Goal: Information Seeking & Learning: Learn about a topic

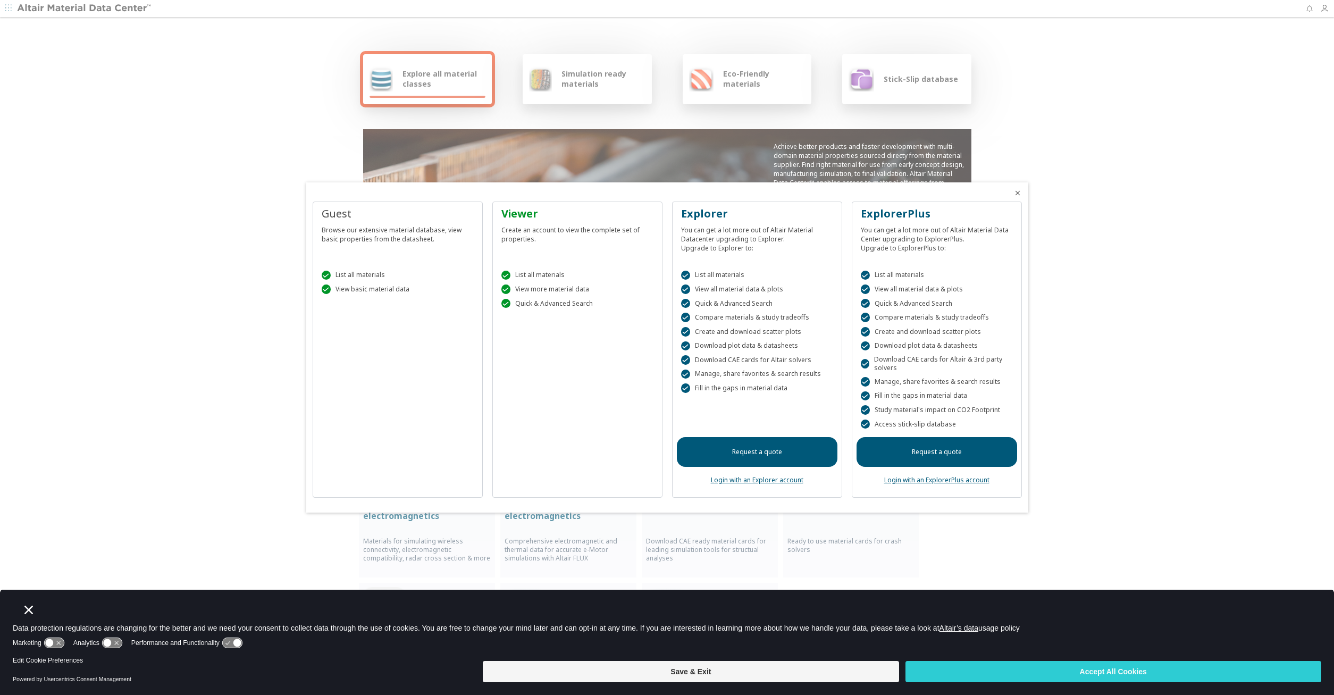
click at [565, 353] on div "Viewer Create an account to view the complete set of properties.  List all mat…" at bounding box center [577, 349] width 170 height 297
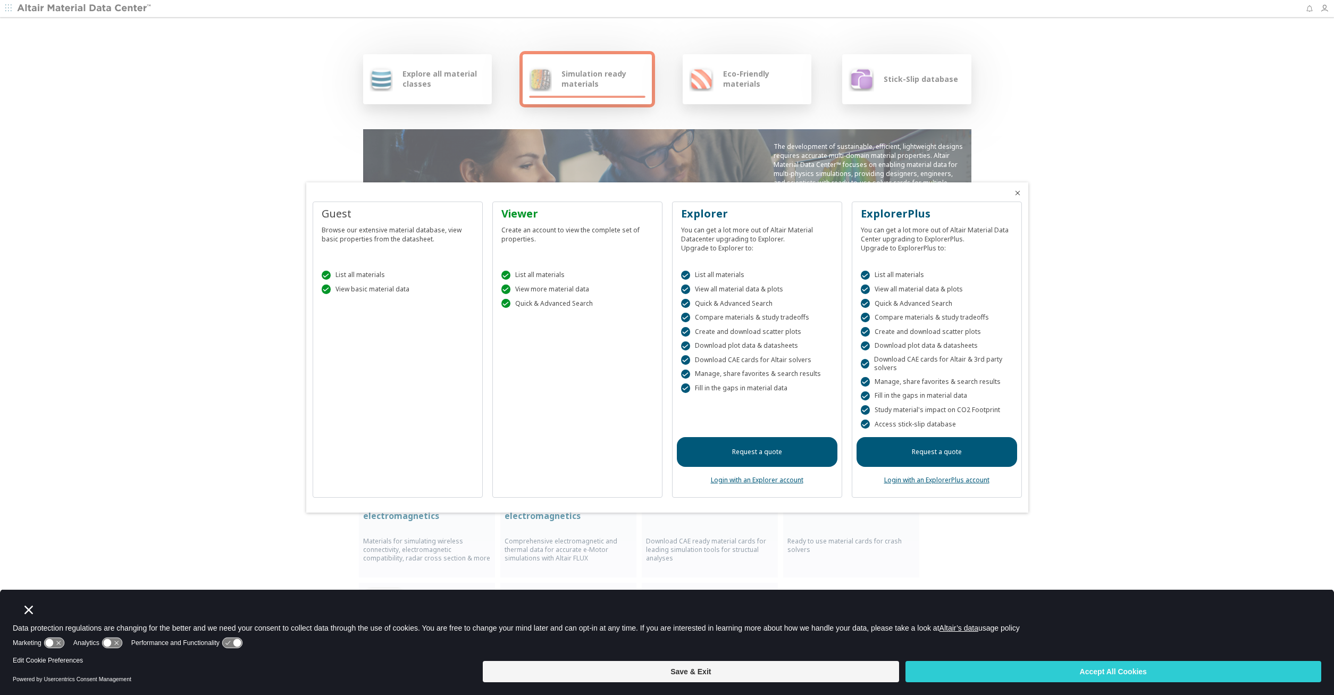
click at [429, 85] on div at bounding box center [667, 347] width 1334 height 695
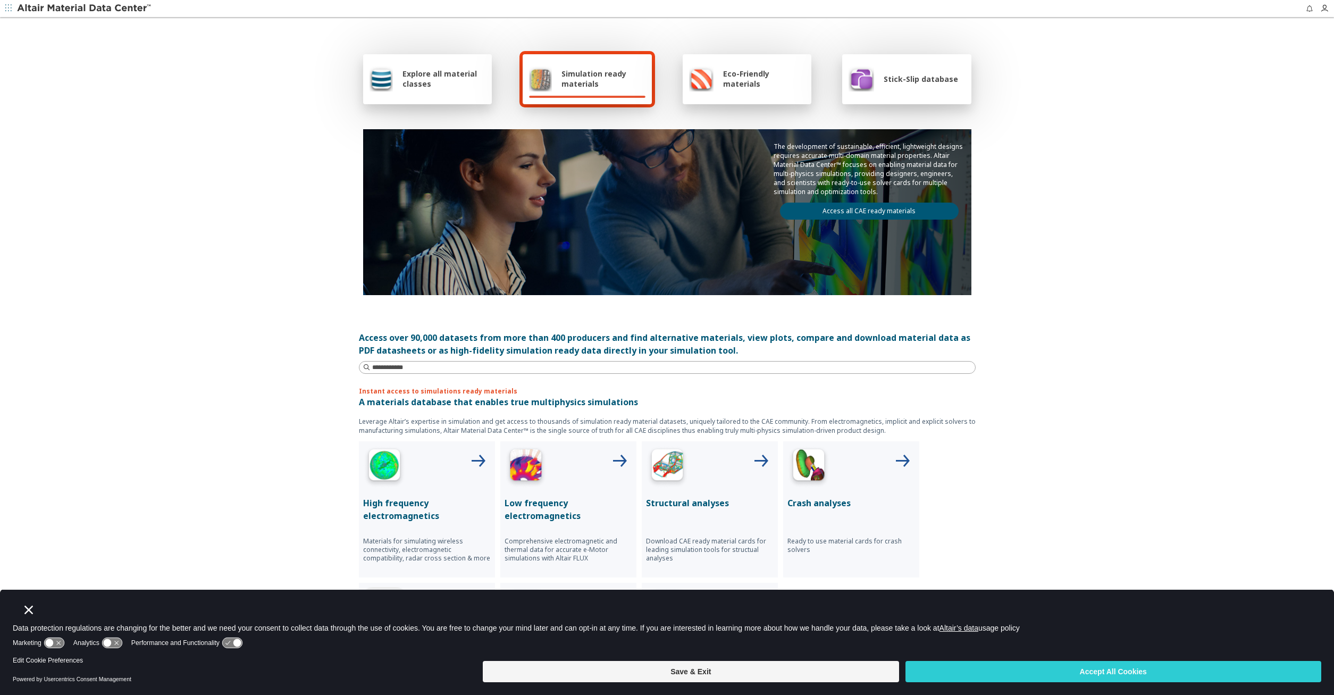
click at [429, 85] on span "Explore all material classes" at bounding box center [443, 79] width 83 height 20
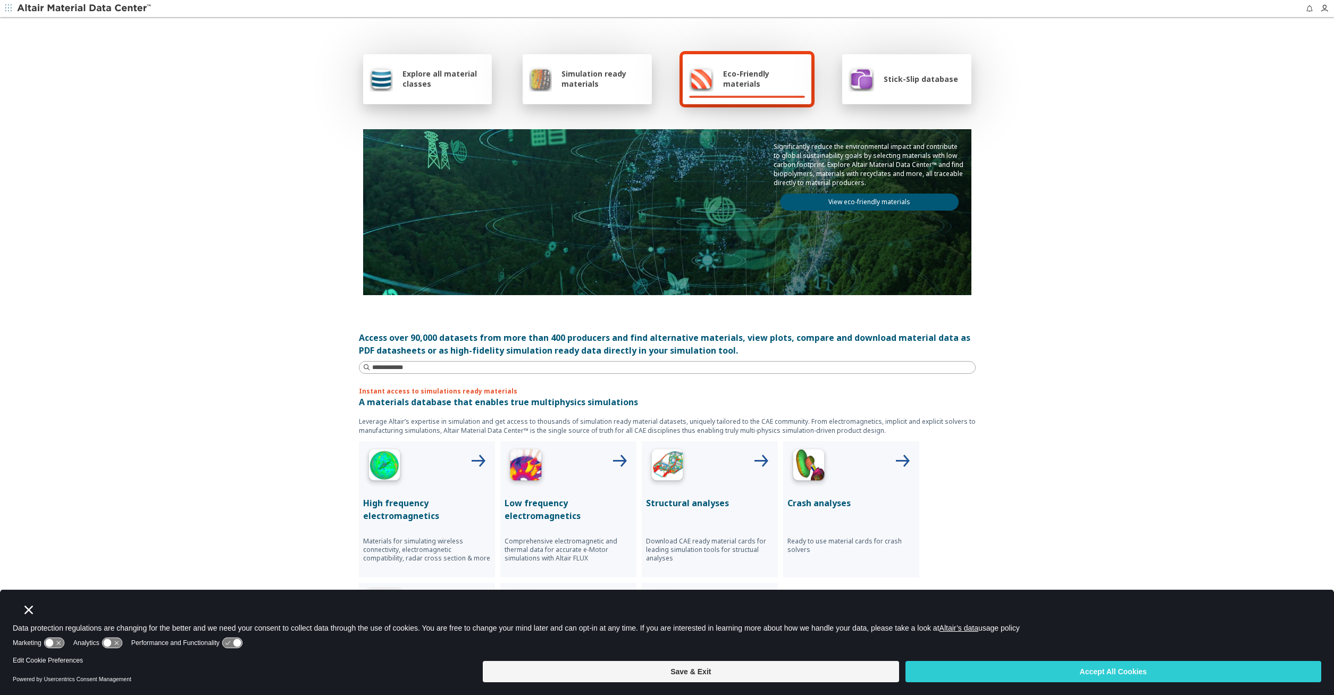
click at [456, 66] on div "Explore all material classes" at bounding box center [427, 79] width 116 height 26
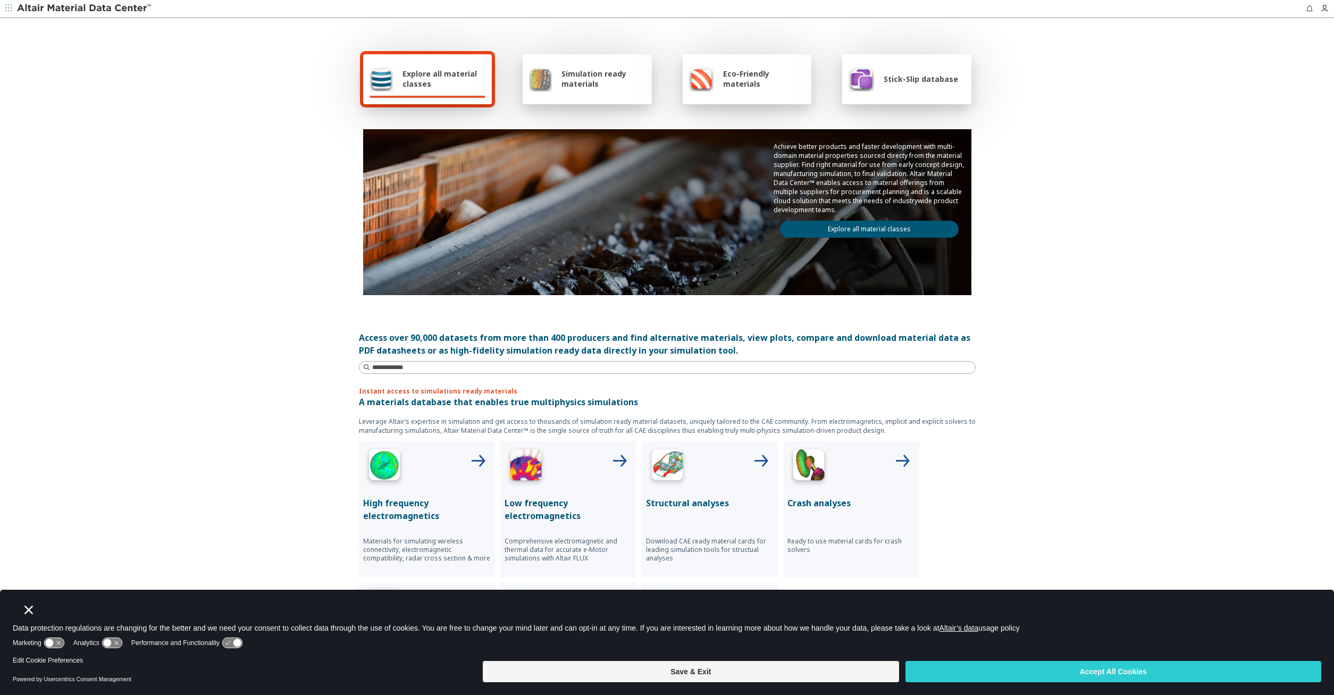
click at [853, 226] on link "Explore all material classes" at bounding box center [869, 229] width 179 height 17
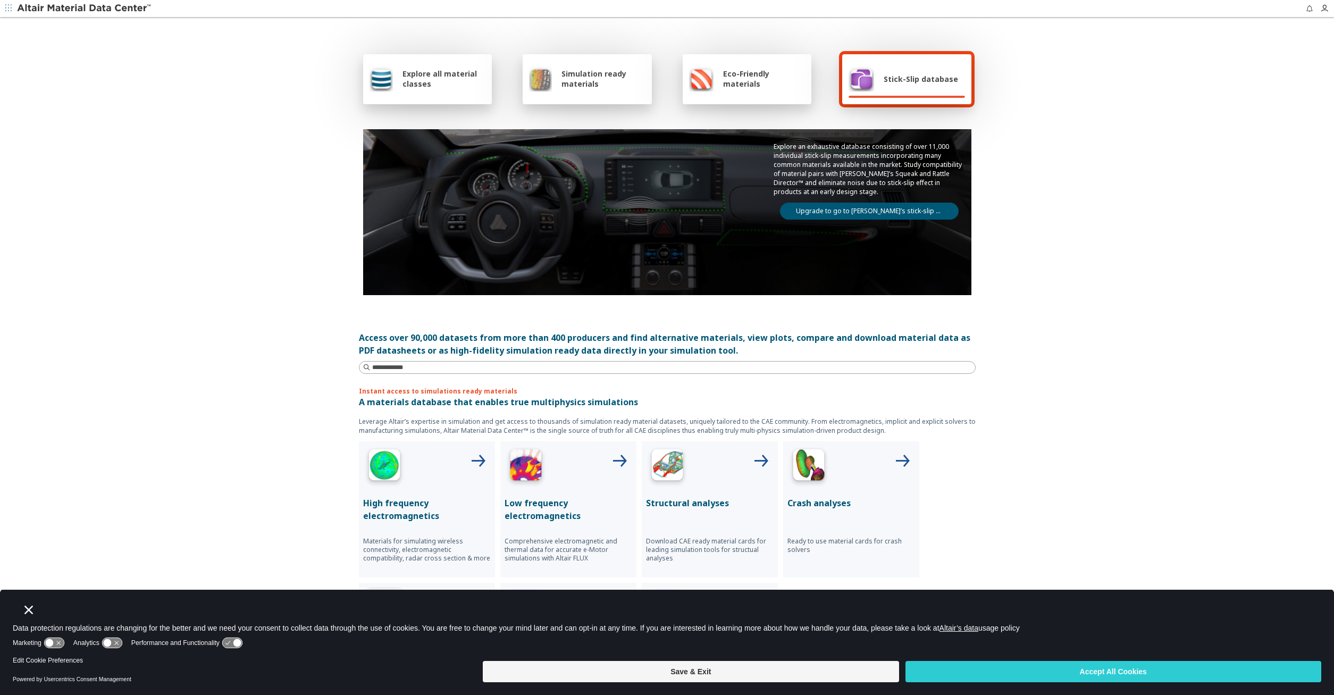
click at [600, 89] on div "Simulation ready materials" at bounding box center [587, 79] width 116 height 26
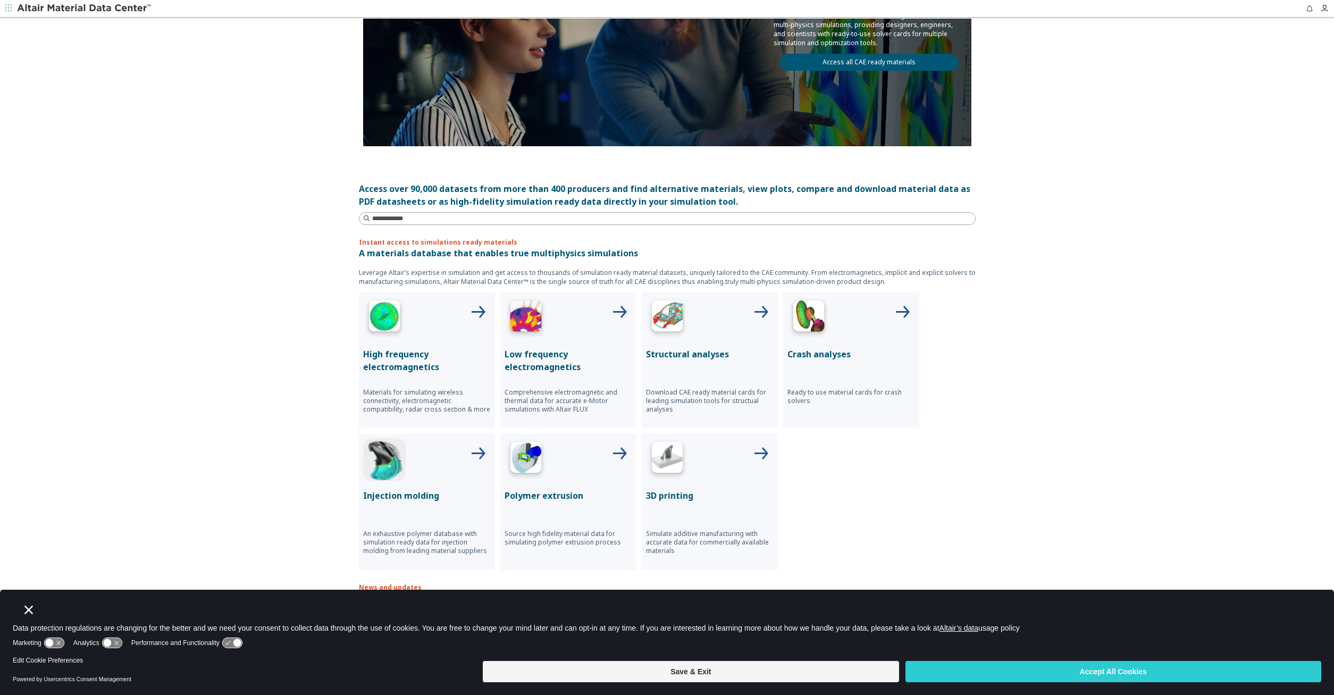
scroll to position [305, 0]
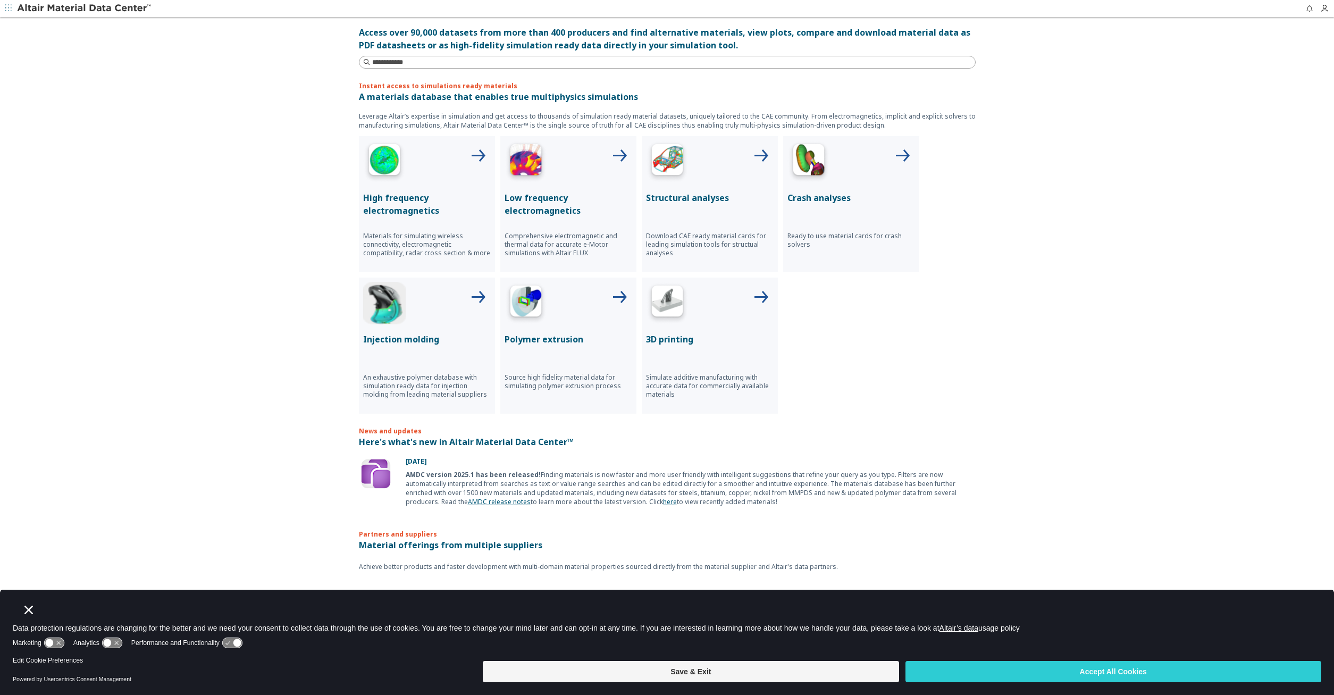
click at [468, 499] on link "AMDC release notes" at bounding box center [499, 501] width 63 height 9
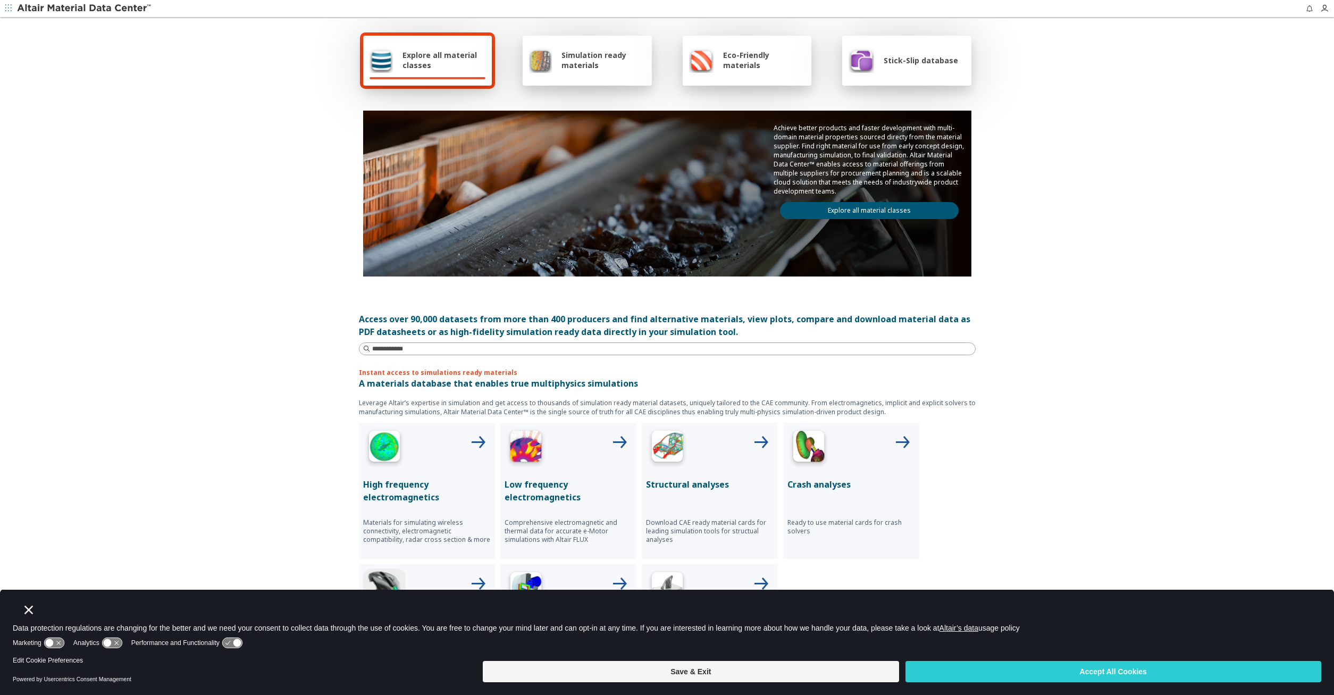
scroll to position [0, 0]
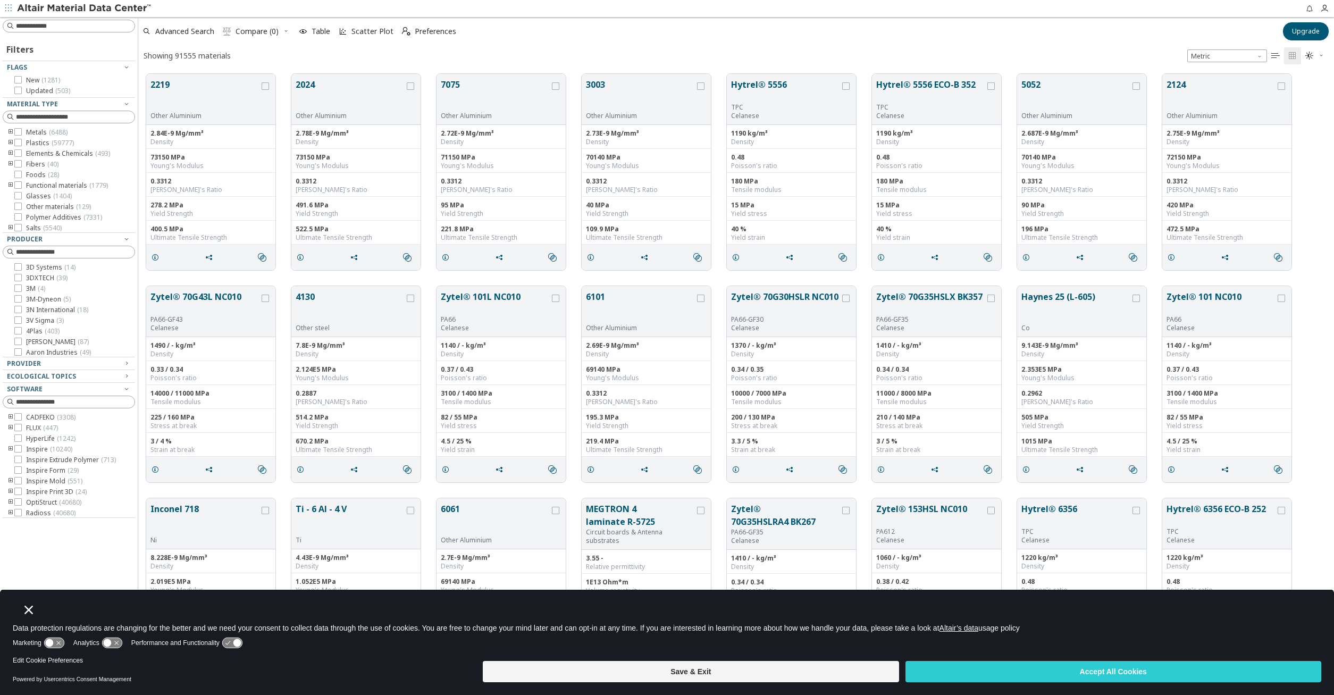
scroll to position [597, 1195]
click at [30, 131] on span "Metals ( 6488 )" at bounding box center [46, 132] width 41 height 9
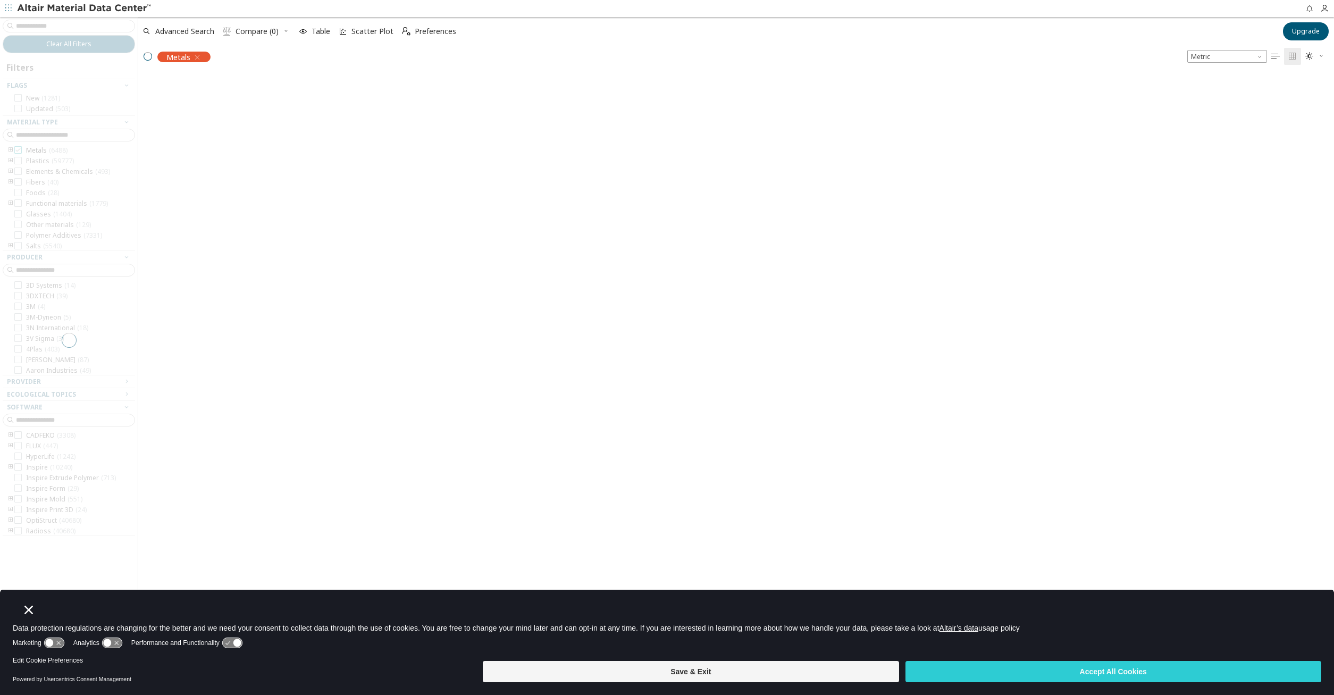
scroll to position [595, 1195]
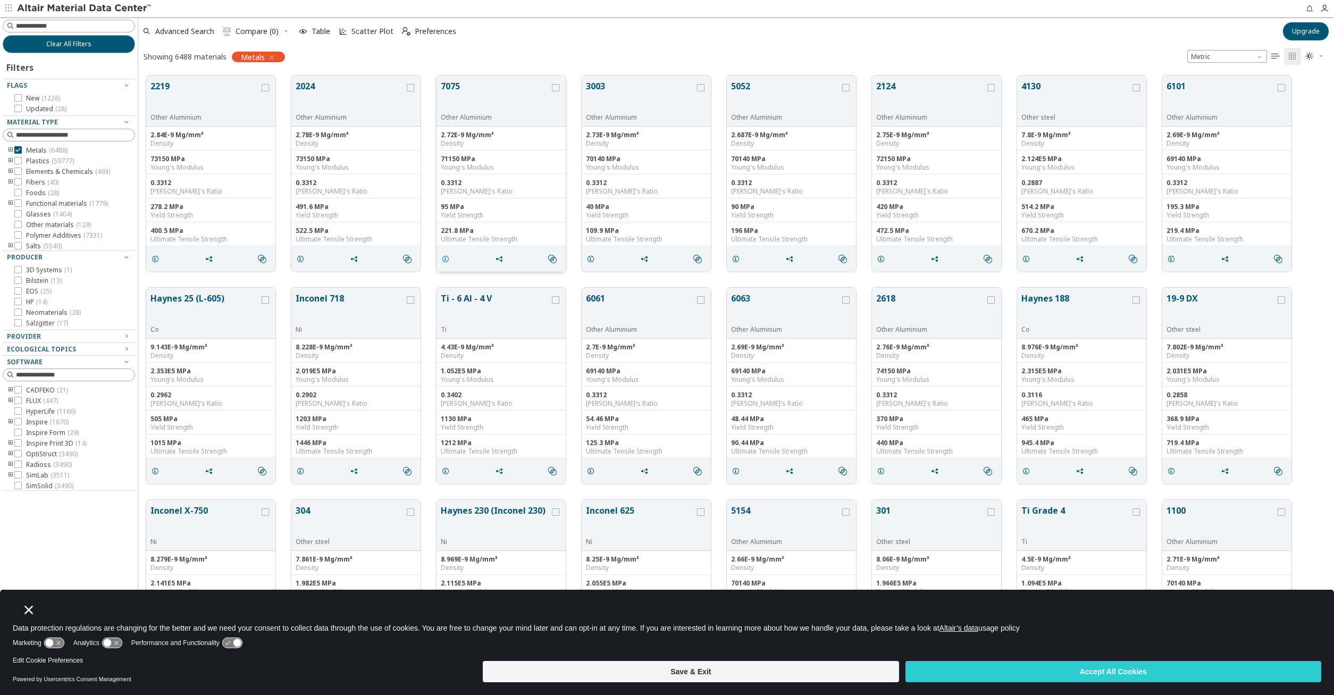
click at [446, 254] on span "grid" at bounding box center [447, 259] width 17 height 20
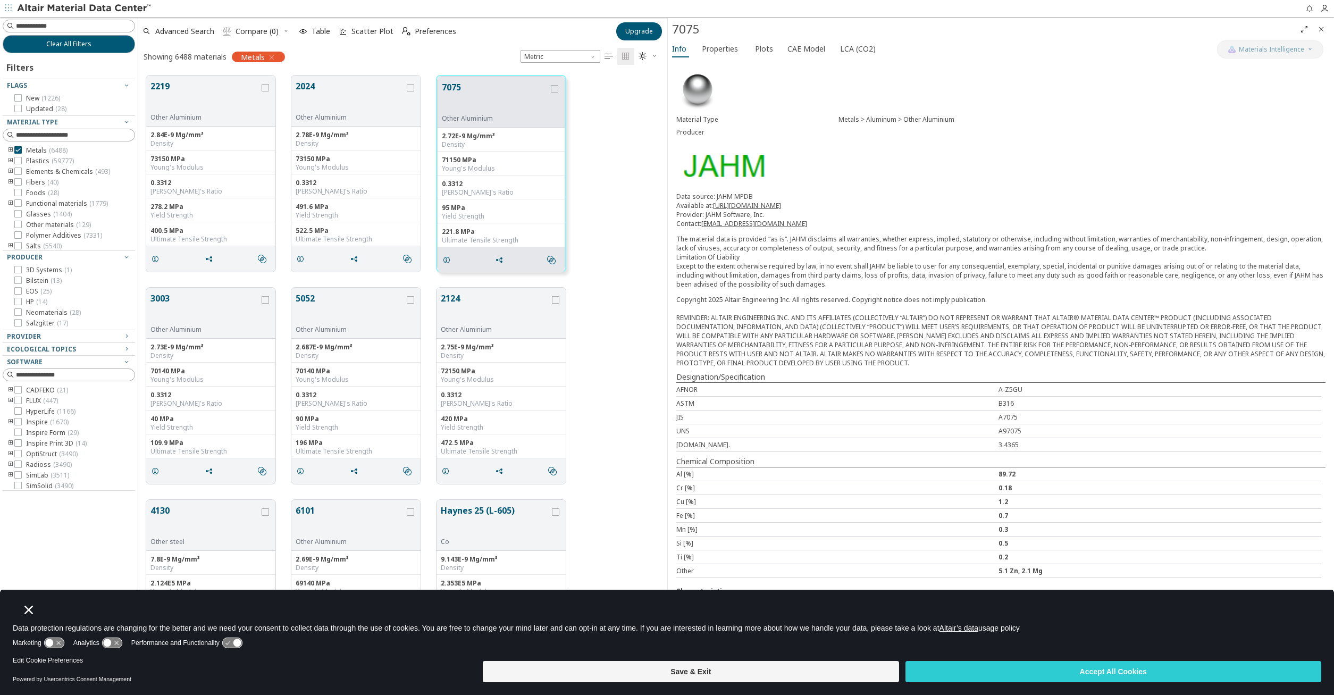
click at [1067, 683] on div "Save & Exit Accept All Cookies" at bounding box center [902, 672] width 838 height 32
click at [1057, 677] on button "Accept All Cookies" at bounding box center [1113, 671] width 416 height 21
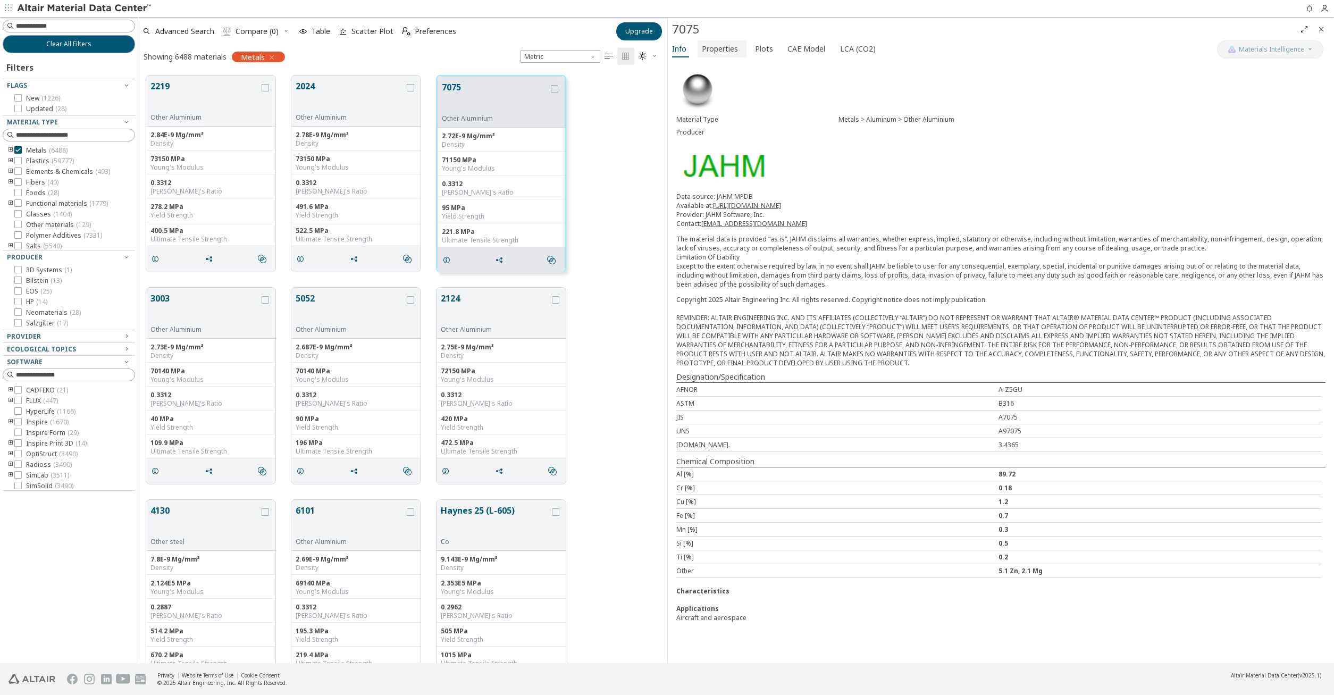
click at [729, 52] on span "Properties" at bounding box center [720, 48] width 36 height 17
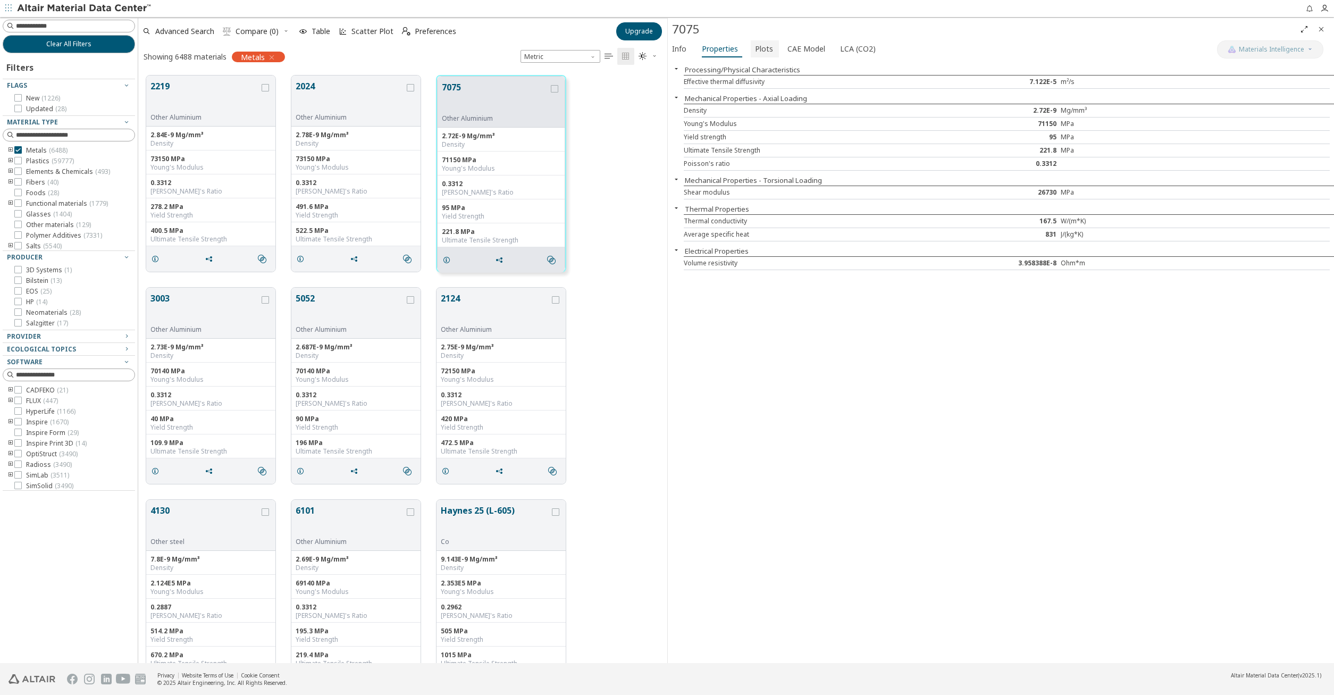
click at [751, 49] on button "Plots" at bounding box center [765, 48] width 28 height 17
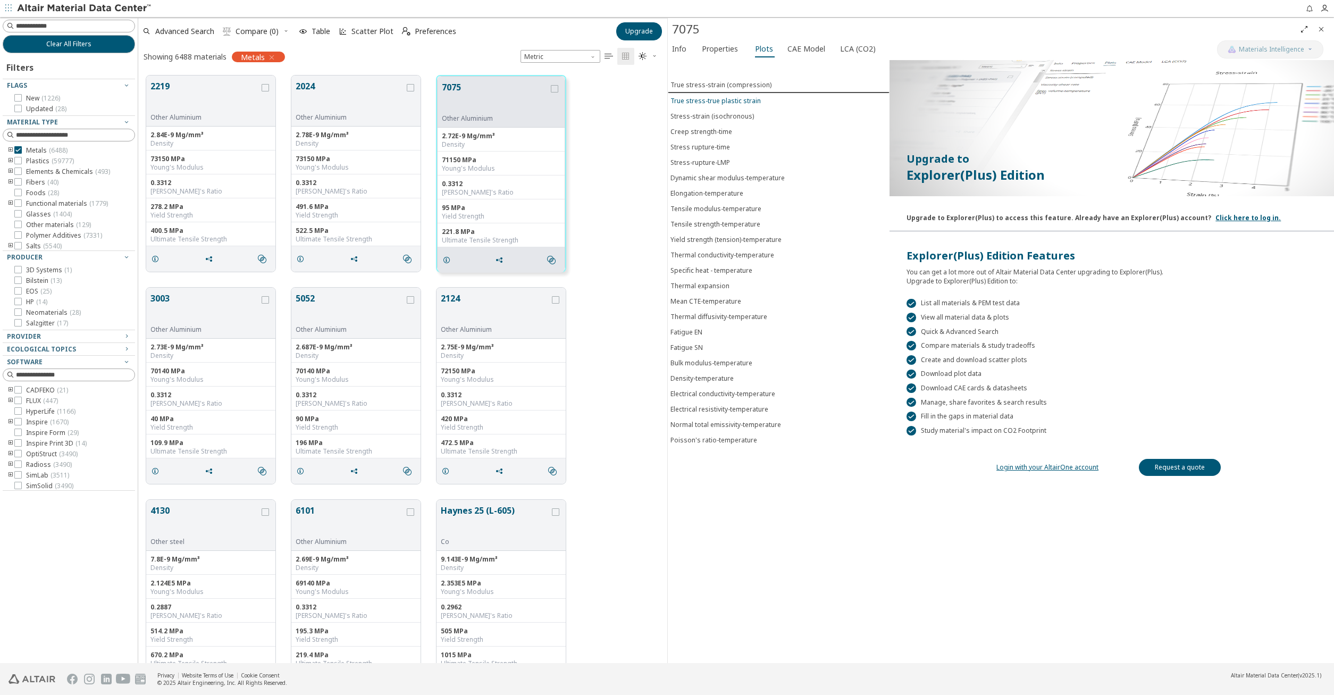
click at [705, 98] on div "True stress-true plastic strain" at bounding box center [715, 100] width 90 height 9
click at [801, 49] on span "CAE Model" at bounding box center [806, 48] width 38 height 17
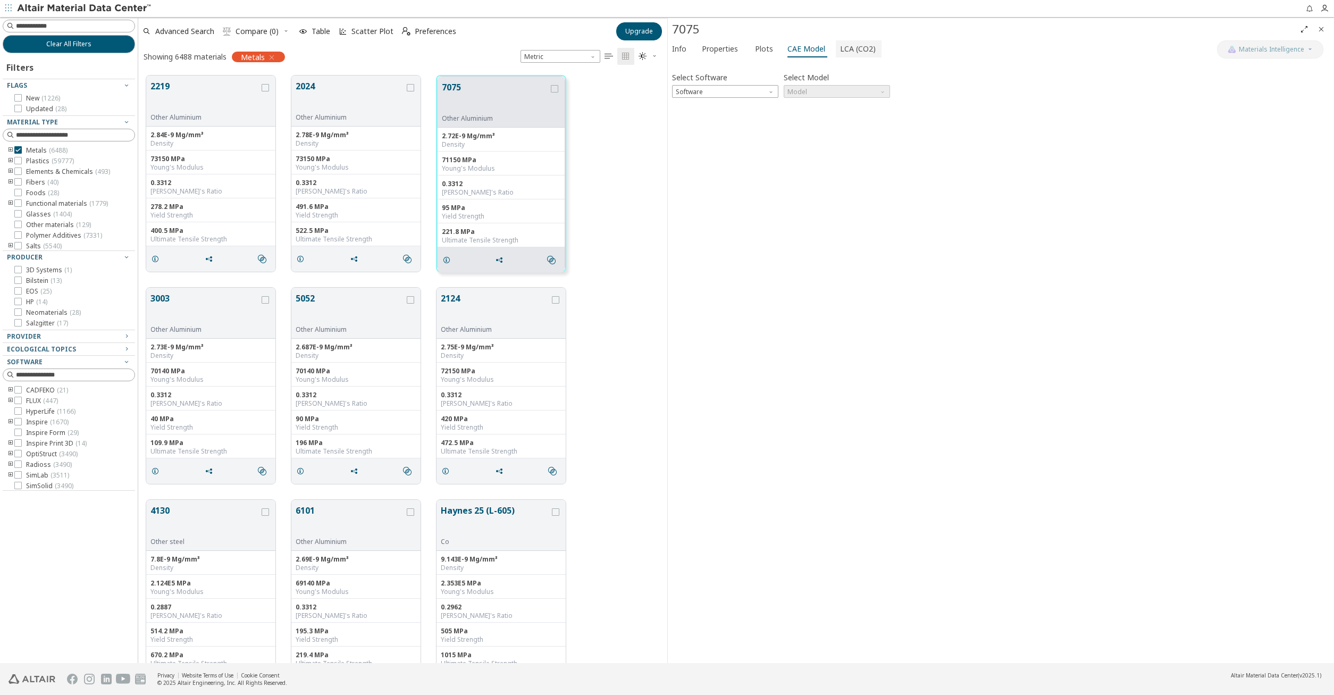
click at [850, 43] on span "LCA (CO2)" at bounding box center [858, 48] width 36 height 17
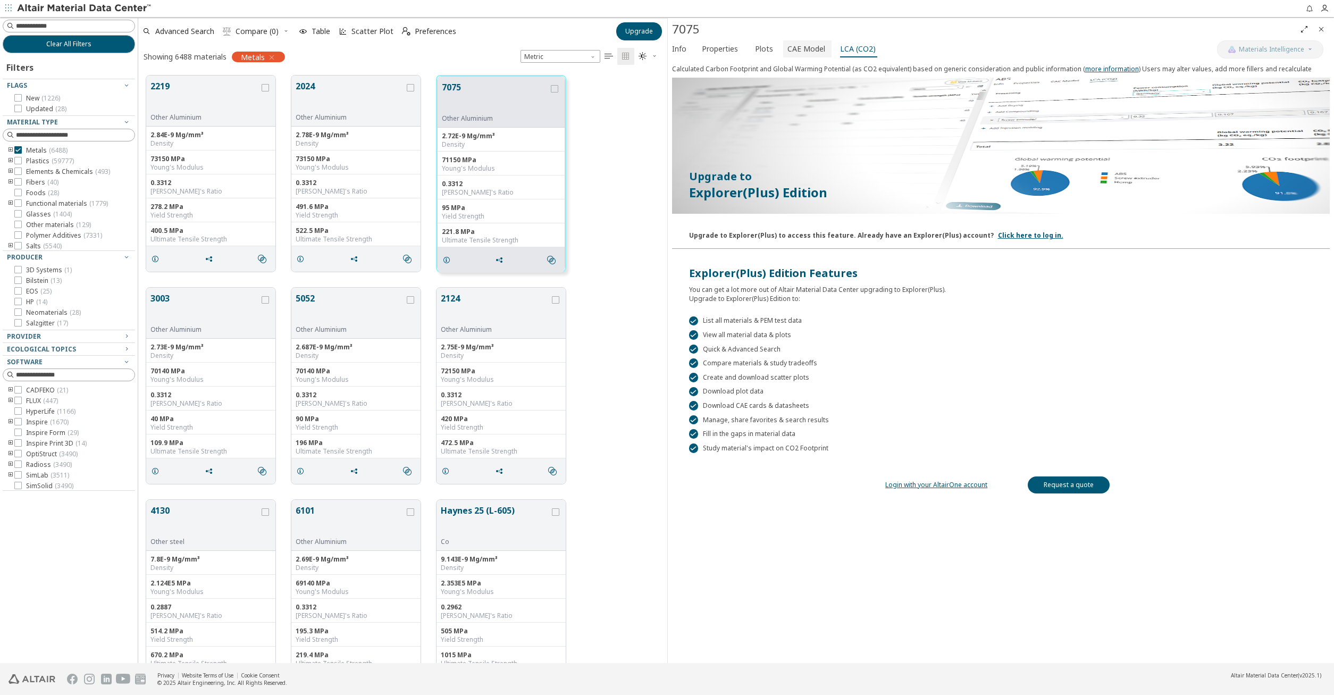
click at [787, 54] on span "CAE Model" at bounding box center [806, 48] width 38 height 17
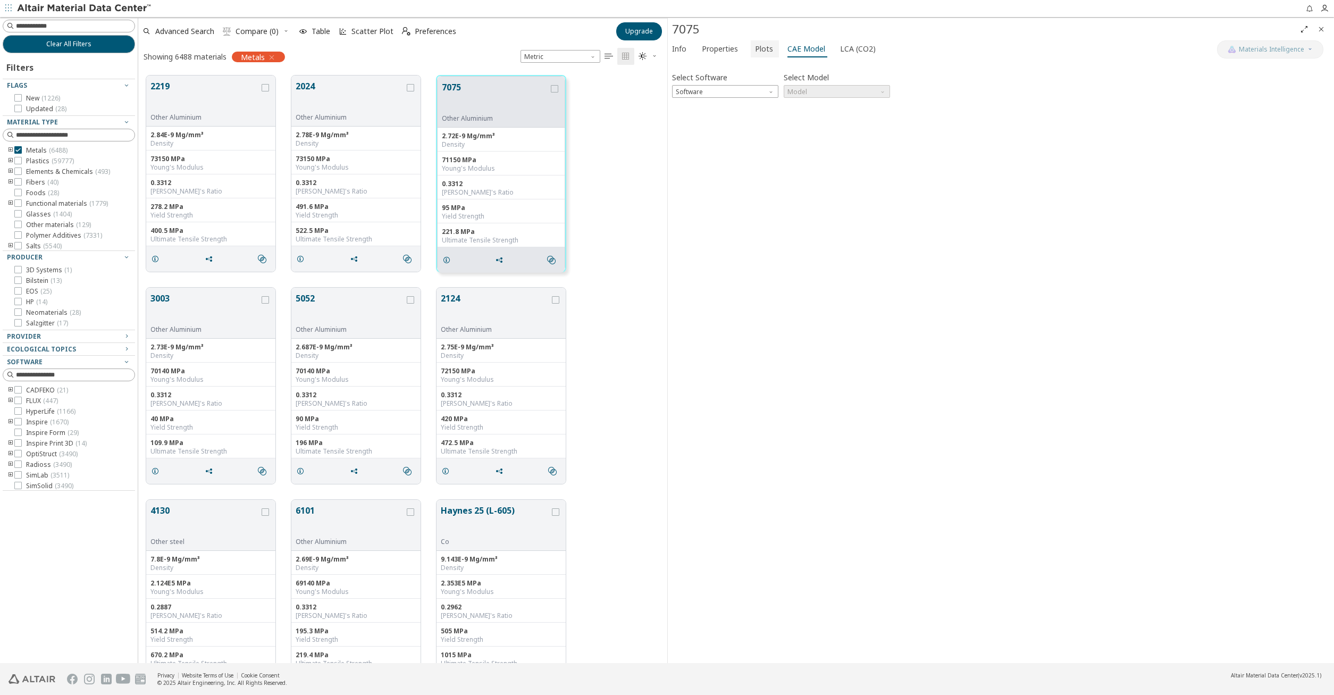
click at [760, 46] on span "Plots" at bounding box center [764, 48] width 18 height 17
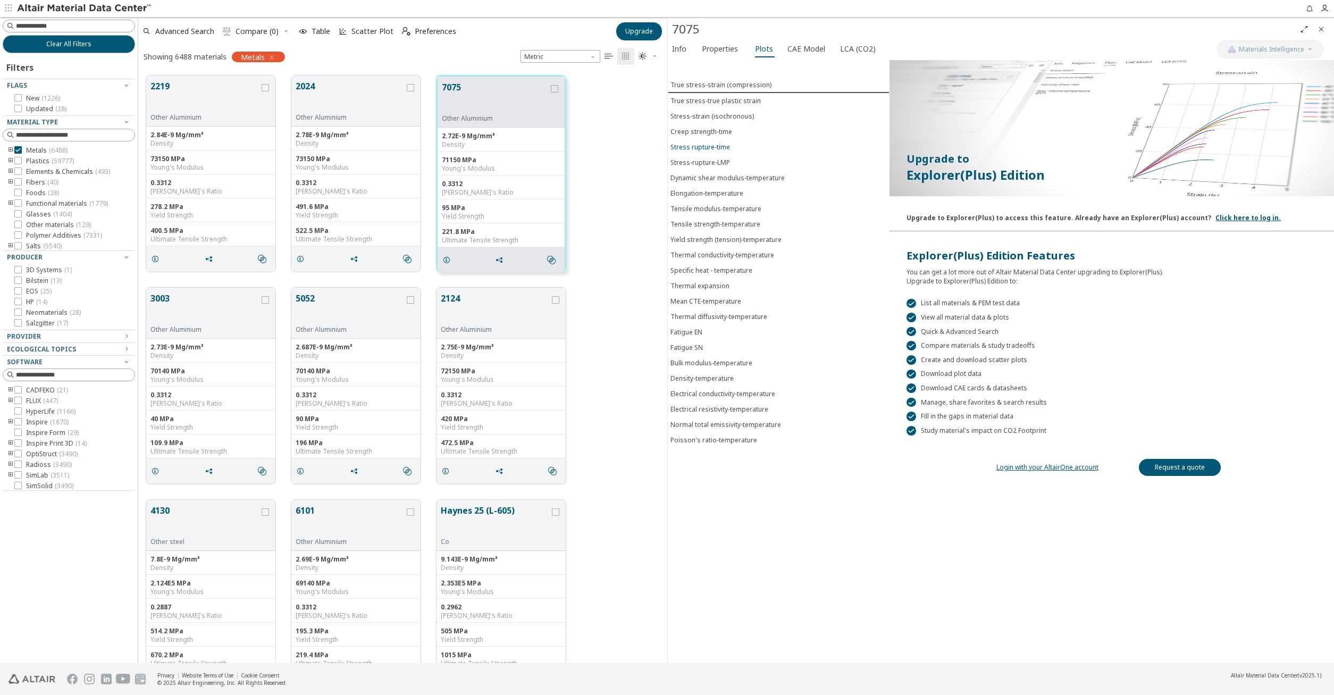
click at [702, 152] on button "Stress rupture-time" at bounding box center [779, 146] width 222 height 15
click at [730, 188] on button "Elongation-temperature" at bounding box center [779, 193] width 222 height 15
click at [710, 304] on div "Mean CTE-temperature" at bounding box center [705, 301] width 71 height 9
click at [710, 442] on div "Poisson's ratio-temperature" at bounding box center [713, 439] width 87 height 9
click at [710, 426] on div "Normal total emissivity-temperature" at bounding box center [725, 423] width 111 height 9
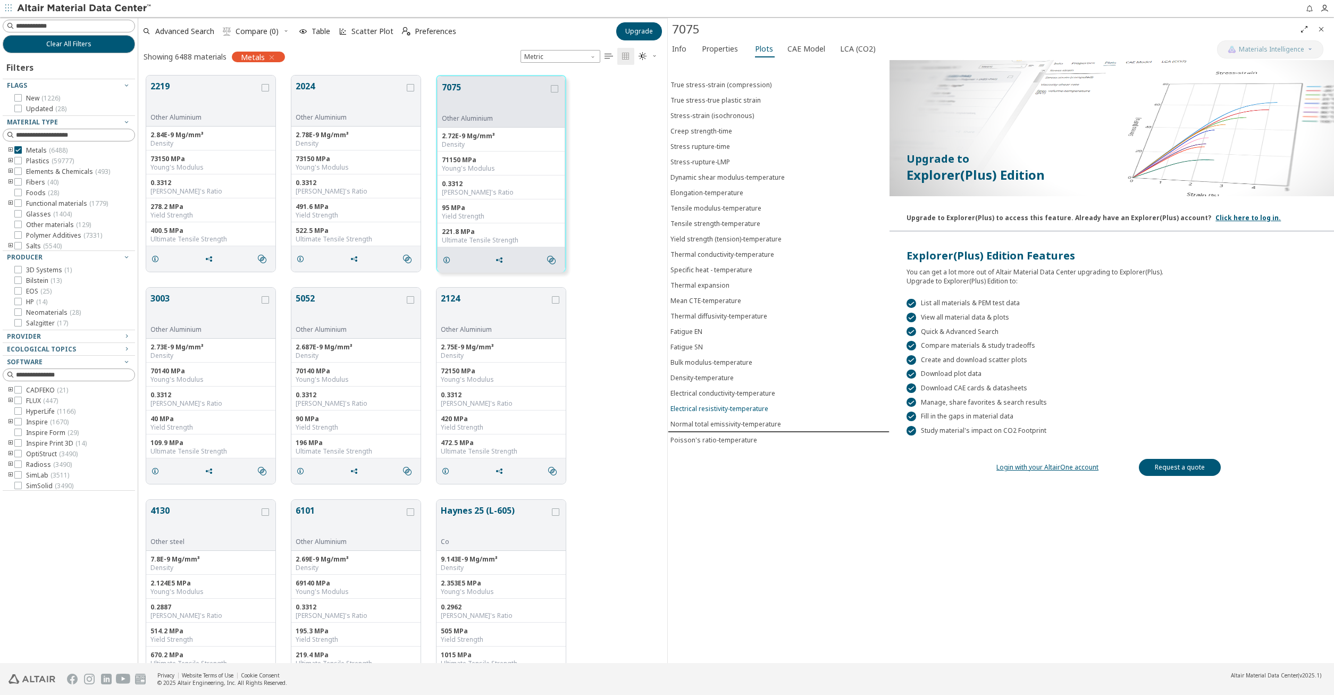
click at [712, 405] on div "Electrical resistivity-temperature" at bounding box center [719, 408] width 98 height 9
click at [69, 28] on input at bounding box center [75, 26] width 119 height 11
type input "****"
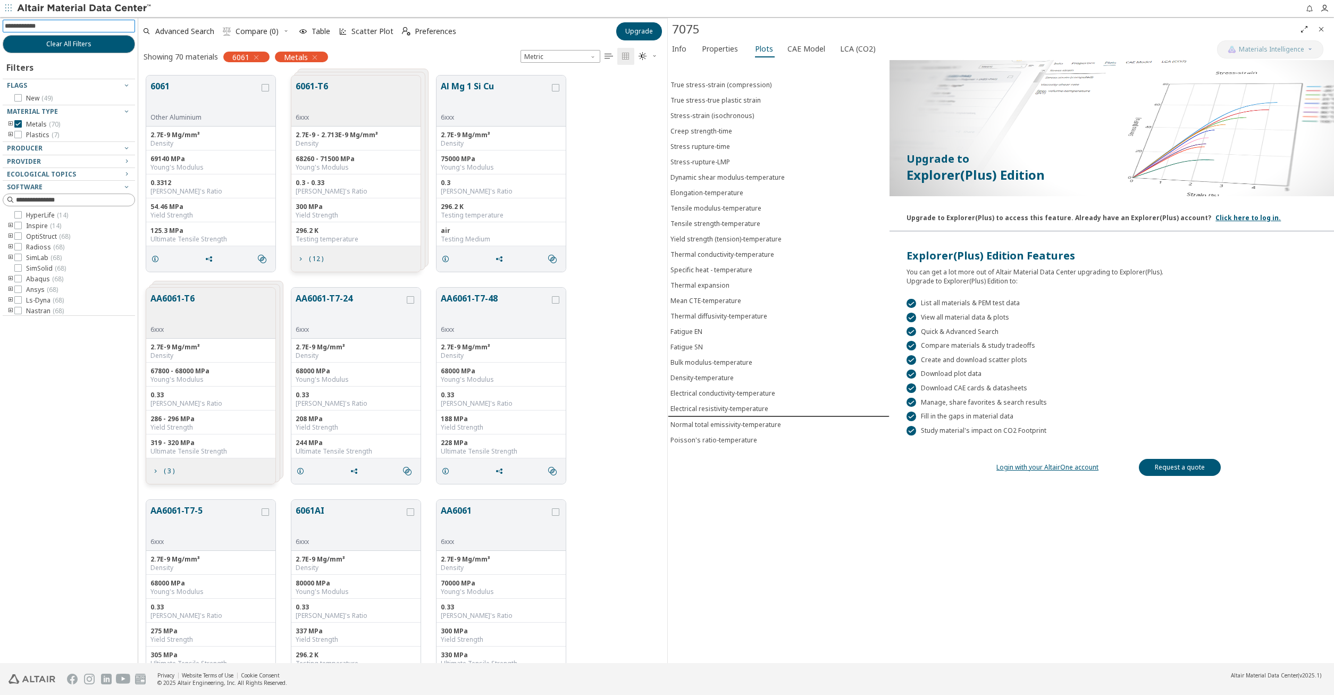
click at [331, 99] on div "6061-T6 6xxx" at bounding box center [314, 101] width 37 height 42
click at [375, 111] on div "6061-T6 6xxx" at bounding box center [355, 100] width 129 height 51
click at [389, 133] on div "2.7E-9 - 2.713E-9 Mg/mm³" at bounding box center [356, 135] width 121 height 9
click at [504, 113] on div "6xxx" at bounding box center [495, 117] width 109 height 9
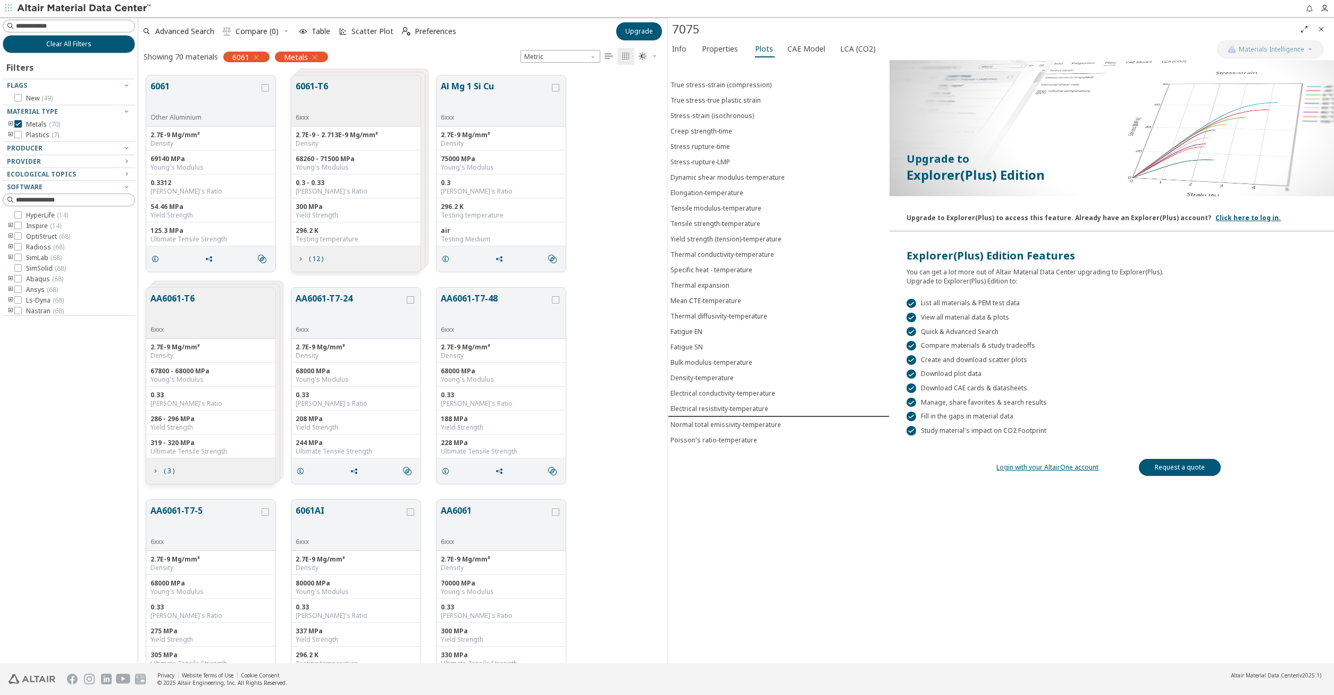
click at [383, 99] on div "6061-T6 6xxx" at bounding box center [355, 100] width 129 height 51
drag, startPoint x: 364, startPoint y: 264, endPoint x: 945, endPoint y: 98, distance: 604.5
click at [367, 262] on div "( 12 )" at bounding box center [355, 259] width 129 height 26
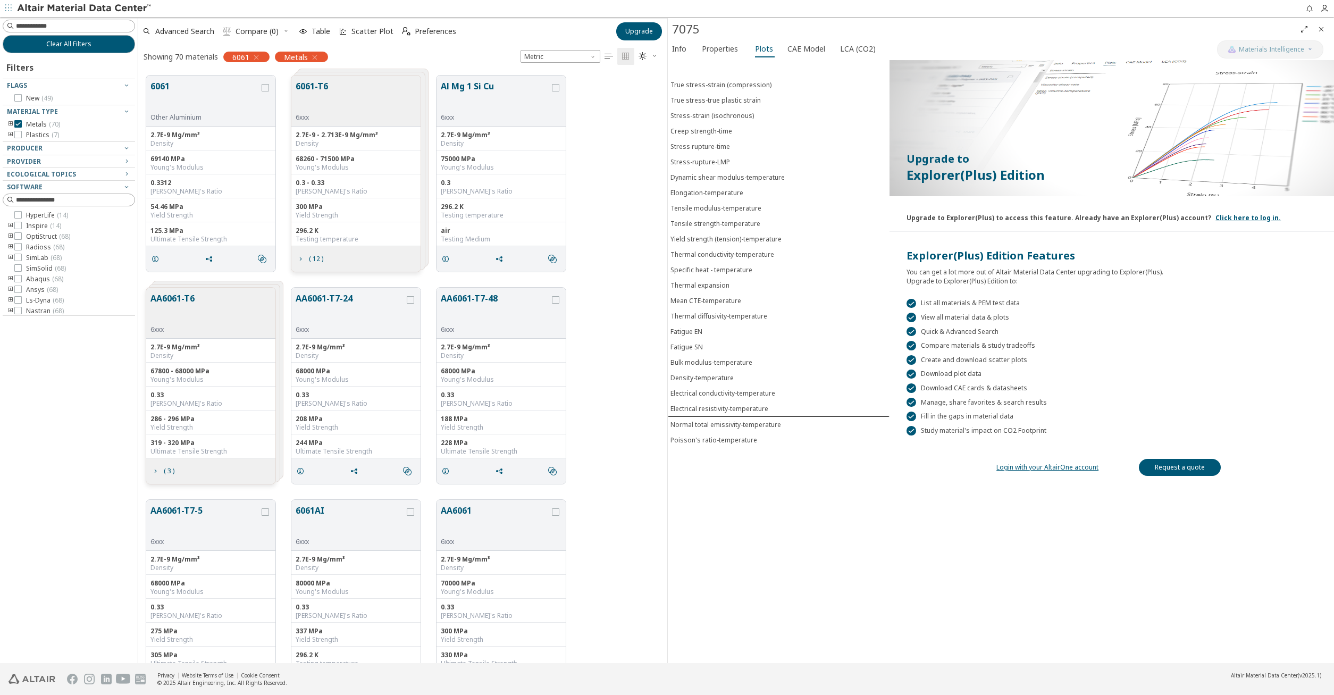
click at [1321, 23] on span "Close" at bounding box center [1321, 29] width 13 height 17
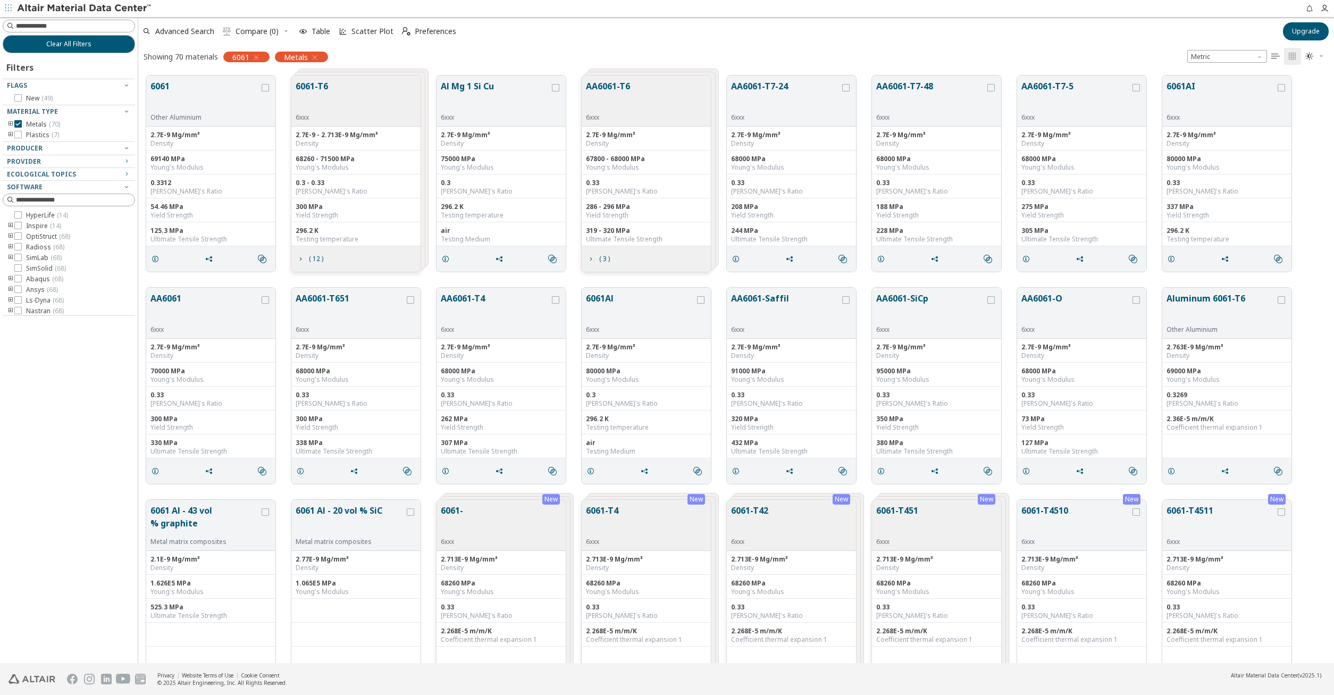
scroll to position [595, 1195]
click at [364, 99] on div "6061-T6 6xxx" at bounding box center [355, 100] width 129 height 51
click at [356, 115] on div "6061-T6 6xxx" at bounding box center [355, 100] width 129 height 51
click at [346, 143] on div "Density" at bounding box center [356, 143] width 121 height 9
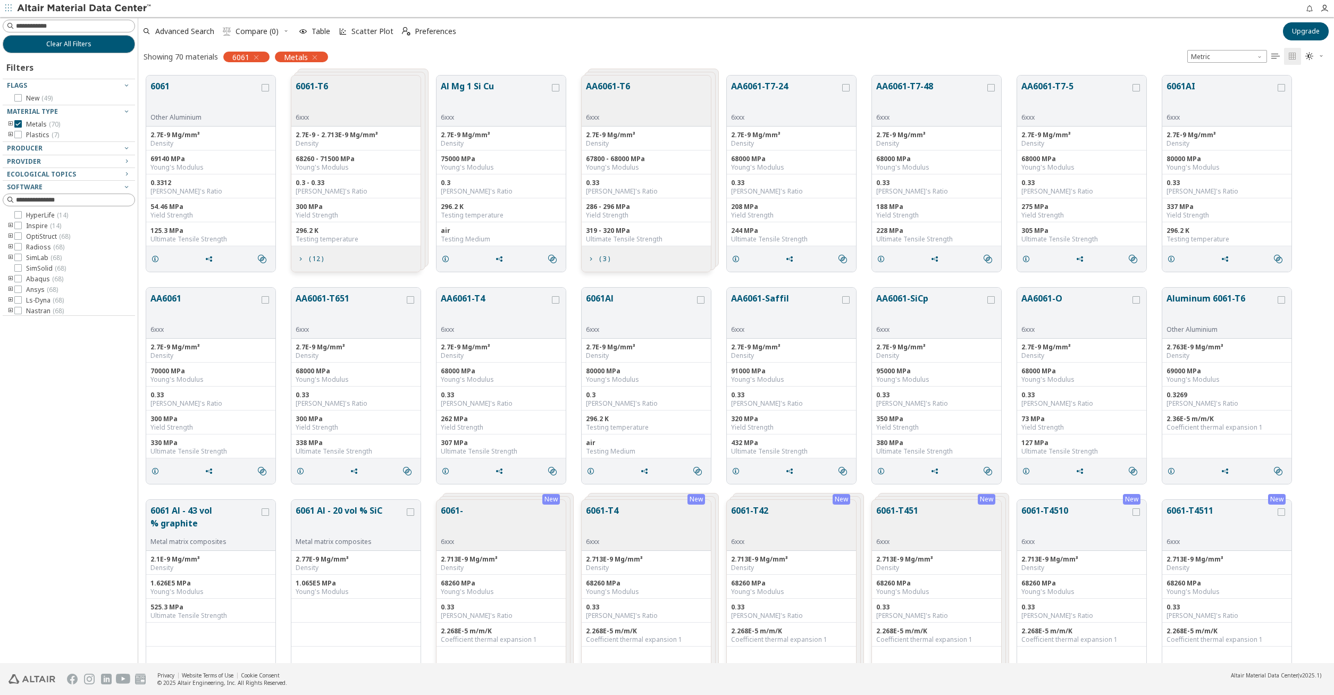
click at [630, 193] on div "Poisson's Ratio" at bounding box center [646, 191] width 121 height 9
click at [300, 256] on icon "grid" at bounding box center [300, 259] width 9 height 9
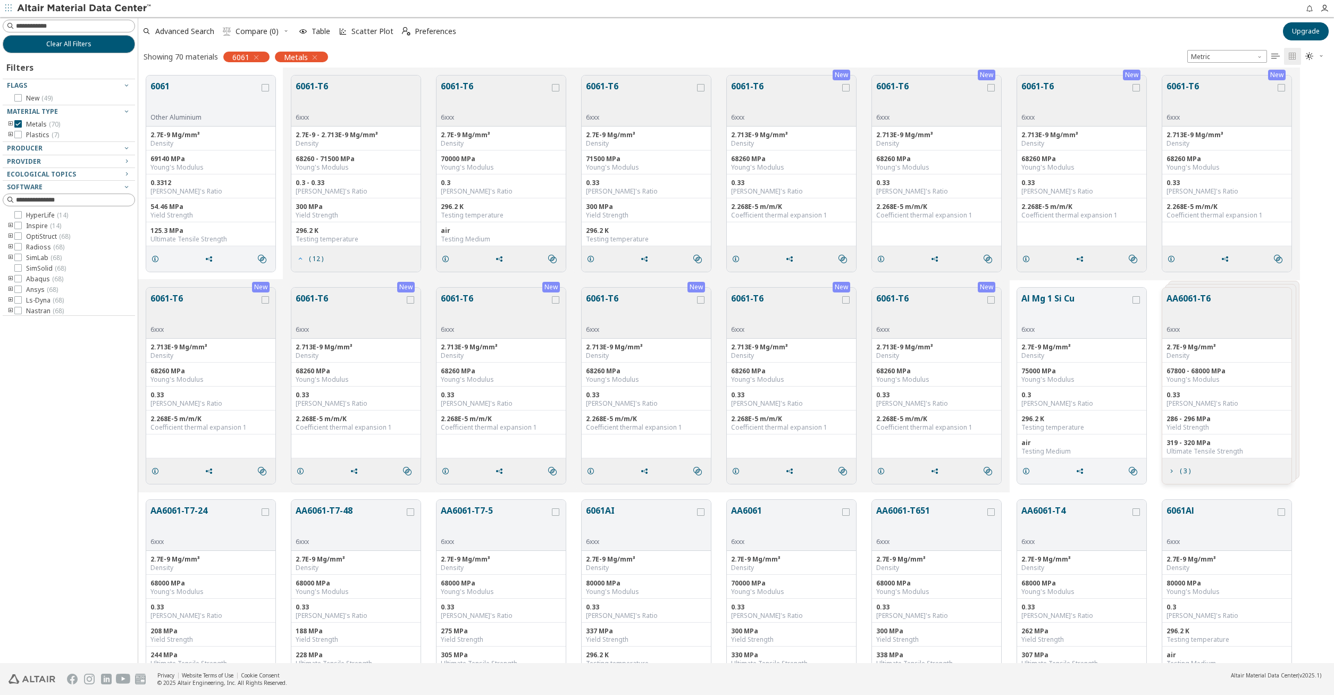
click at [304, 258] on icon "grid" at bounding box center [300, 259] width 9 height 9
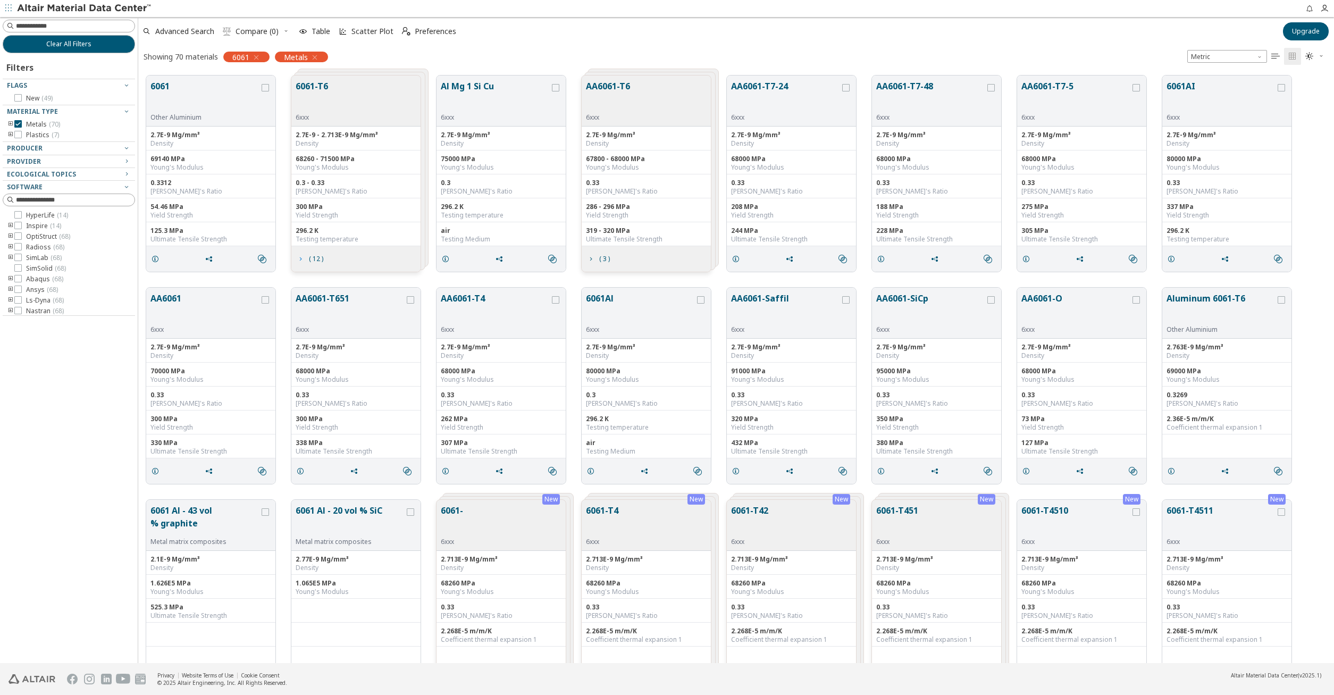
click at [328, 255] on button "( 12 )" at bounding box center [309, 258] width 37 height 21
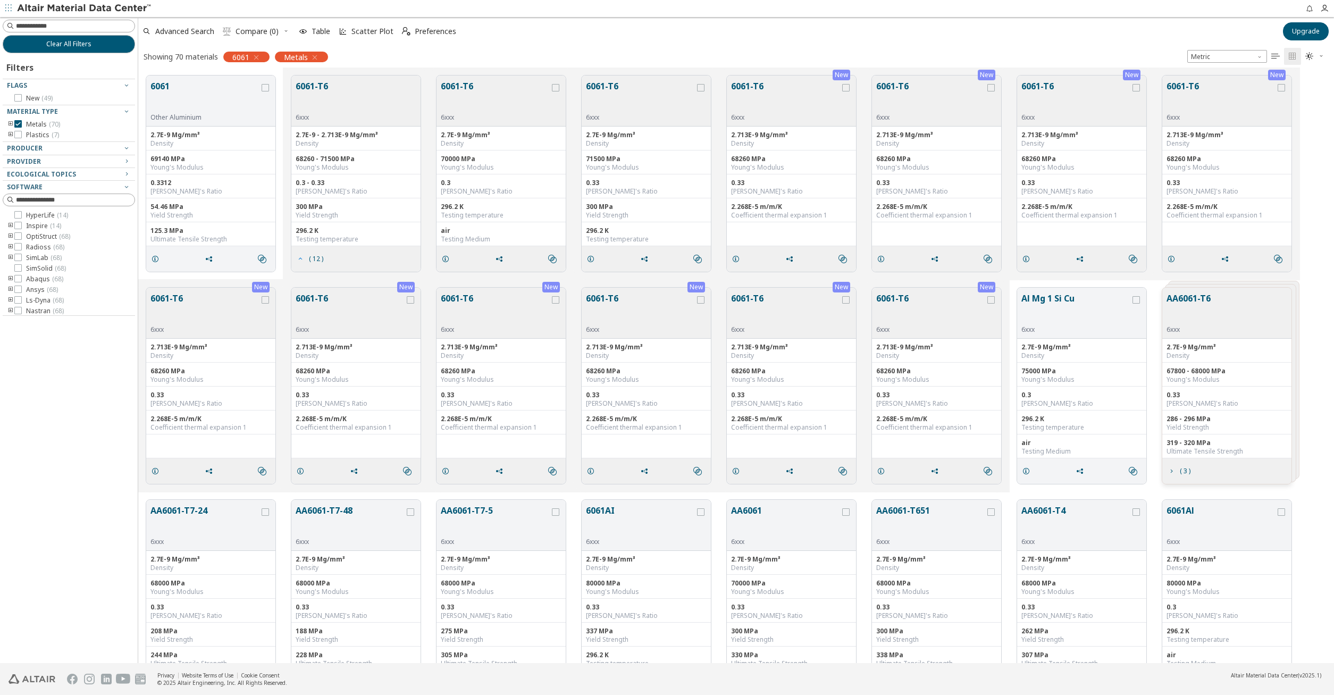
click at [328, 255] on button "( 12 )" at bounding box center [309, 258] width 37 height 21
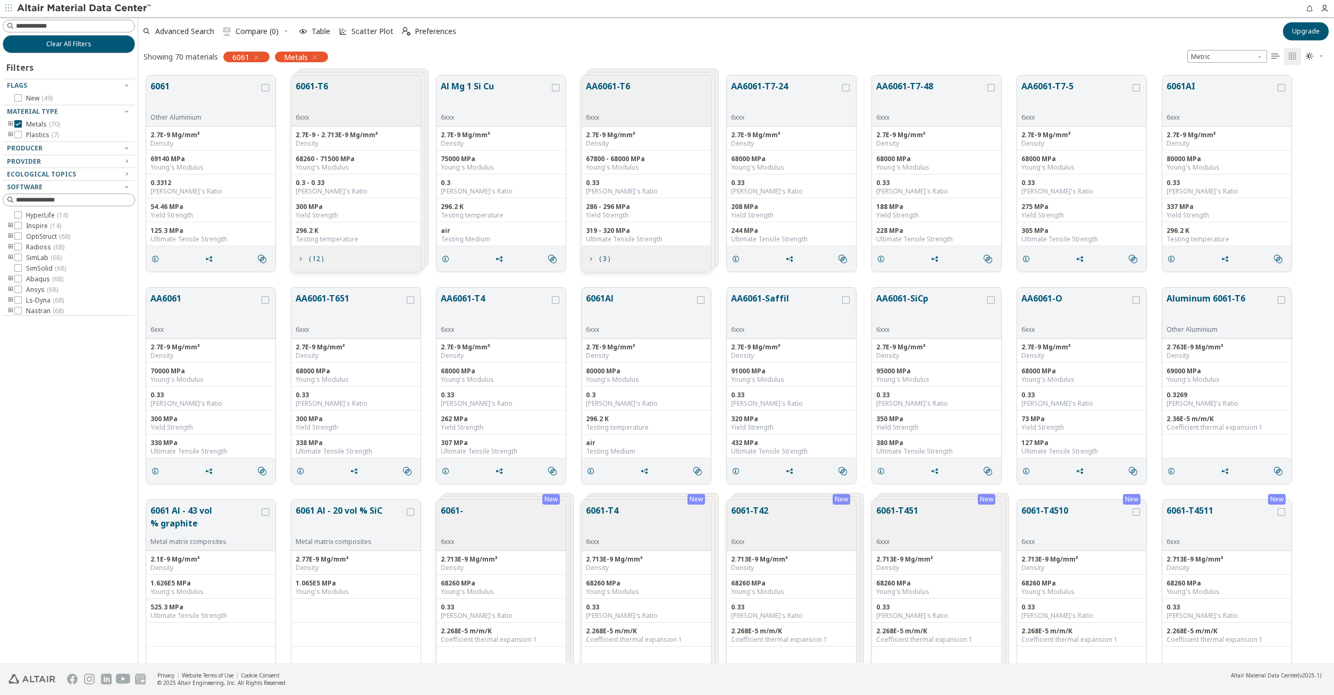
click at [366, 95] on div "6061-T6 6xxx" at bounding box center [355, 100] width 129 height 51
click at [319, 31] on span "Table" at bounding box center [320, 31] width 19 height 7
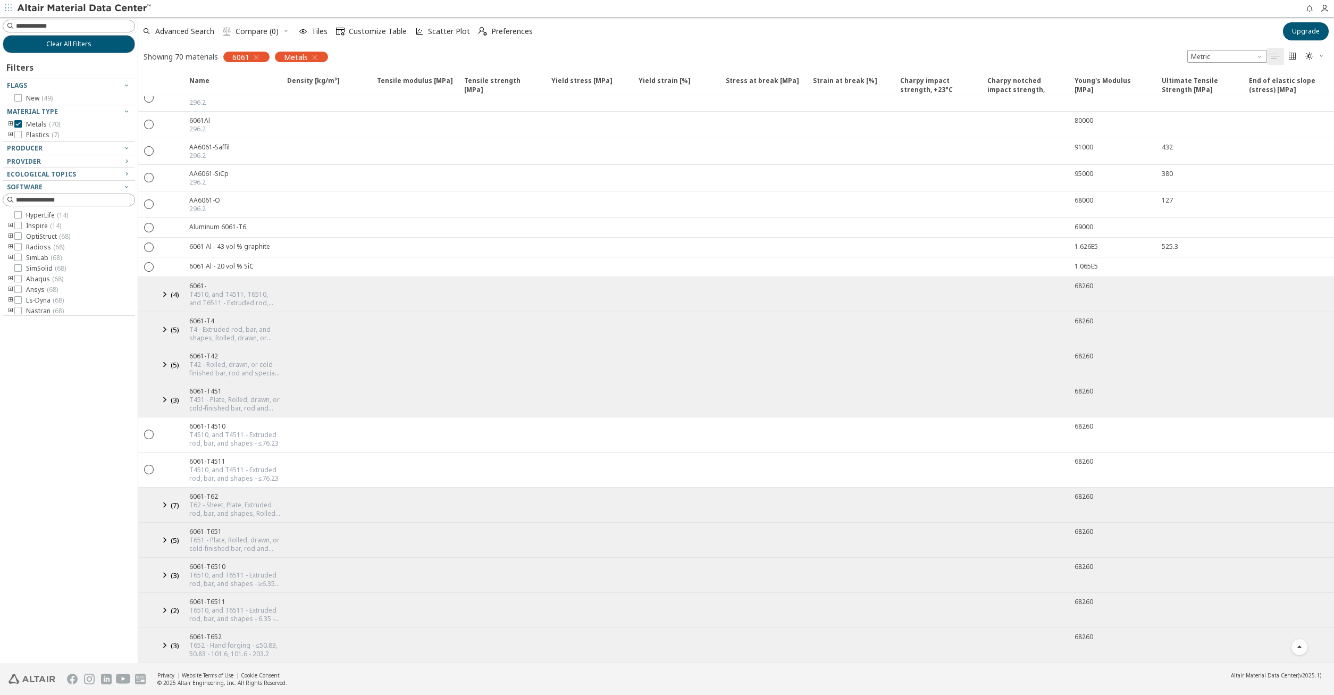
scroll to position [0, 0]
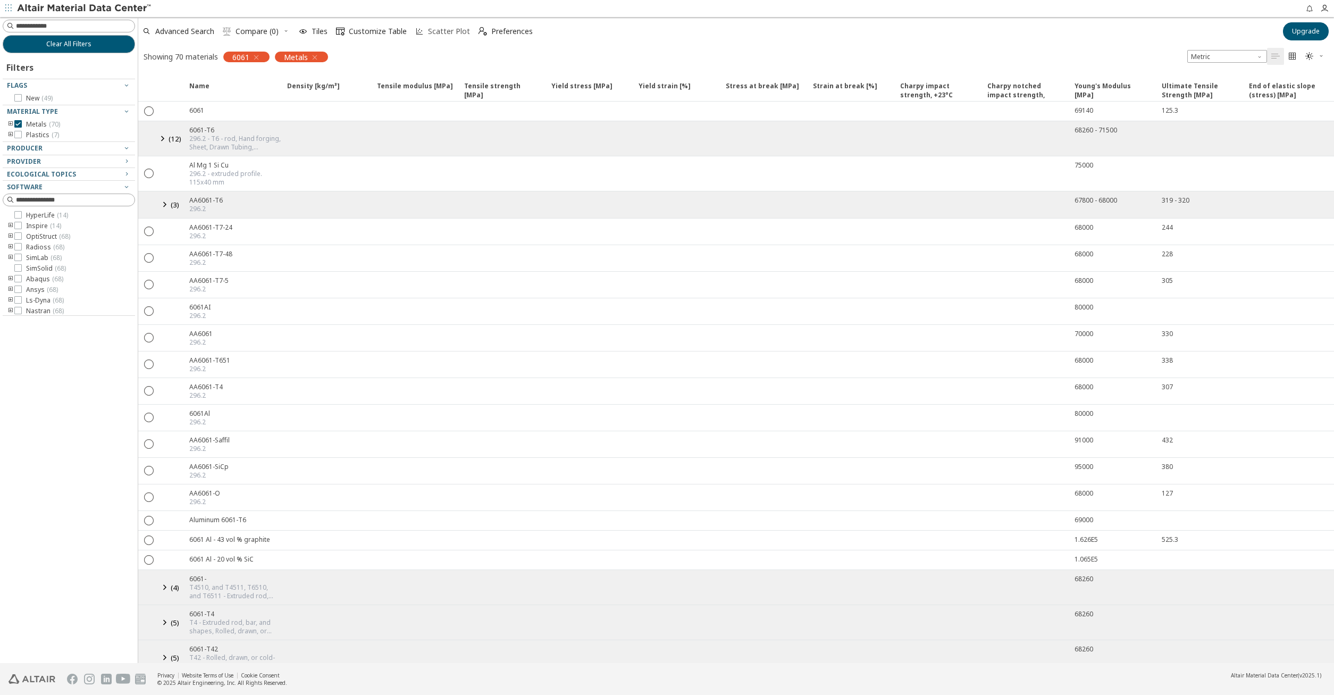
click at [434, 32] on span "Scatter Plot" at bounding box center [449, 31] width 42 height 7
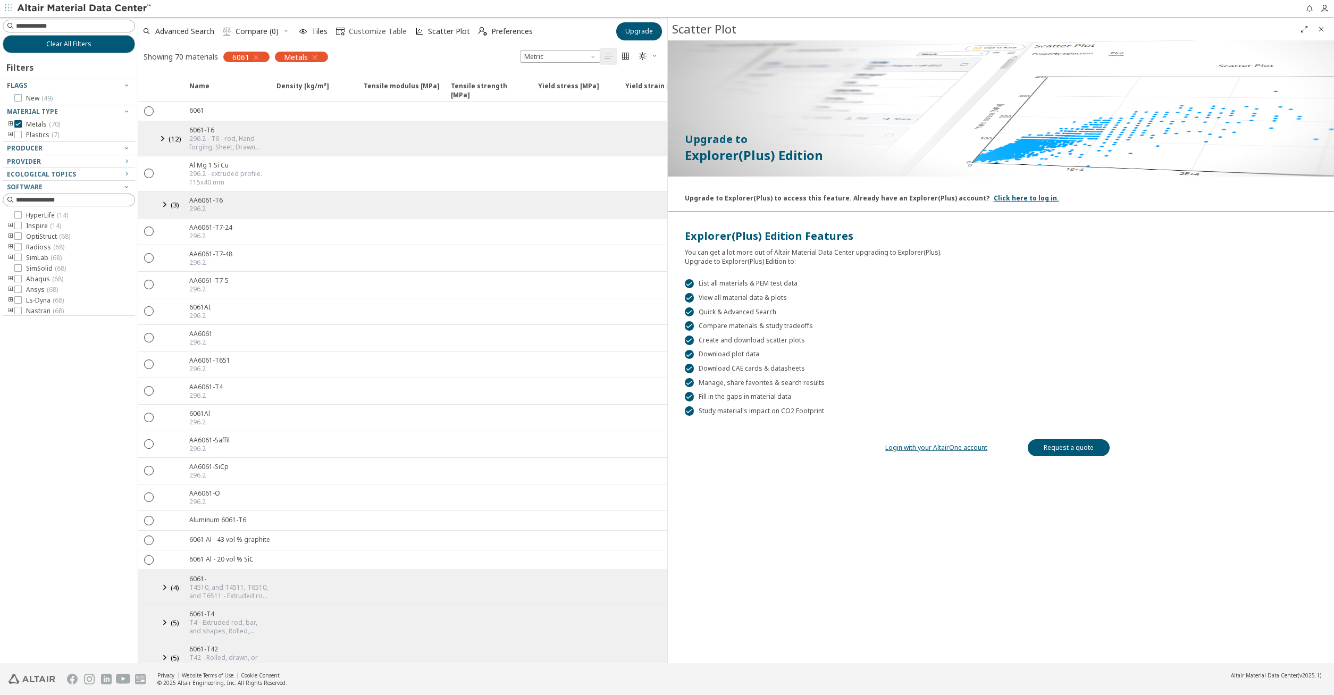
click at [369, 30] on span "Customize Table" at bounding box center [378, 31] width 58 height 7
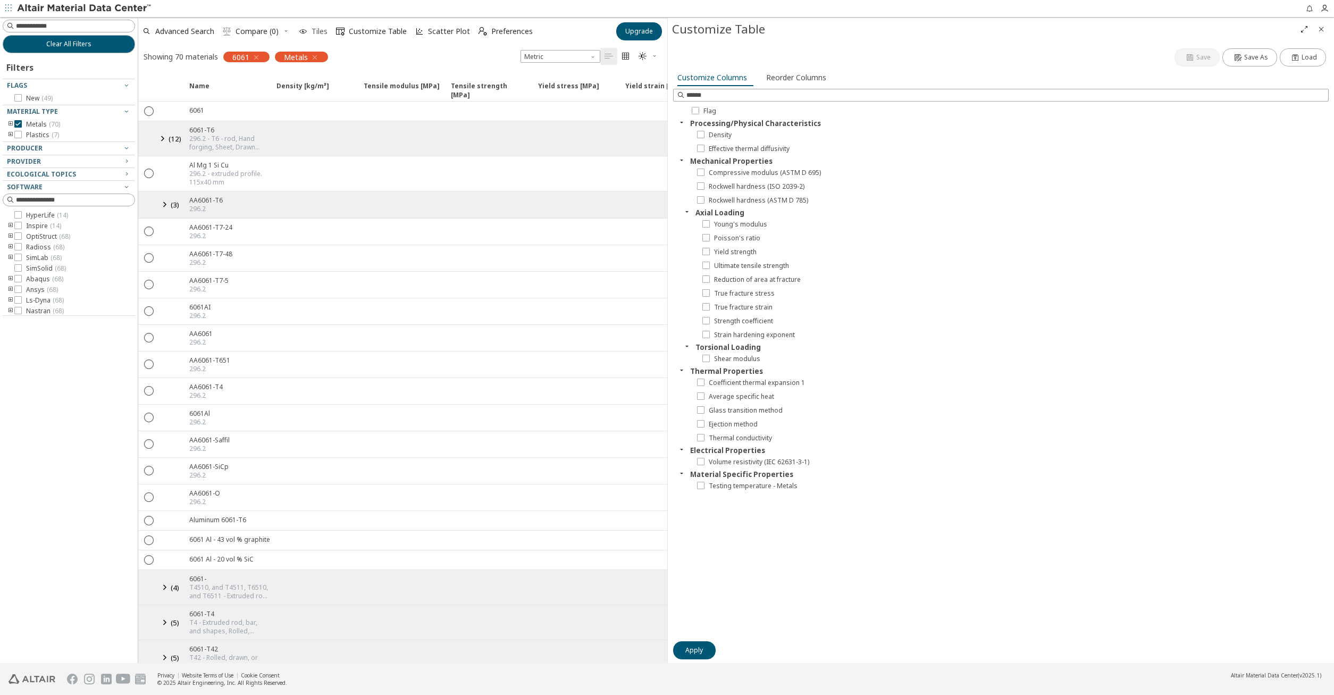
click at [314, 30] on span "Tiles" at bounding box center [319, 31] width 16 height 7
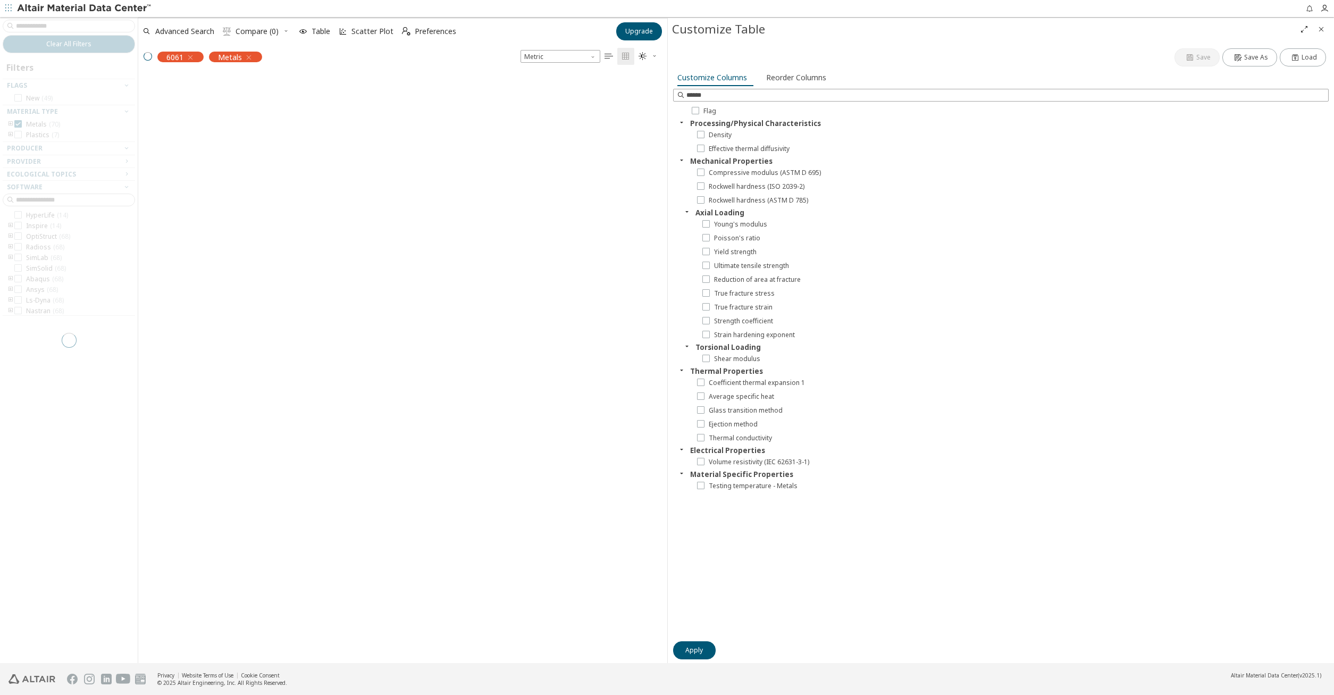
click at [263, 32] on span "Compare (0)" at bounding box center [256, 31] width 43 height 7
click at [249, 28] on span "Compare (0)" at bounding box center [256, 31] width 43 height 7
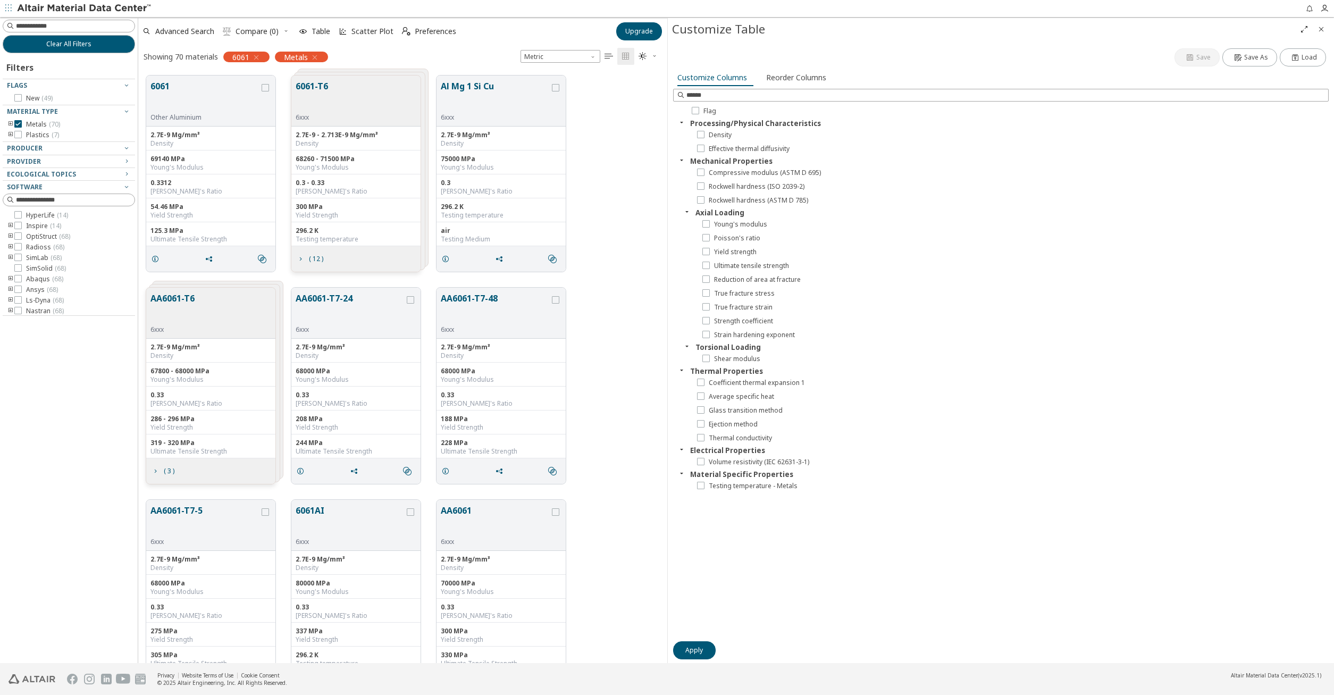
scroll to position [595, 528]
click at [259, 34] on span "Compare (0)" at bounding box center [256, 31] width 43 height 7
click at [203, 329] on div "AA6061-T6 6xxx" at bounding box center [210, 313] width 129 height 51
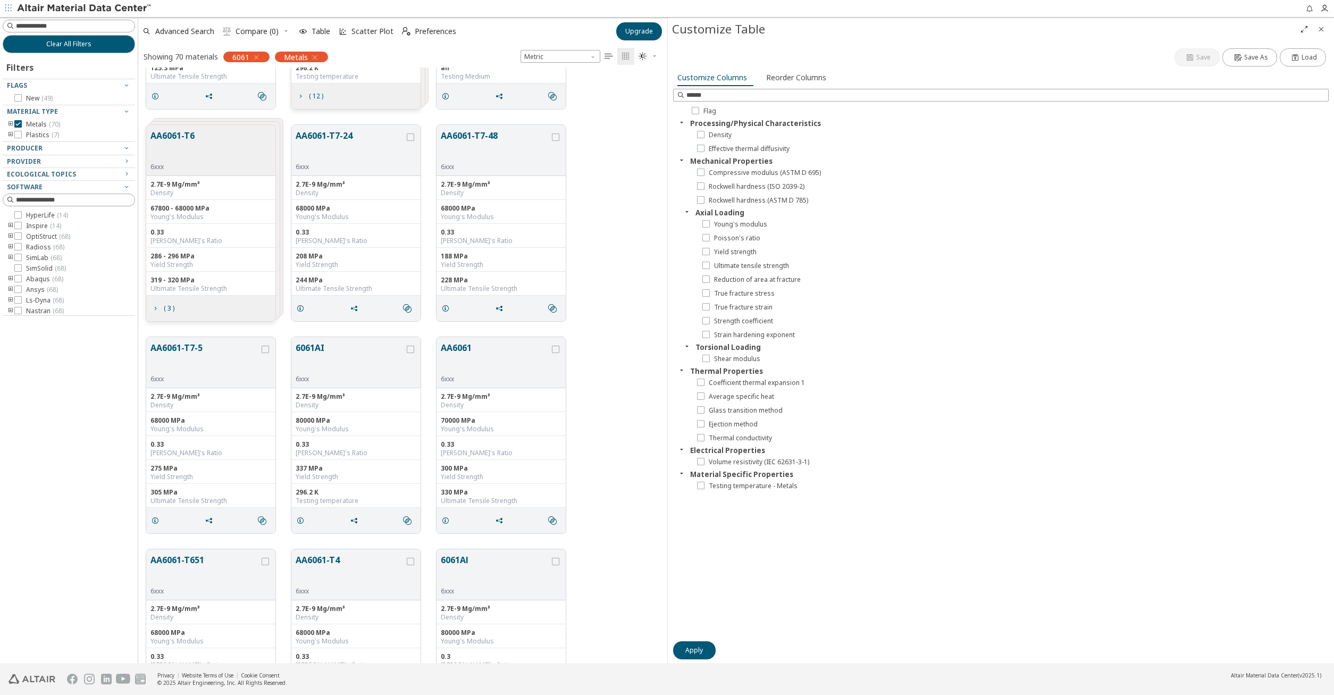
scroll to position [0, 0]
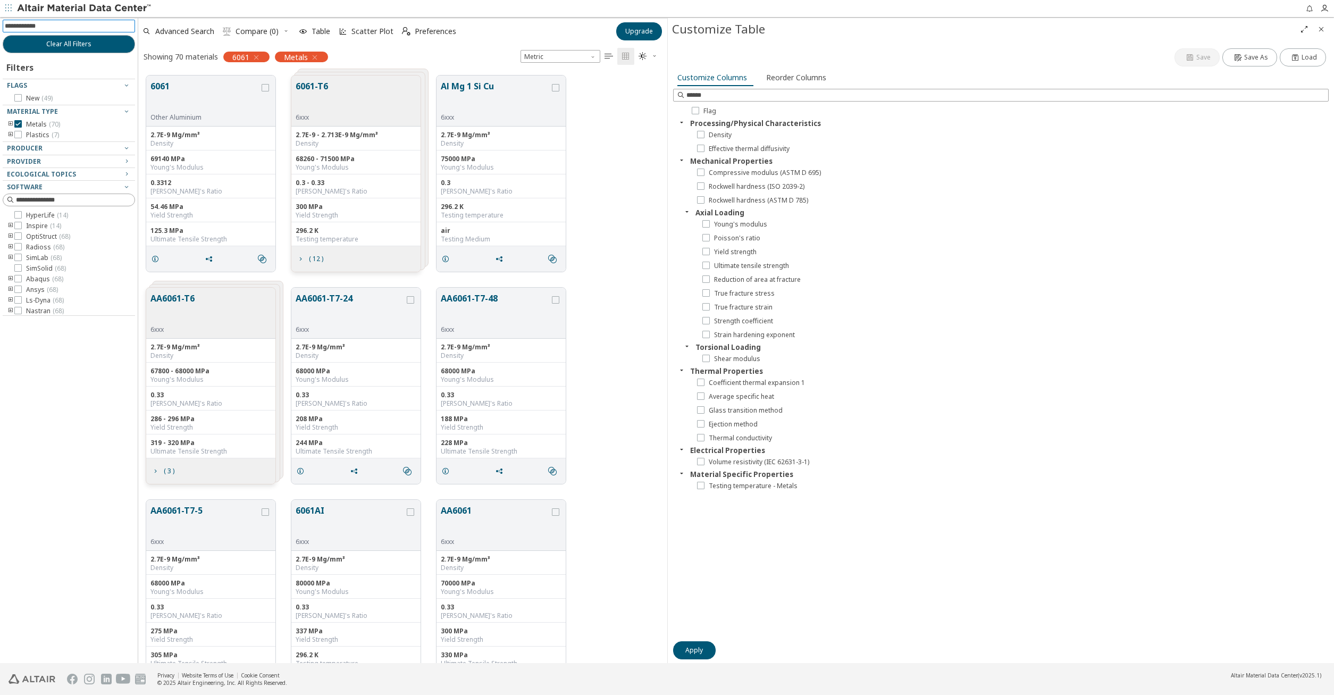
click at [60, 27] on input at bounding box center [70, 26] width 130 height 12
type input "*******"
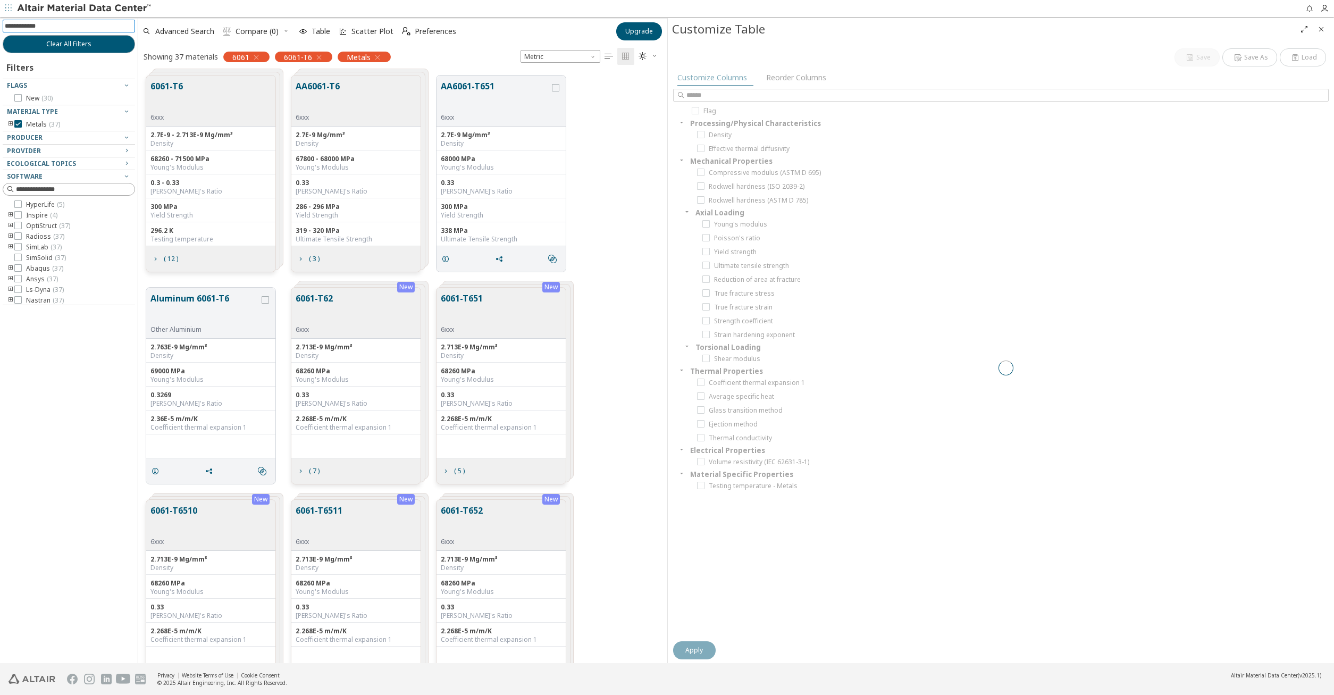
click at [210, 96] on div "6061-T6 6xxx" at bounding box center [210, 100] width 129 height 51
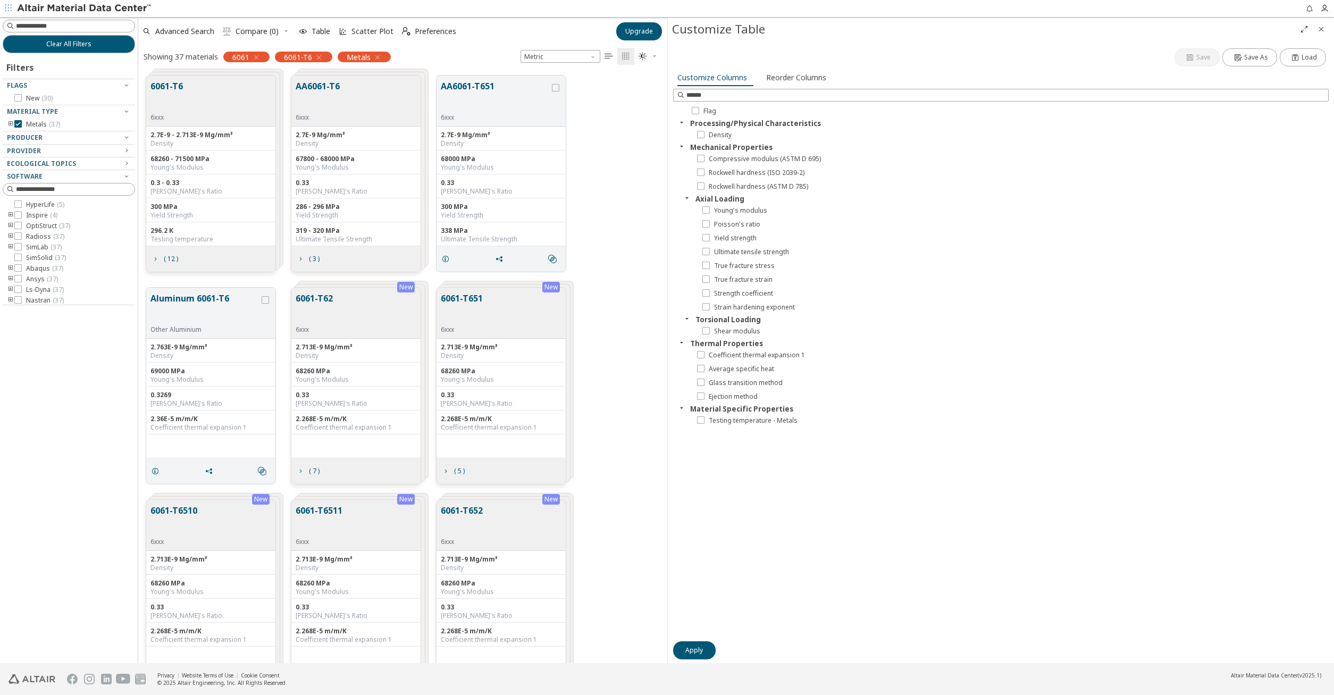
click at [222, 131] on div "2.7E-9 - 2.713E-9 Mg/mm³" at bounding box center [210, 135] width 121 height 9
click at [745, 252] on span "Ultimate tensile strength" at bounding box center [751, 252] width 75 height 9
click at [795, 80] on span "Reorder Columns" at bounding box center [796, 77] width 60 height 17
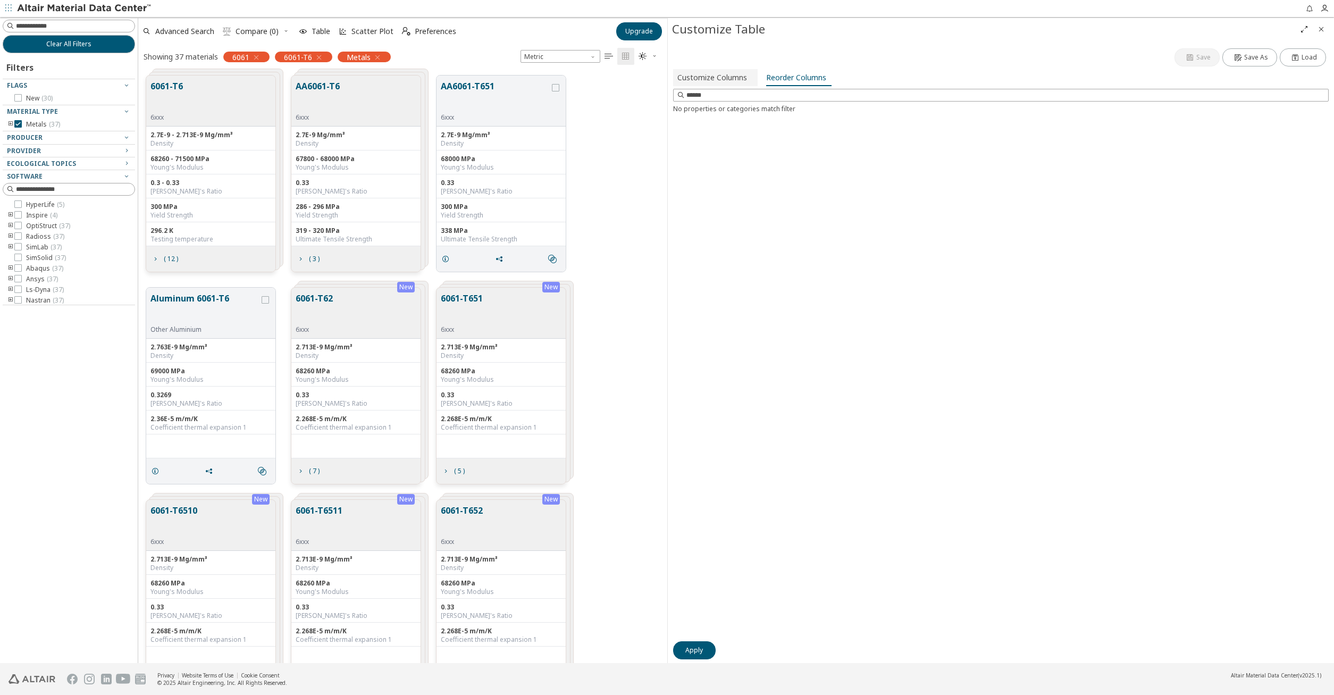
click at [700, 79] on span "Customize Columns" at bounding box center [712, 77] width 70 height 17
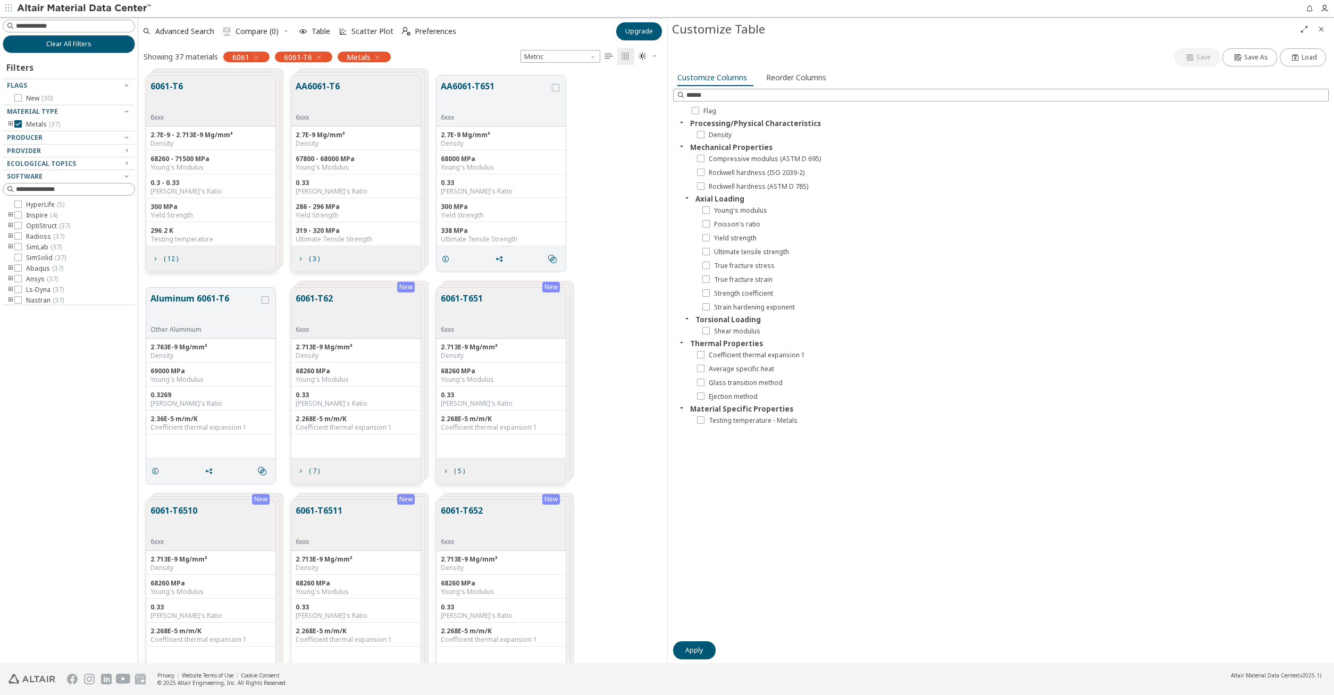
click at [1323, 26] on icon "Close" at bounding box center [1321, 29] width 9 height 9
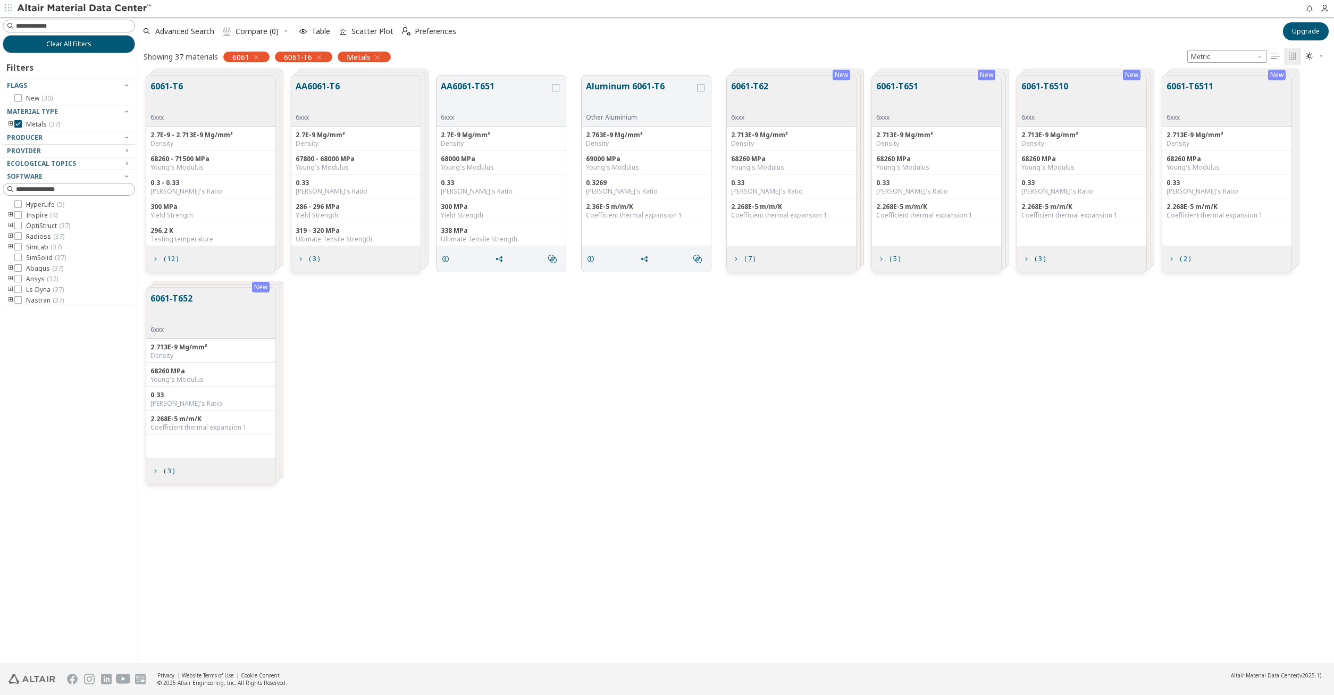
click at [325, 96] on button "AA6061-T6" at bounding box center [318, 96] width 44 height 33
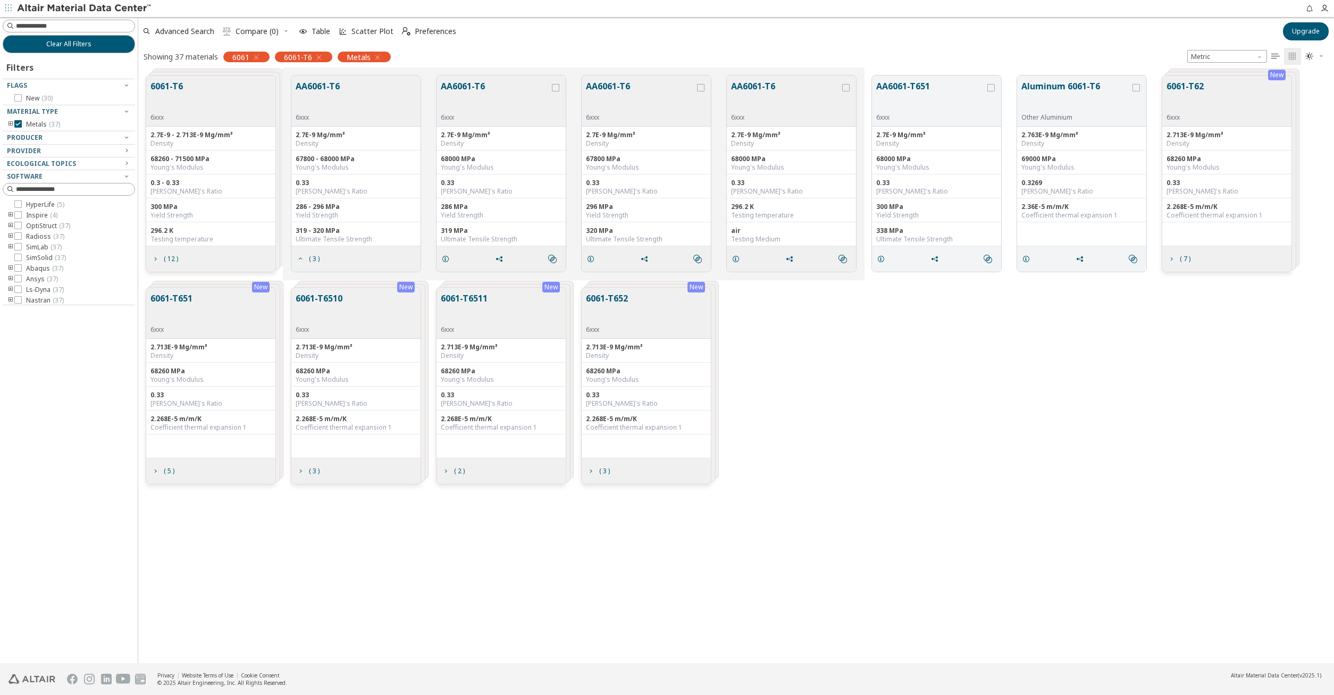
click at [325, 96] on button "AA6061-T6" at bounding box center [318, 96] width 44 height 33
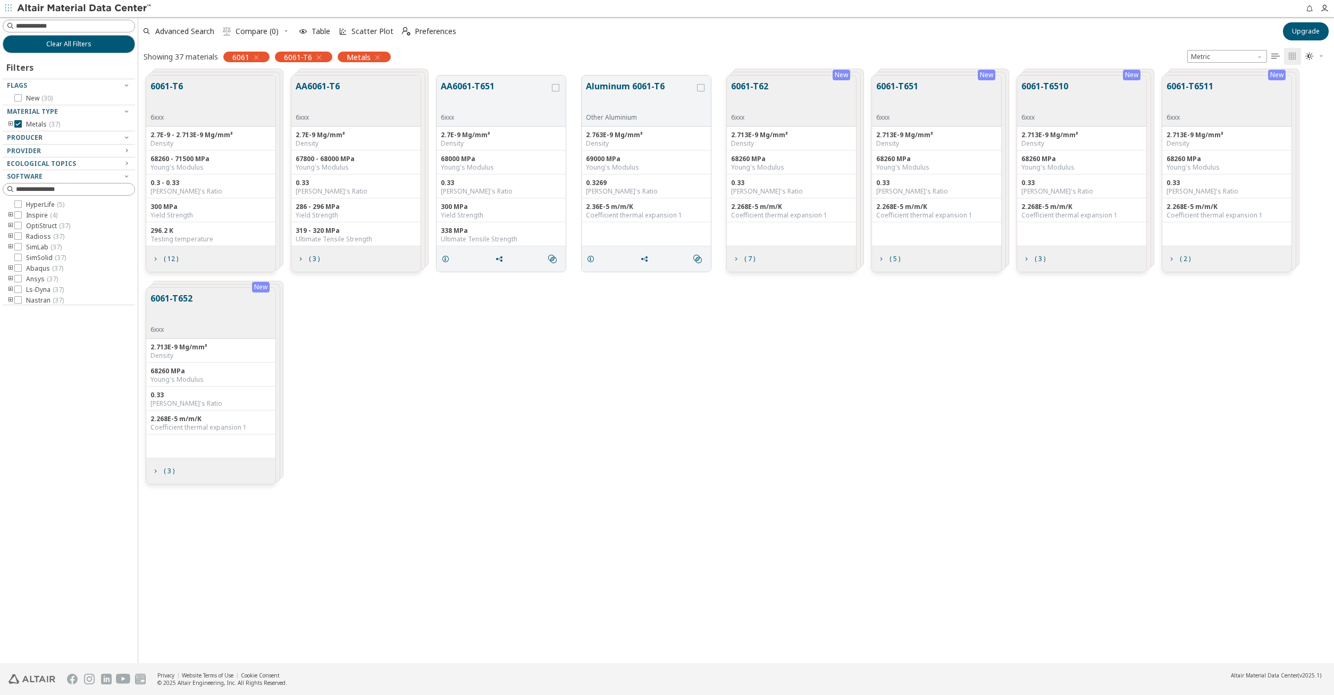
click at [325, 96] on button "AA6061-T6" at bounding box center [318, 96] width 44 height 33
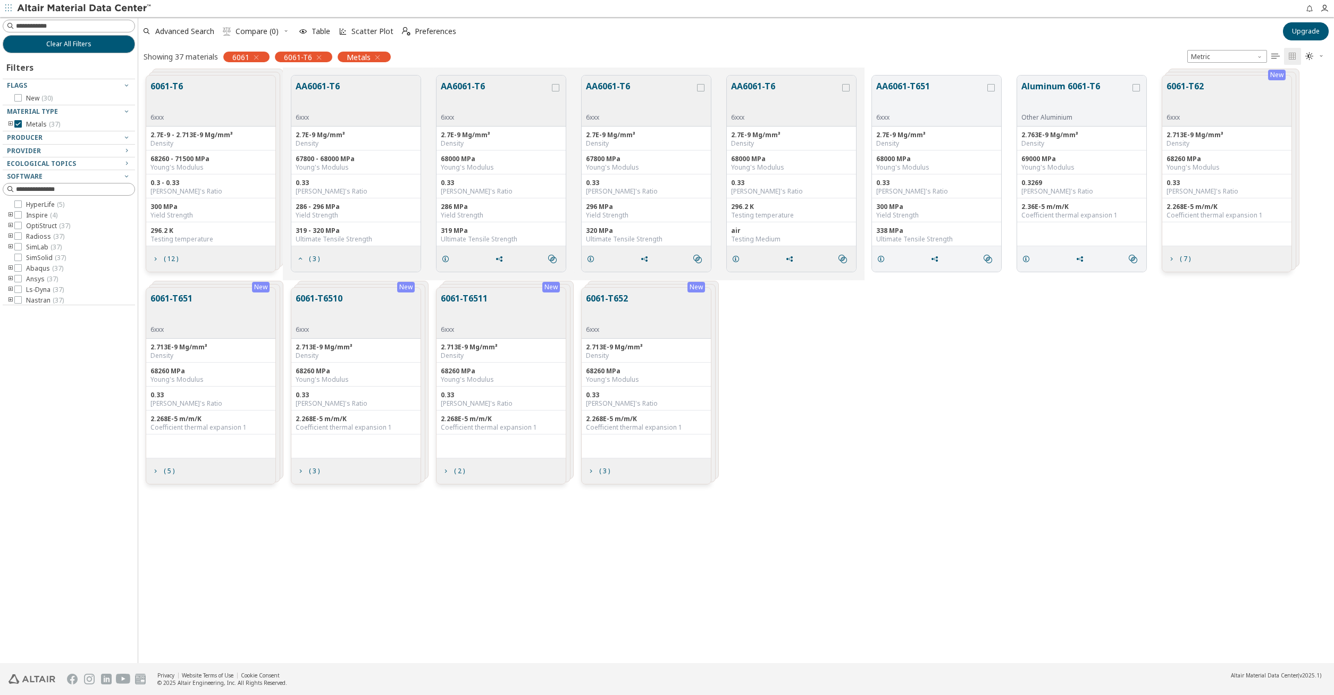
click at [339, 306] on button "6061-T6510" at bounding box center [319, 308] width 47 height 33
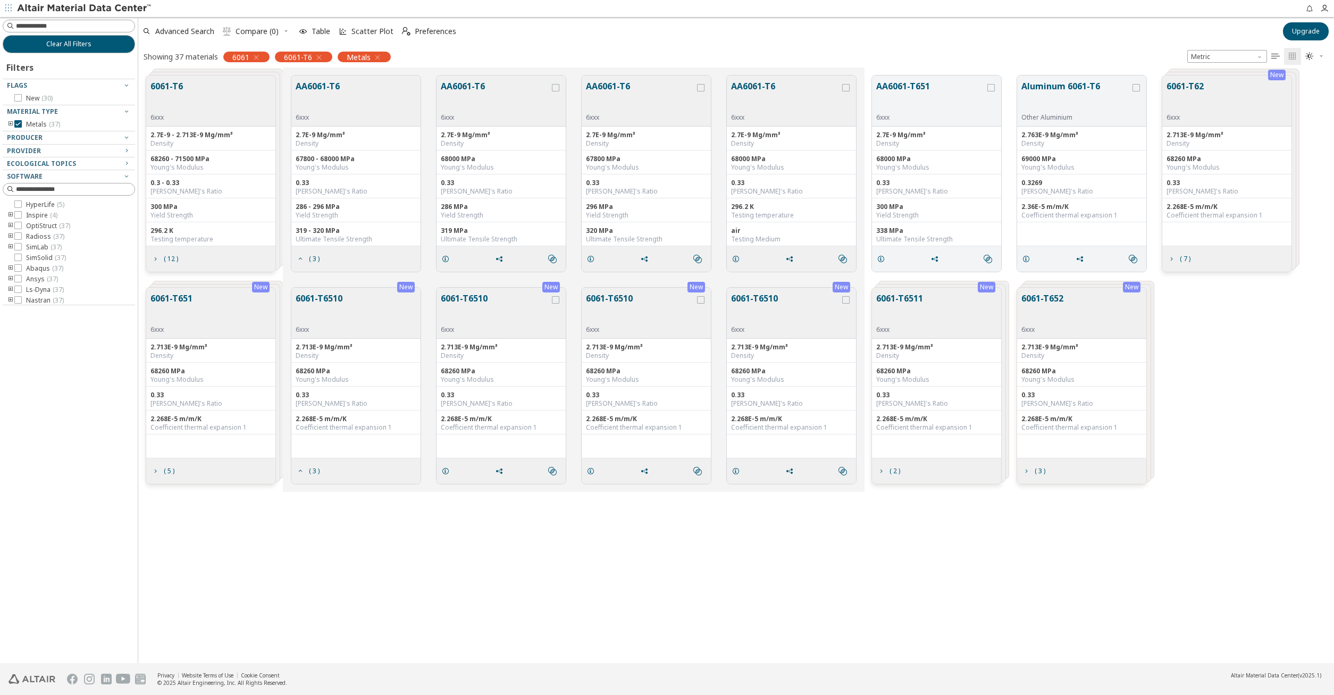
click at [494, 346] on div "2.713E-9 Mg/mm³" at bounding box center [501, 347] width 121 height 9
click at [501, 360] on div "2.713E-9 Mg/mm³ Density" at bounding box center [500, 351] width 129 height 24
click at [491, 298] on button "6061-T6510" at bounding box center [495, 308] width 109 height 33
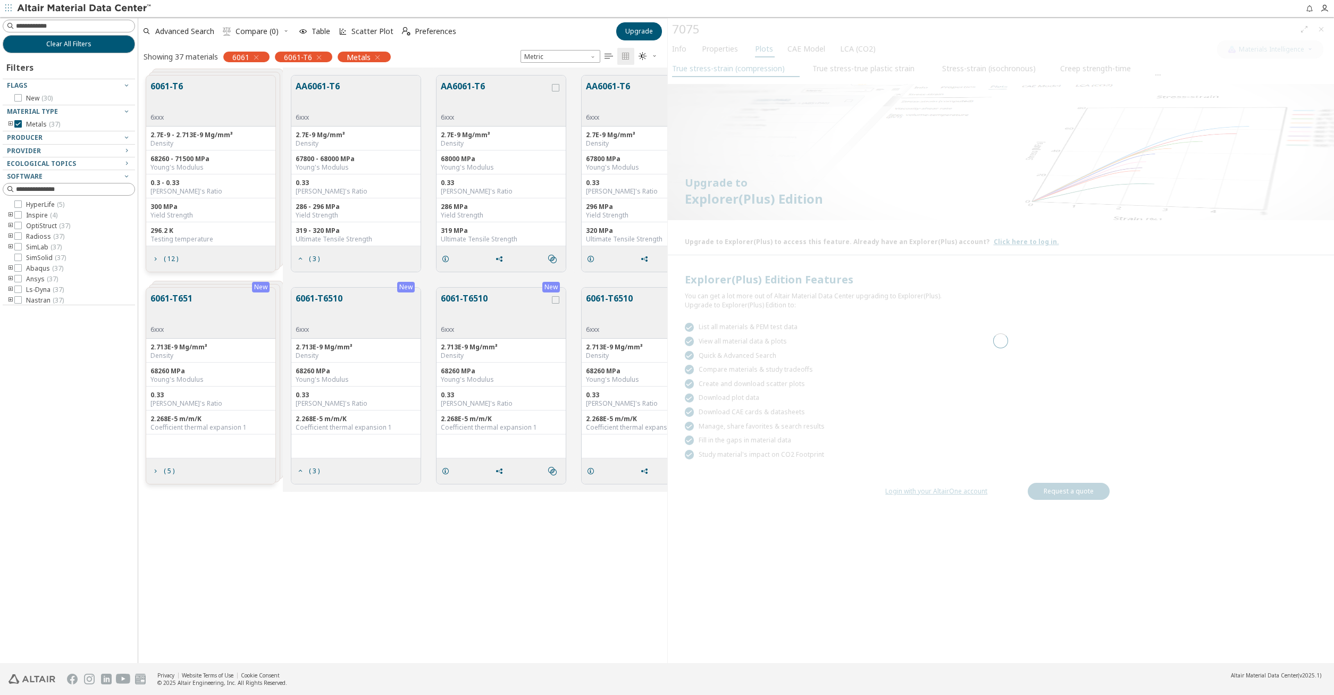
scroll to position [595, 528]
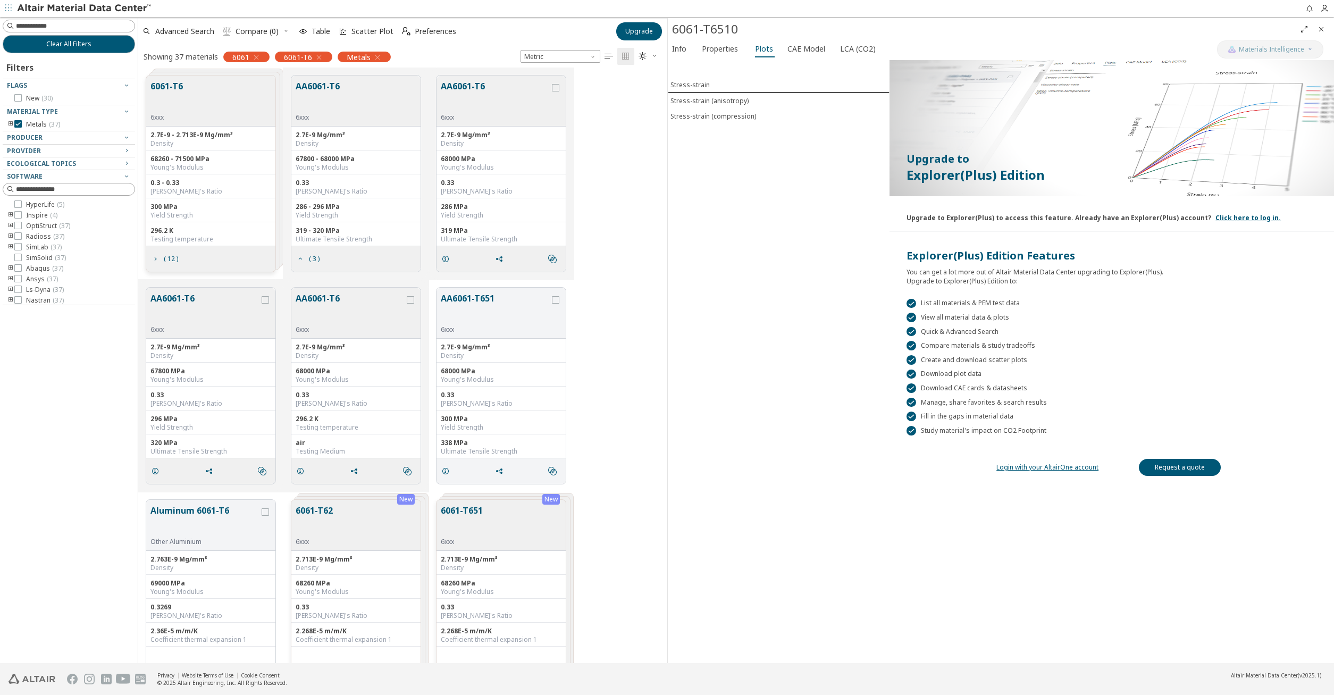
scroll to position [256, 0]
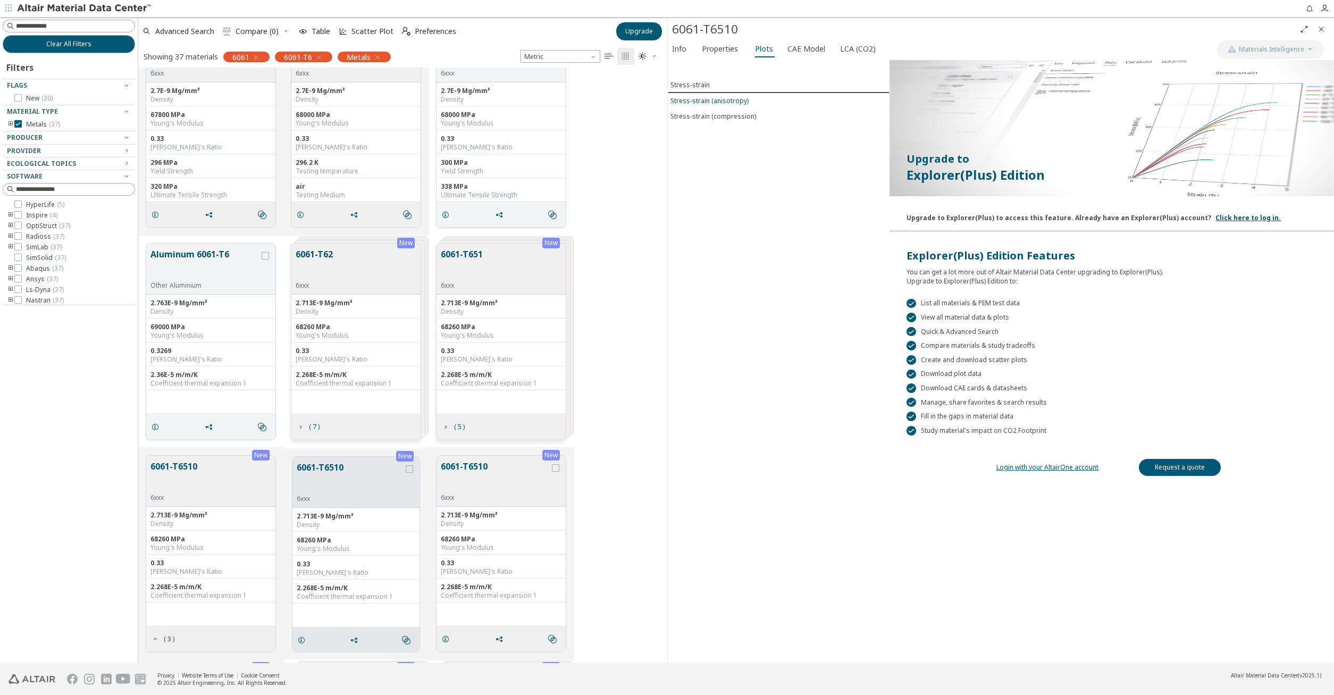
click at [737, 100] on div "Stress-strain (anisotropy)" at bounding box center [709, 100] width 78 height 9
click at [733, 114] on div "Stress-strain (compression)" at bounding box center [713, 116] width 86 height 9
click at [738, 45] on button "Properties" at bounding box center [721, 48] width 49 height 17
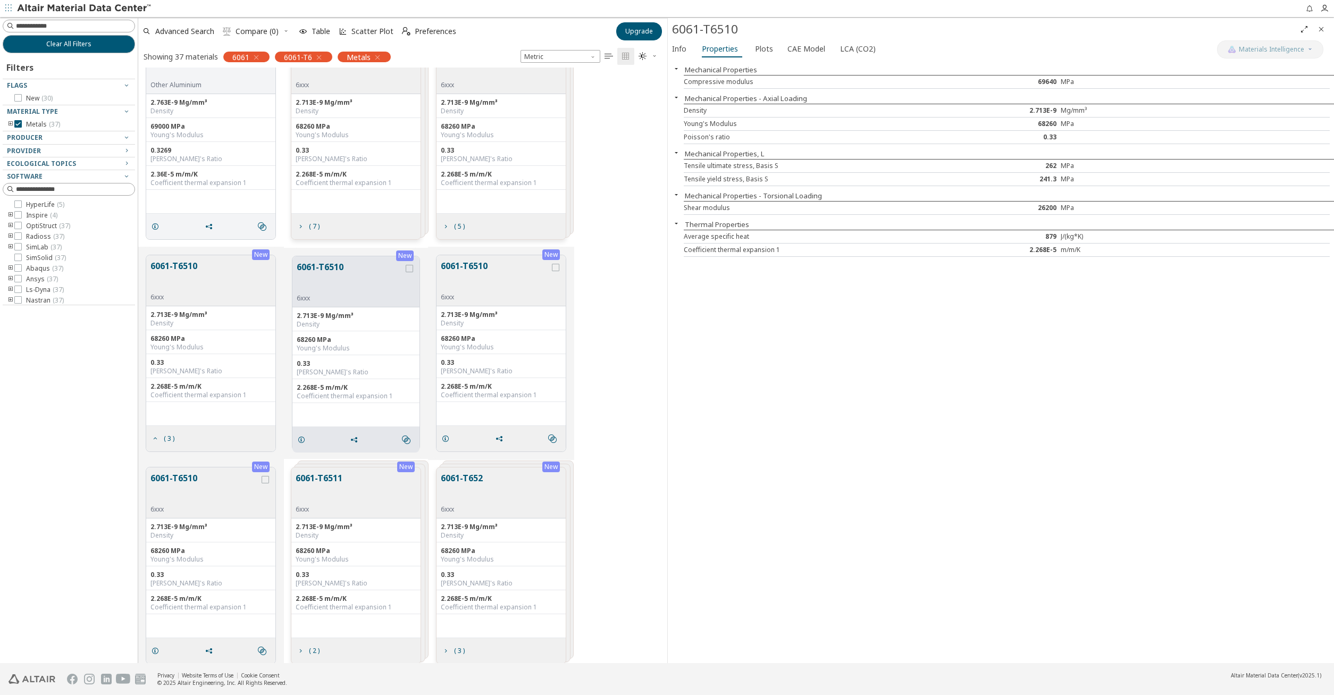
scroll to position [465, 0]
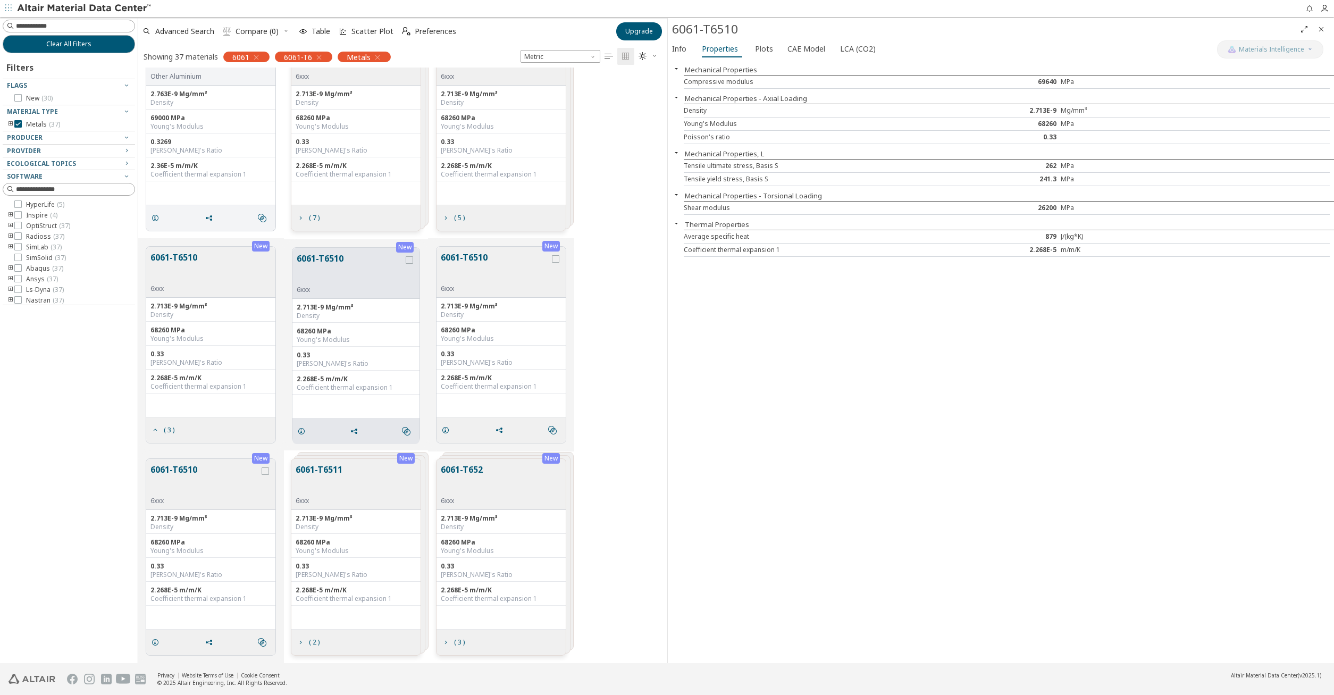
click at [336, 476] on button "6061-T6511" at bounding box center [319, 479] width 47 height 33
click at [764, 45] on span "Plots" at bounding box center [764, 48] width 18 height 17
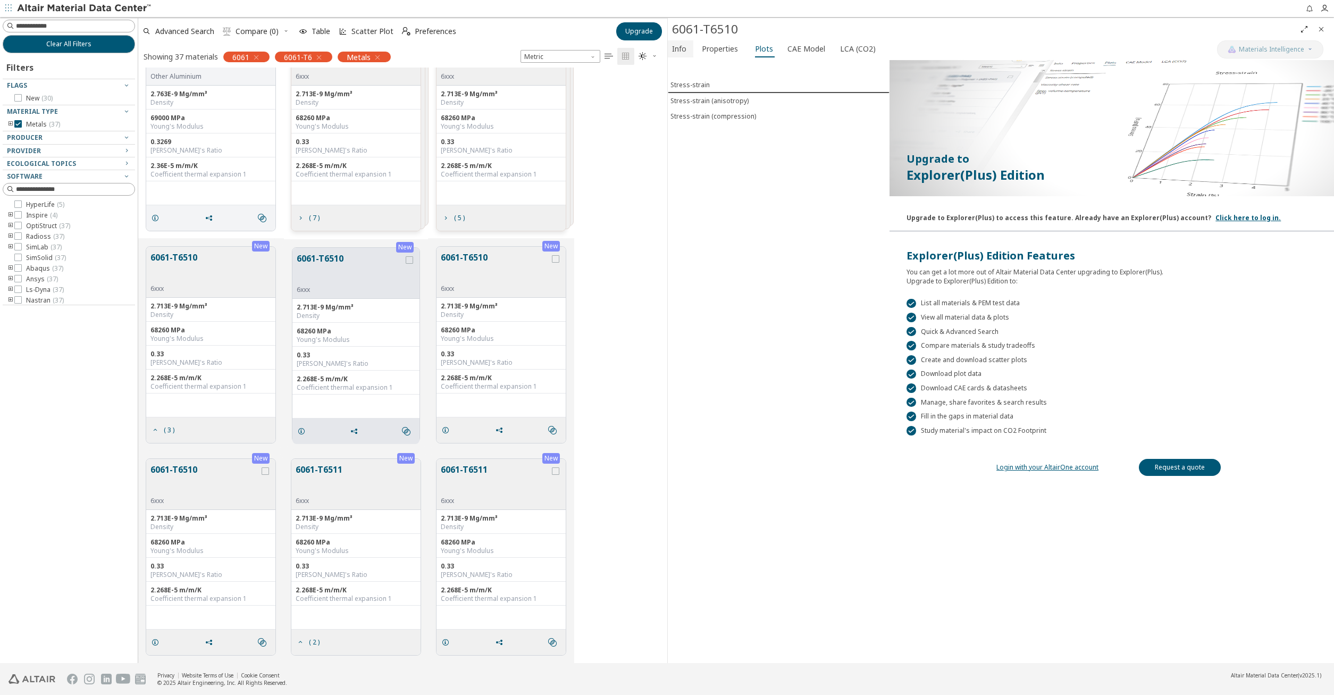
click at [677, 50] on span "Info" at bounding box center [679, 48] width 14 height 17
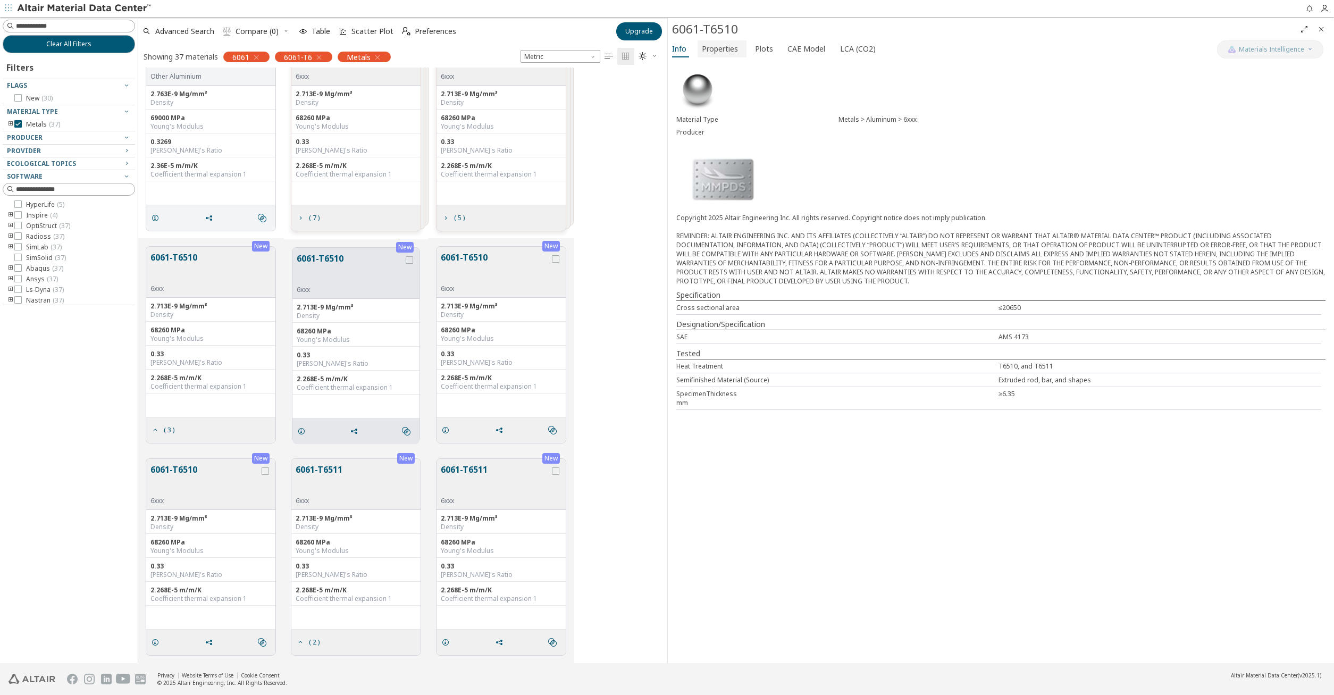
click at [739, 50] on button "Properties" at bounding box center [721, 48] width 49 height 17
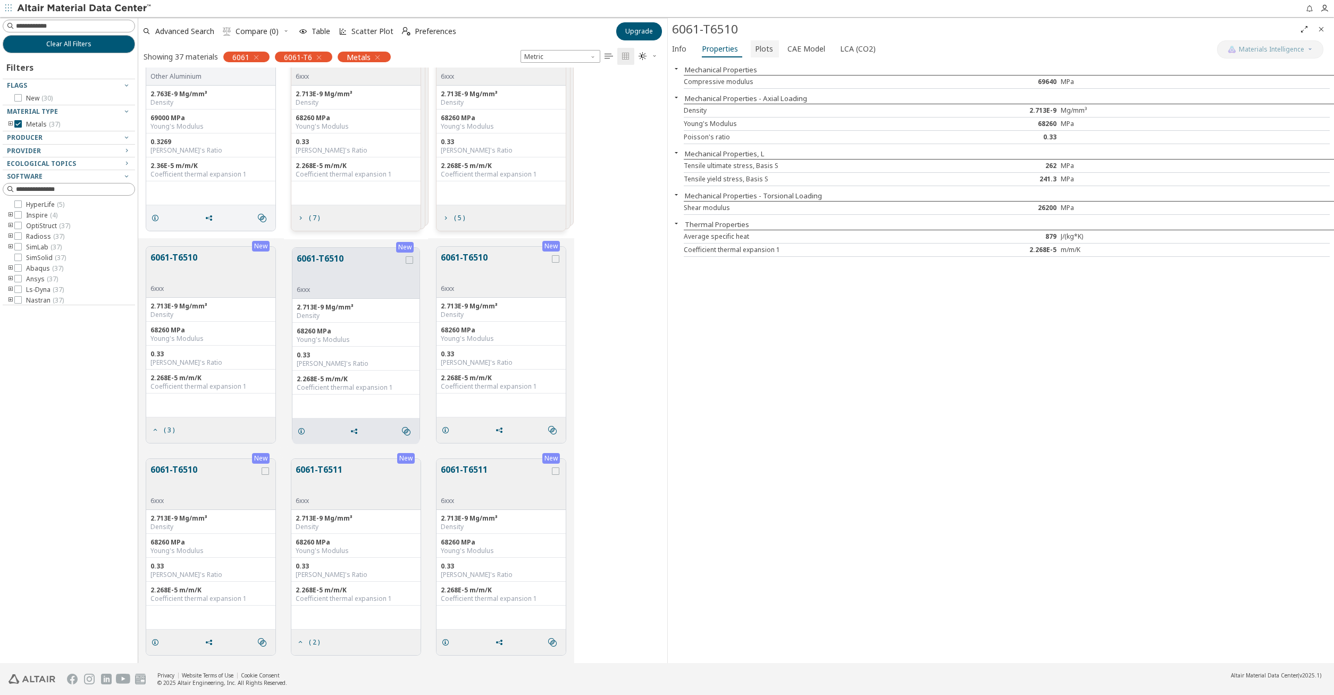
click at [755, 48] on span "Plots" at bounding box center [764, 48] width 18 height 17
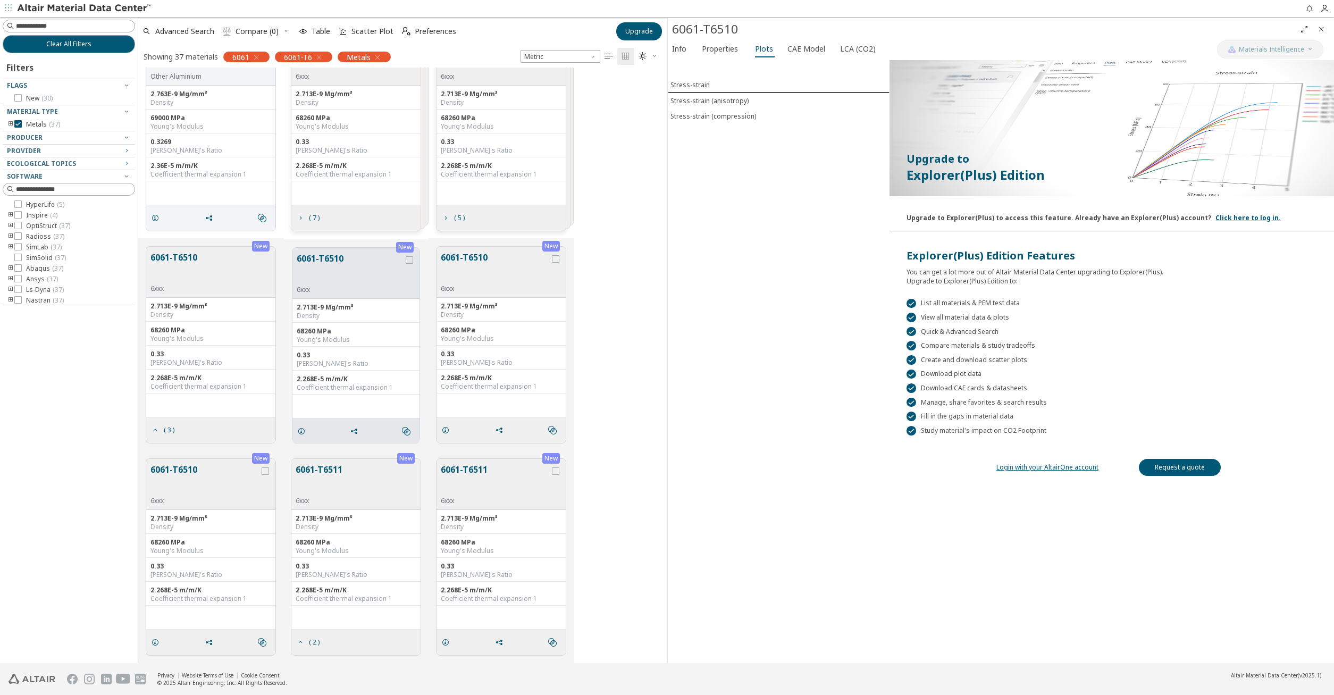
click at [354, 268] on button "6061-T6510" at bounding box center [350, 268] width 107 height 33
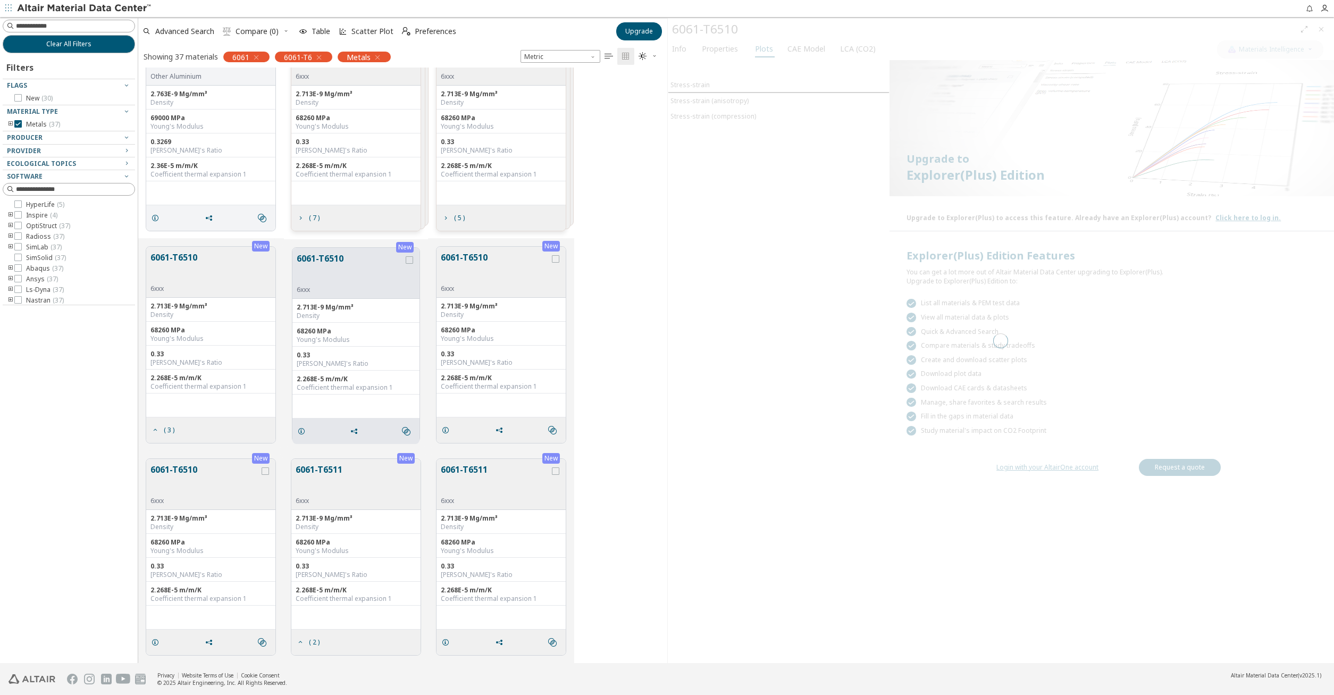
click at [341, 129] on div "Young's Modulus" at bounding box center [356, 126] width 121 height 9
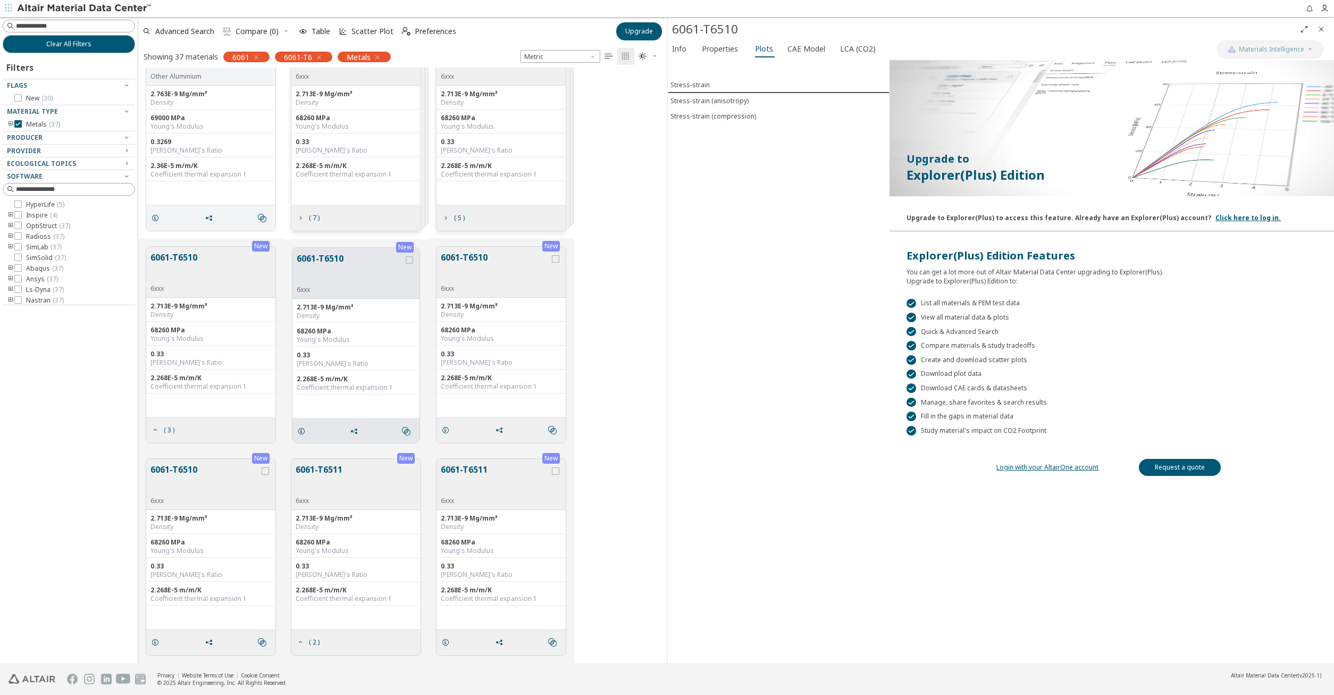
scroll to position [248, 0]
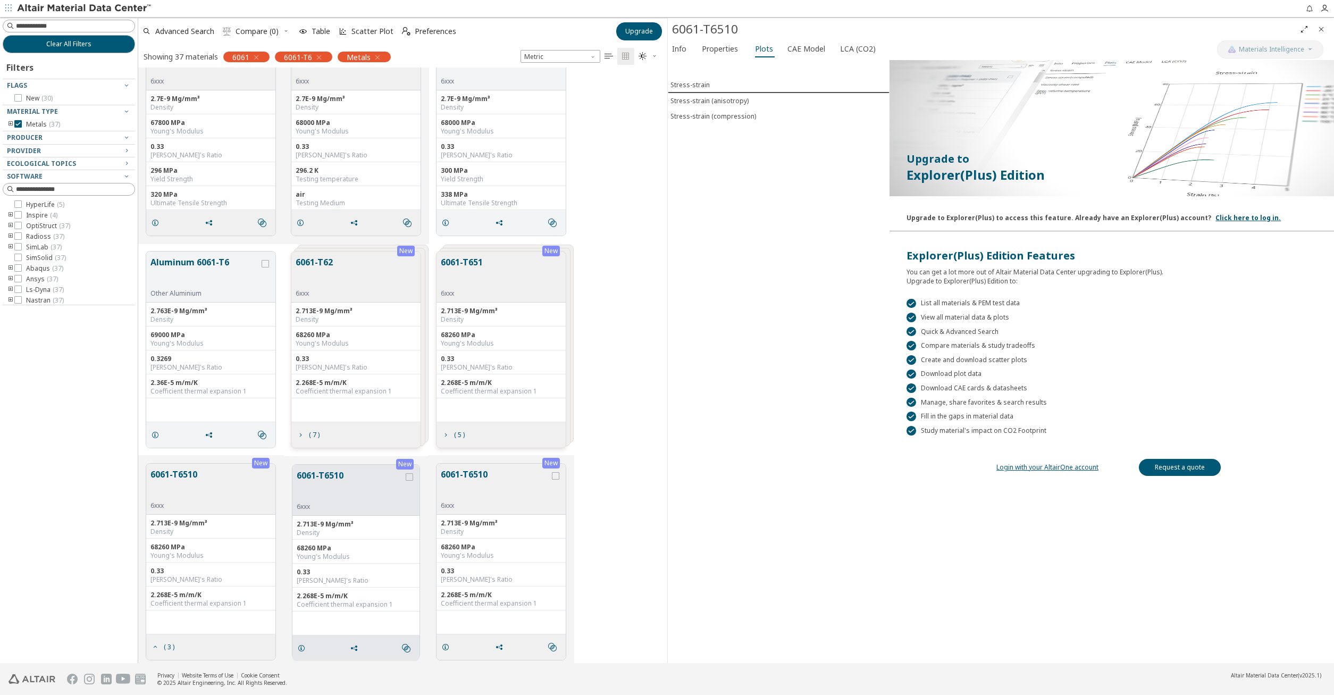
click at [328, 282] on div "6061-T6 6xxx 2.7E-9 - 2.713E-9 Mg/mm³ Density 68260 - 71500 MPa Young's Modulus…" at bounding box center [402, 365] width 529 height 595
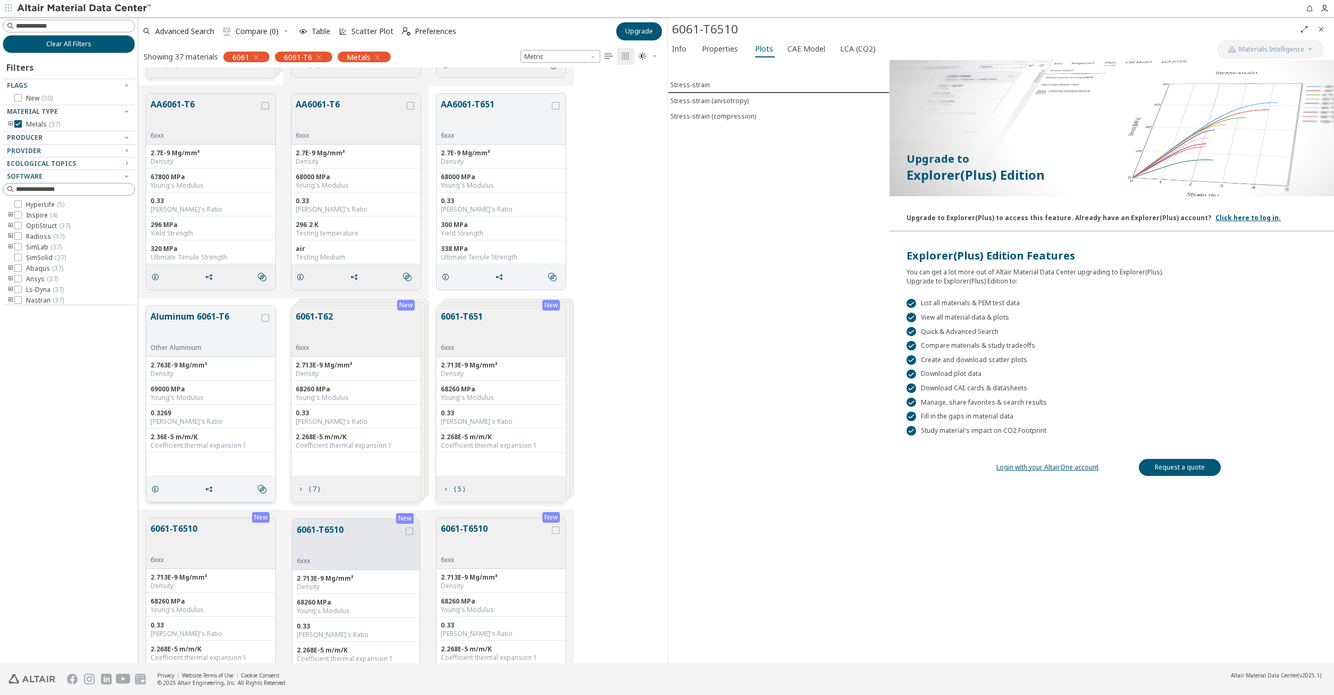
click at [200, 334] on button "Aluminum 6061-T6" at bounding box center [204, 326] width 109 height 33
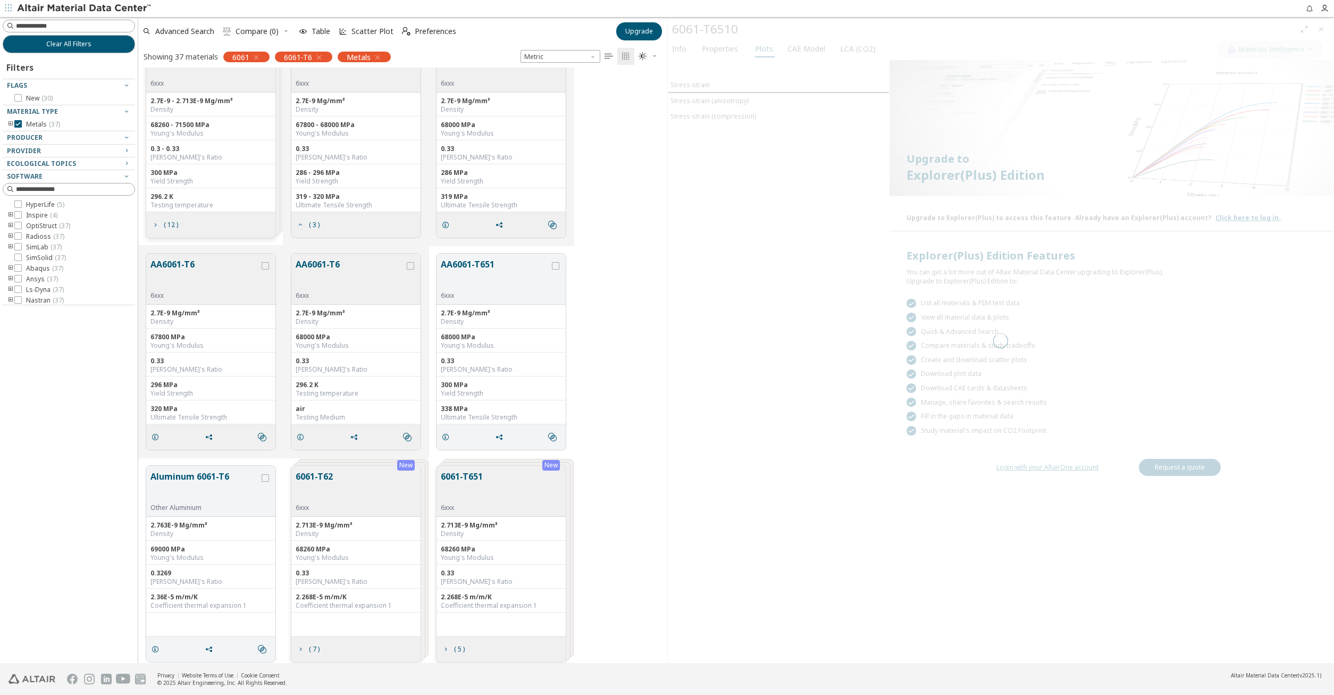
scroll to position [31, 0]
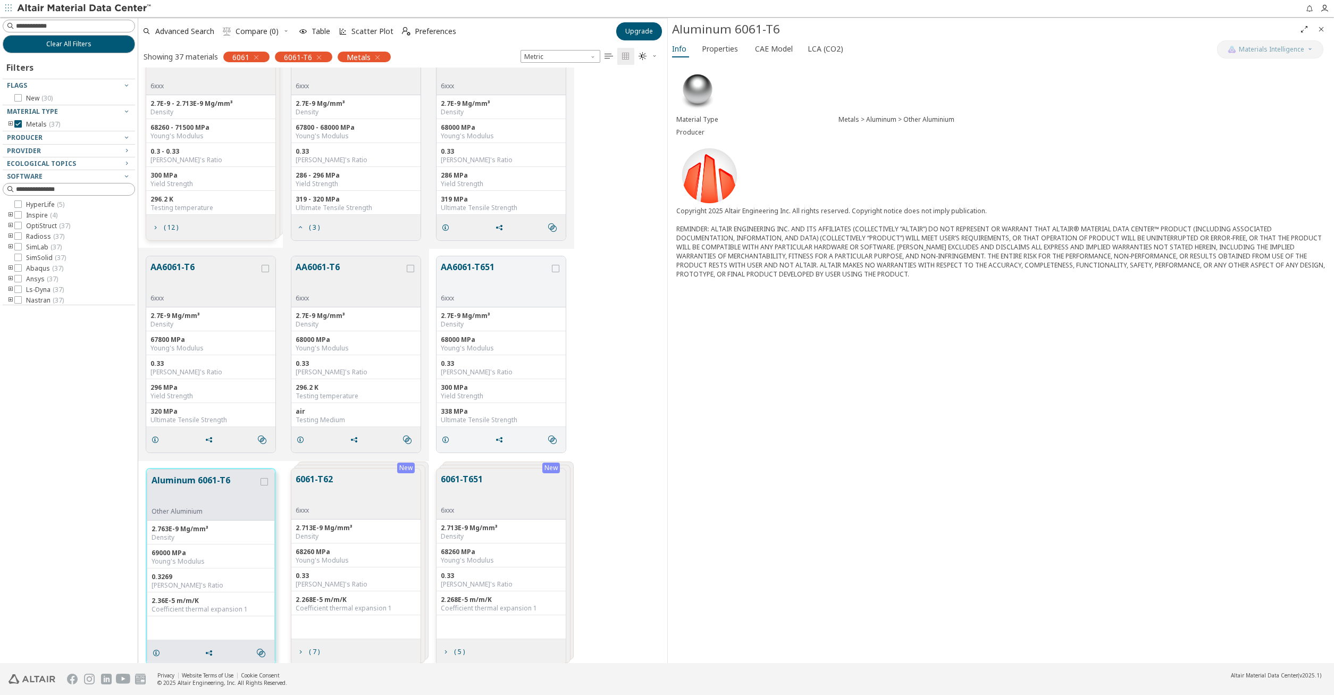
click at [335, 288] on button "AA6061-T6" at bounding box center [350, 276] width 109 height 33
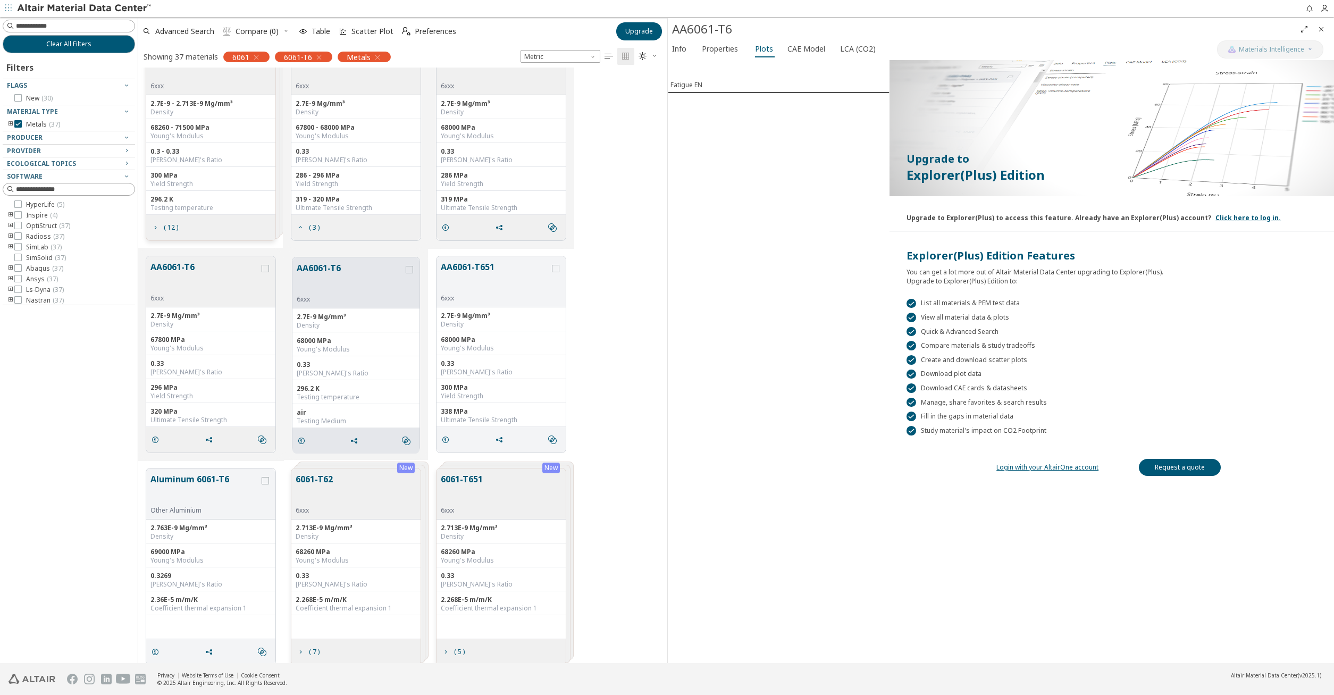
click at [697, 62] on div "Fatigue EN" at bounding box center [779, 361] width 222 height 603
click at [703, 51] on span "Properties" at bounding box center [720, 48] width 36 height 17
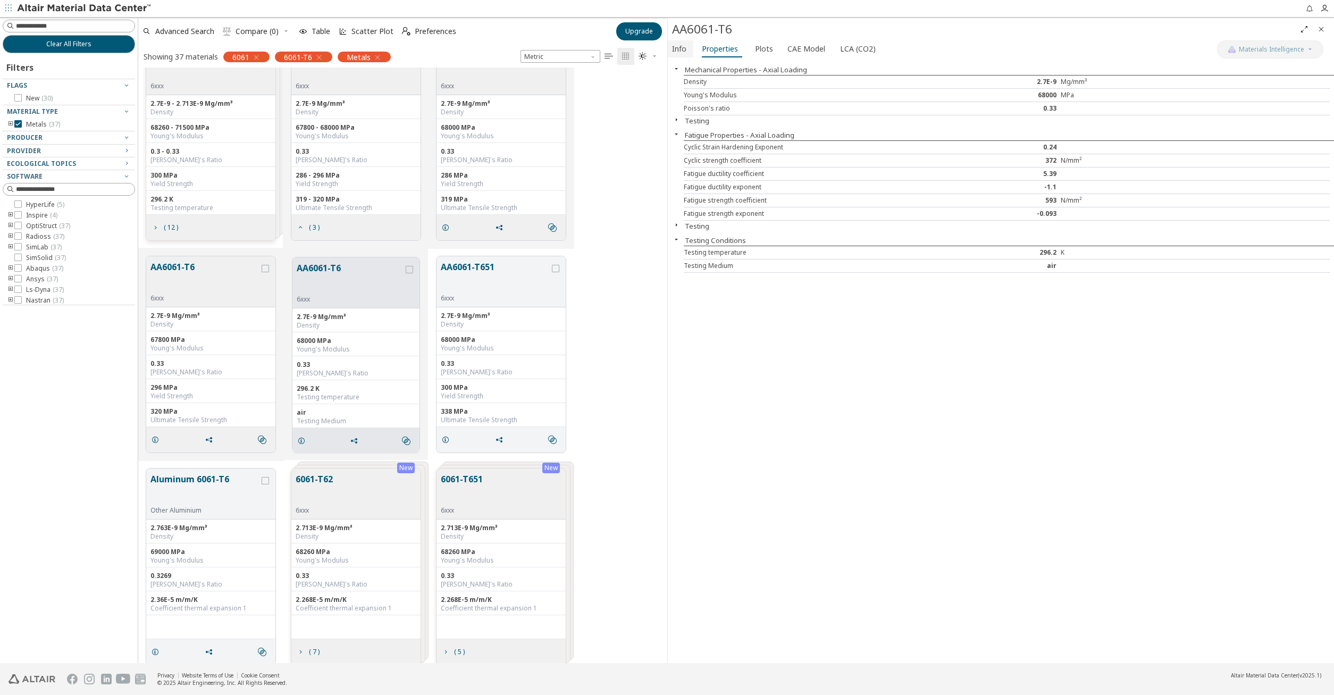
click at [682, 43] on span "Info" at bounding box center [679, 48] width 14 height 17
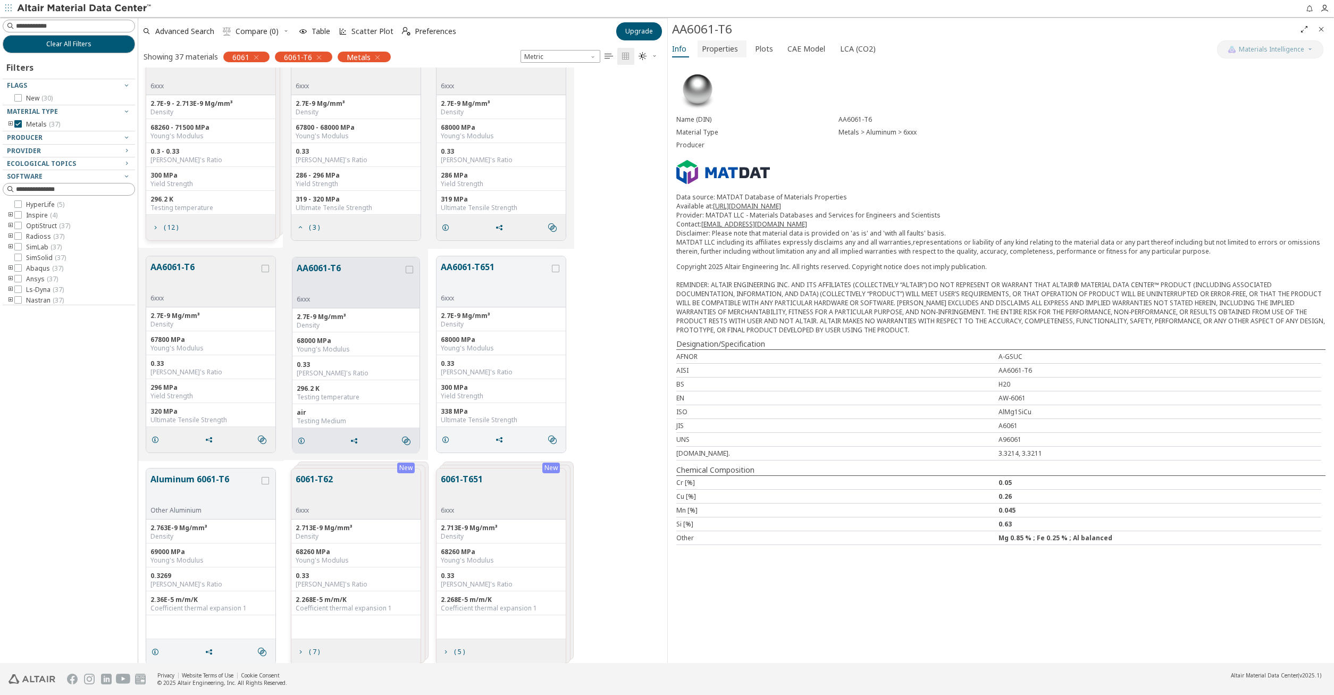
click at [726, 53] on span "Properties" at bounding box center [720, 48] width 36 height 17
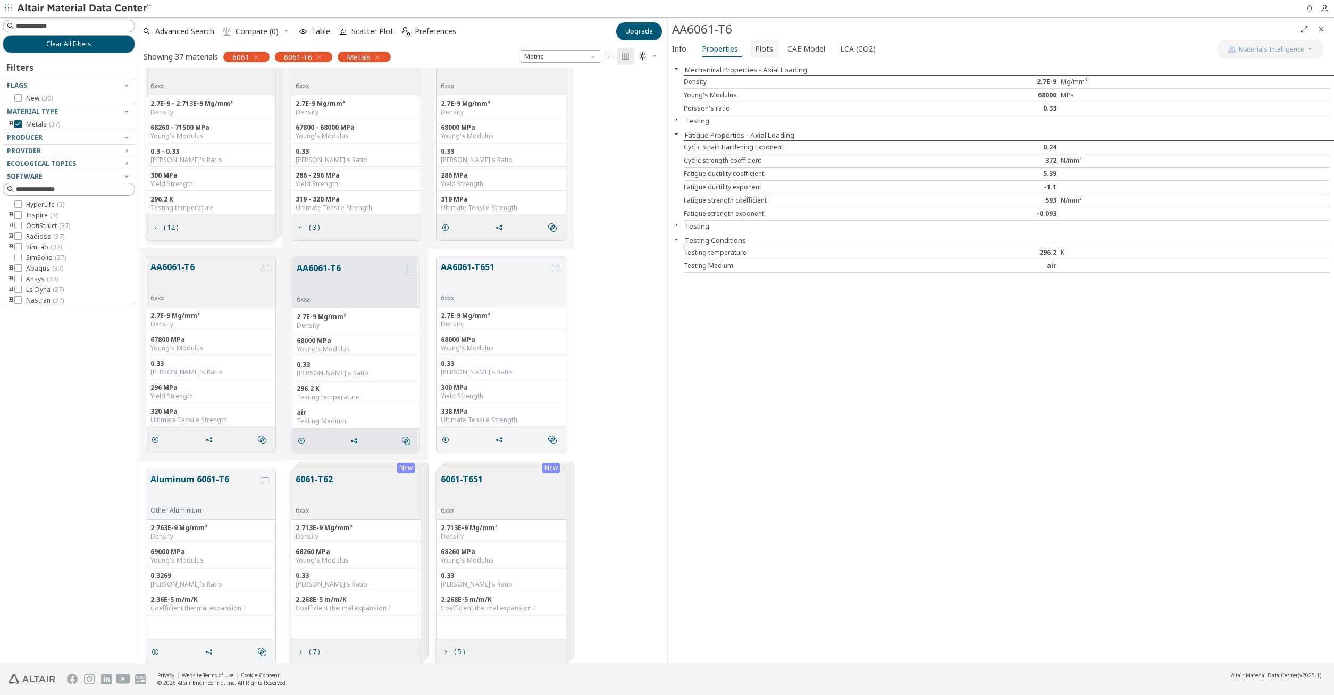
click at [756, 56] on span "Plots" at bounding box center [764, 48] width 18 height 17
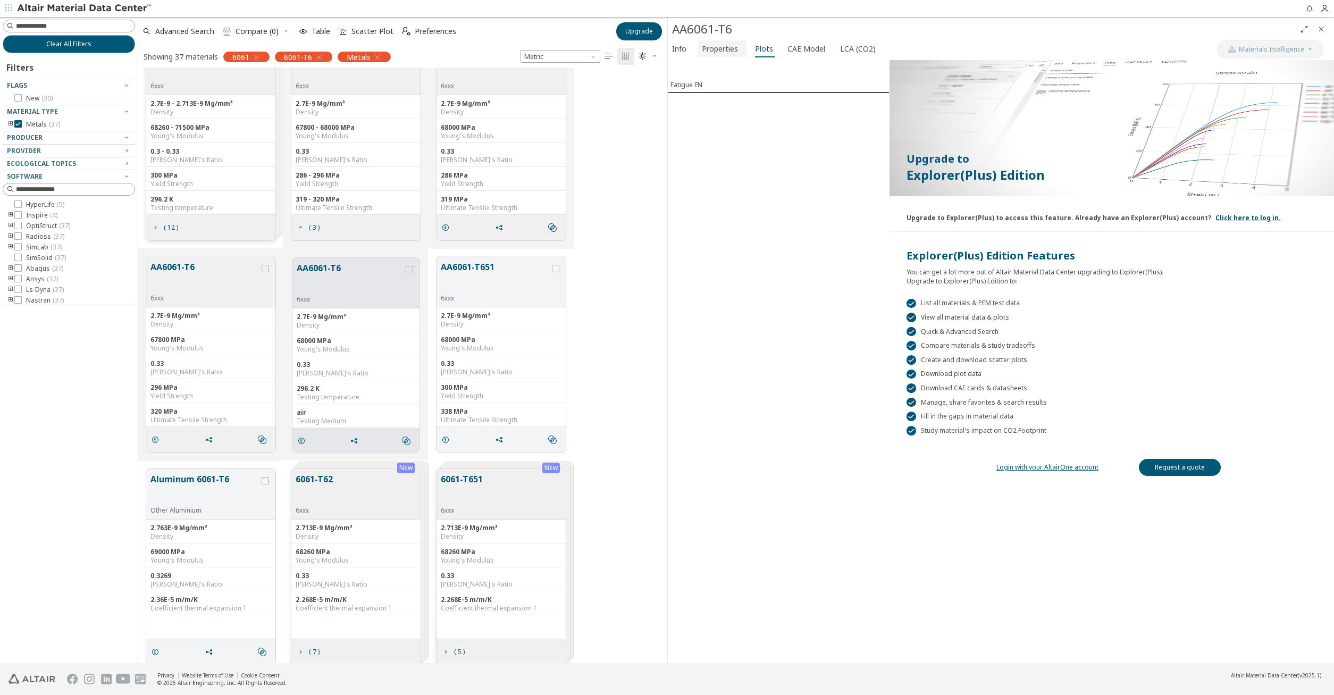
click at [718, 46] on span "Properties" at bounding box center [720, 48] width 36 height 17
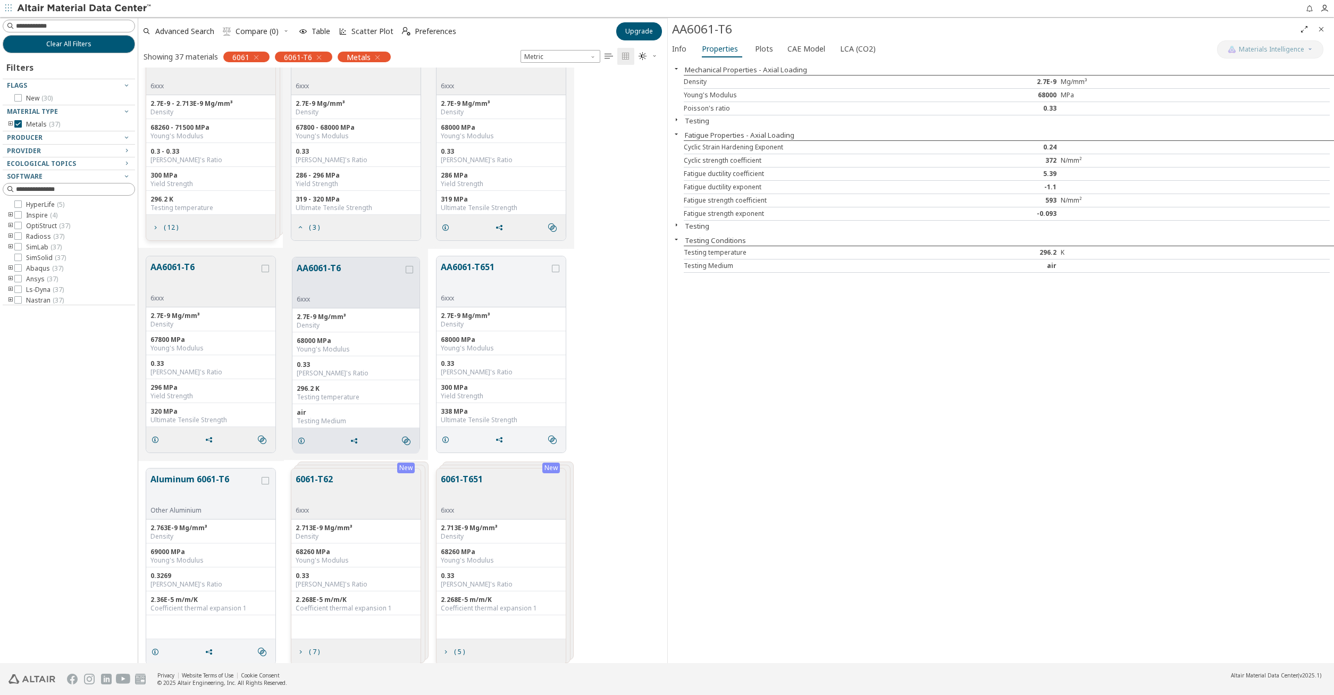
click at [27, 127] on div at bounding box center [66, 127] width 127 height 5
click at [22, 124] on label "Metals ( 37 )" at bounding box center [37, 124] width 46 height 9
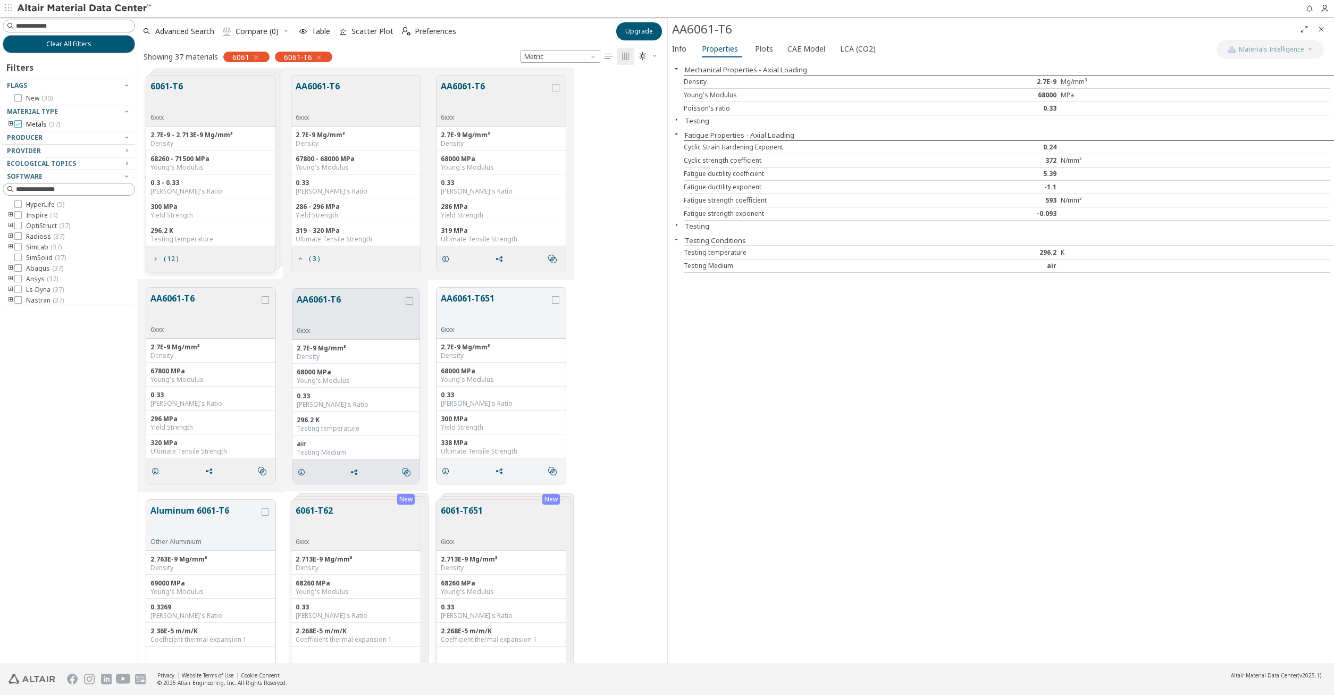
click at [22, 124] on label "Metals ( 37 )" at bounding box center [37, 124] width 46 height 9
click at [417, 33] on span "Preferences" at bounding box center [435, 31] width 41 height 7
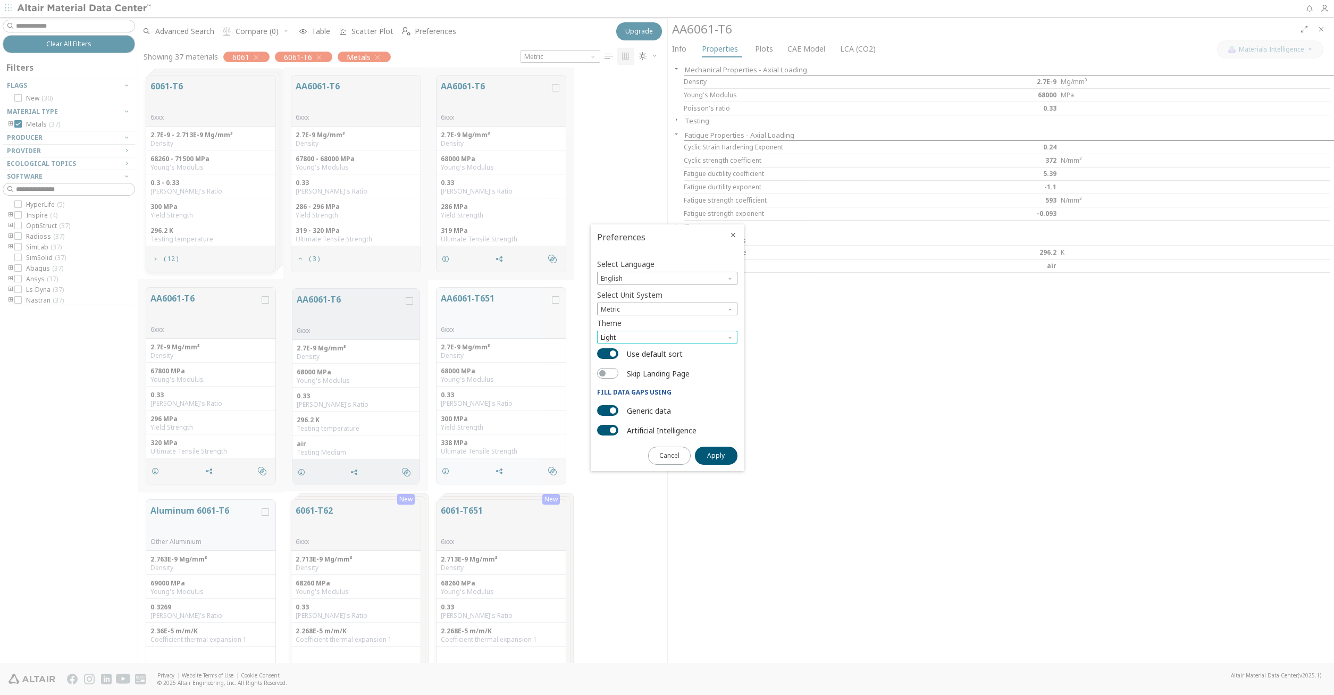
click at [647, 338] on span "Light" at bounding box center [667, 337] width 140 height 13
click at [623, 359] on span "Light Blue" at bounding box center [617, 363] width 30 height 9
click at [633, 336] on span "Light Blue" at bounding box center [667, 337] width 140 height 13
click at [633, 351] on span "Light" at bounding box center [667, 350] width 132 height 7
click at [633, 343] on span "Light" at bounding box center [667, 337] width 140 height 13
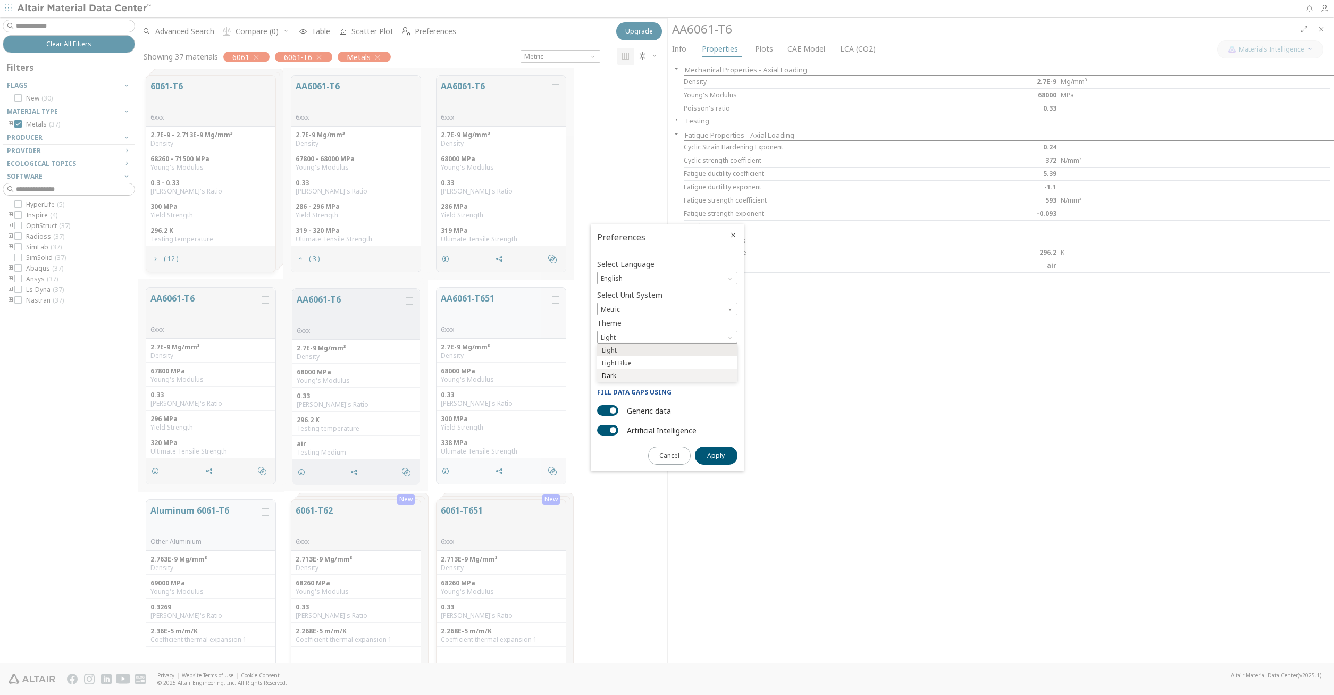
click at [618, 374] on span "Dark" at bounding box center [667, 375] width 132 height 7
click at [626, 337] on span "Dark" at bounding box center [667, 337] width 140 height 13
click at [626, 349] on span "Light" at bounding box center [667, 350] width 132 height 7
click at [729, 235] on icon "Close" at bounding box center [733, 235] width 9 height 9
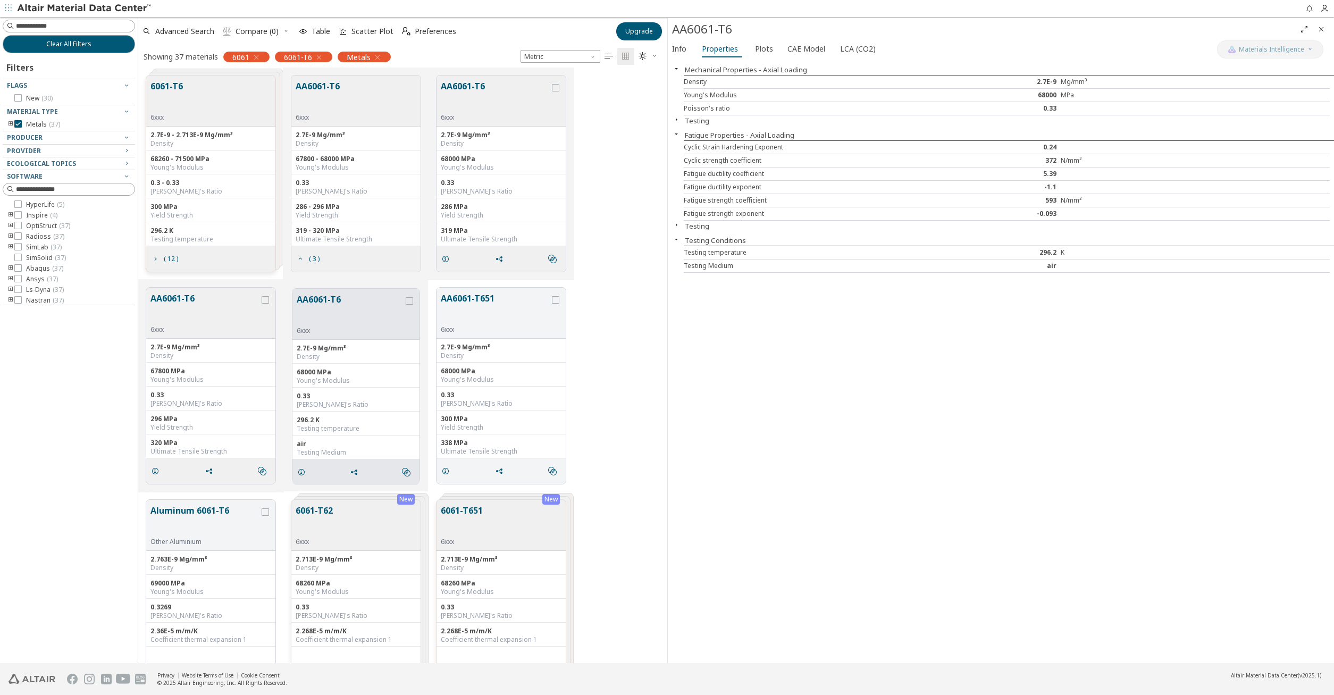
click at [380, 53] on icon "button" at bounding box center [377, 57] width 9 height 9
click at [258, 60] on icon "button" at bounding box center [256, 57] width 9 height 9
click at [204, 54] on div "Showing 37 materials" at bounding box center [181, 57] width 74 height 10
click at [268, 56] on icon "button" at bounding box center [267, 57] width 9 height 9
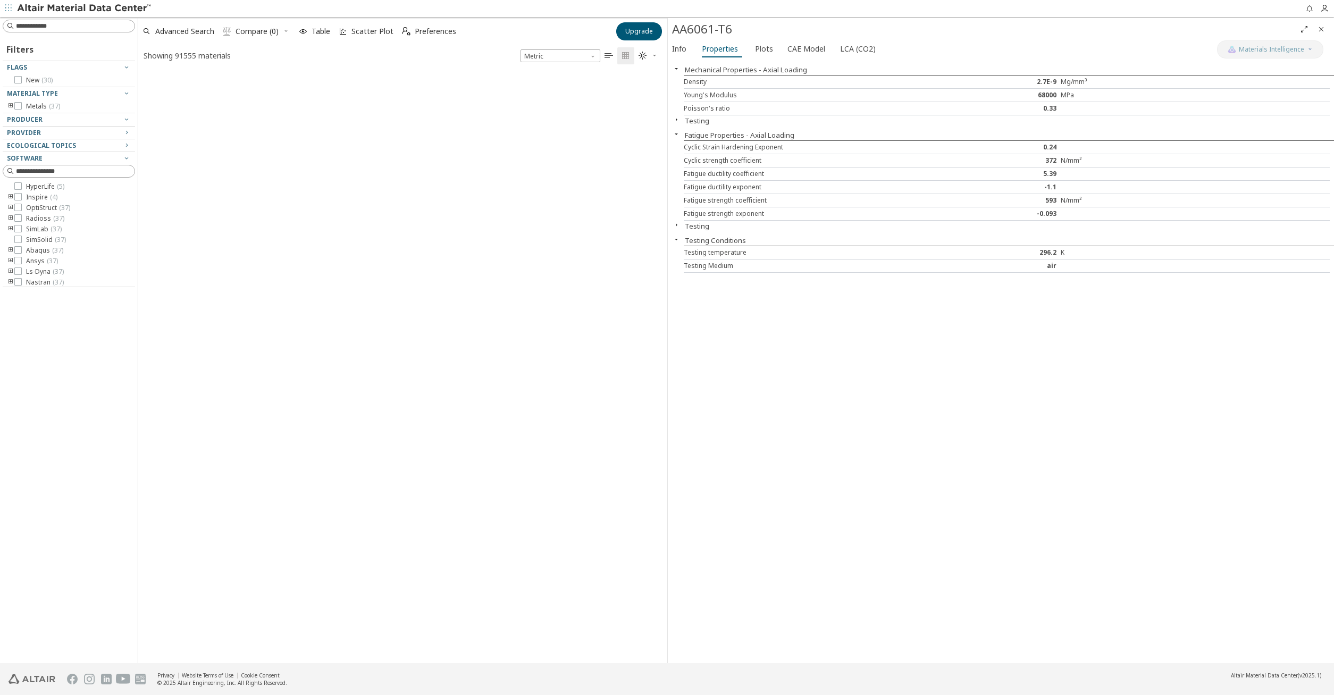
scroll to position [597, 528]
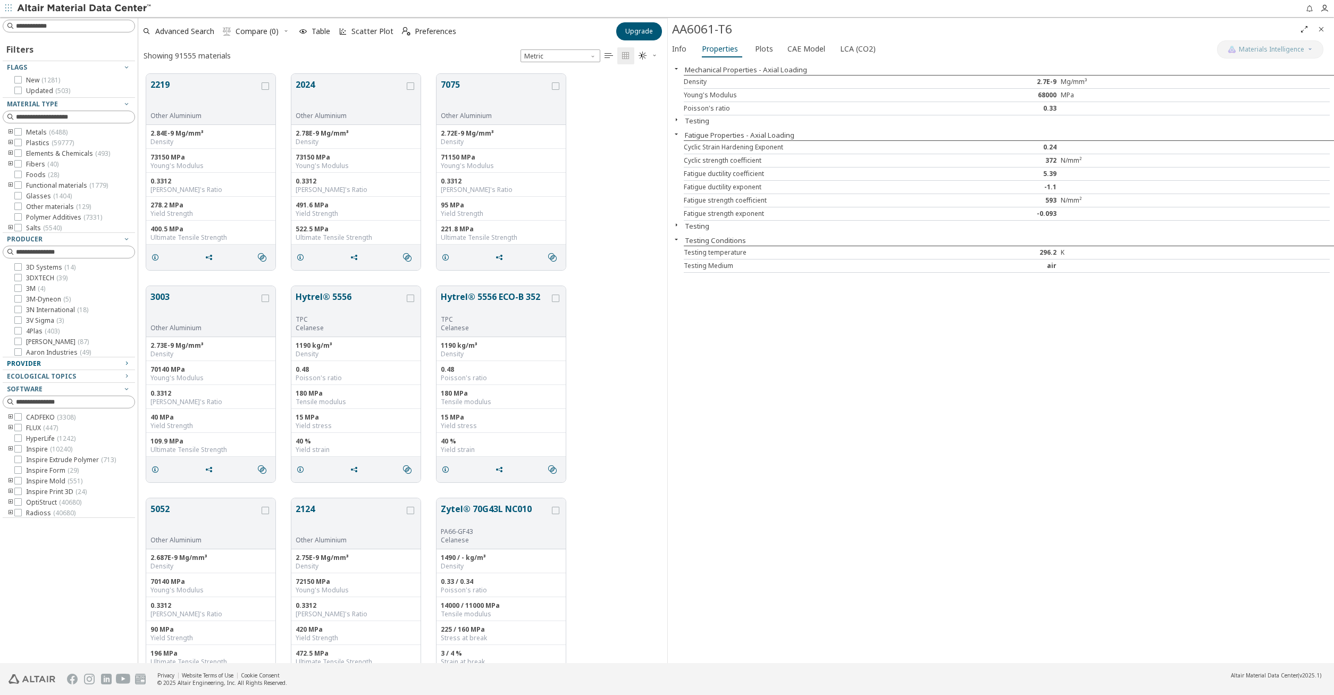
click at [53, 359] on div "Provider" at bounding box center [64, 363] width 115 height 9
click at [44, 144] on span "Plastics ( 59777 )" at bounding box center [50, 143] width 48 height 9
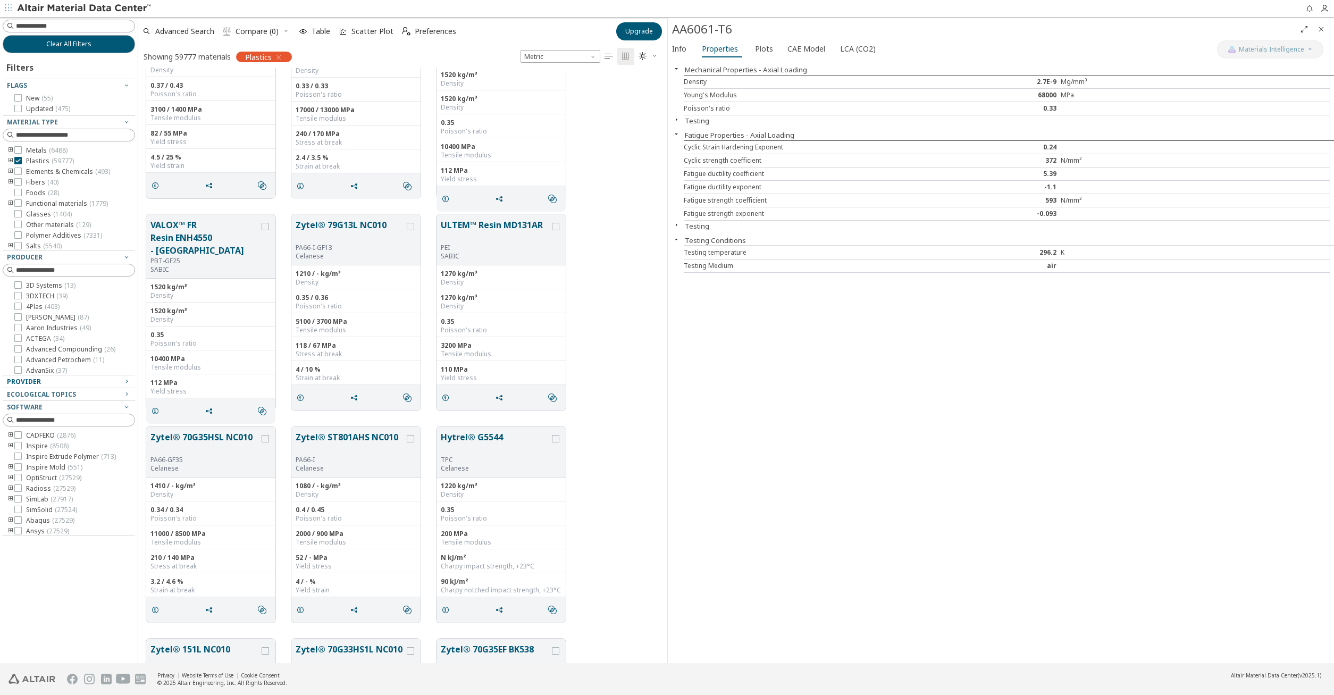
scroll to position [1580, 0]
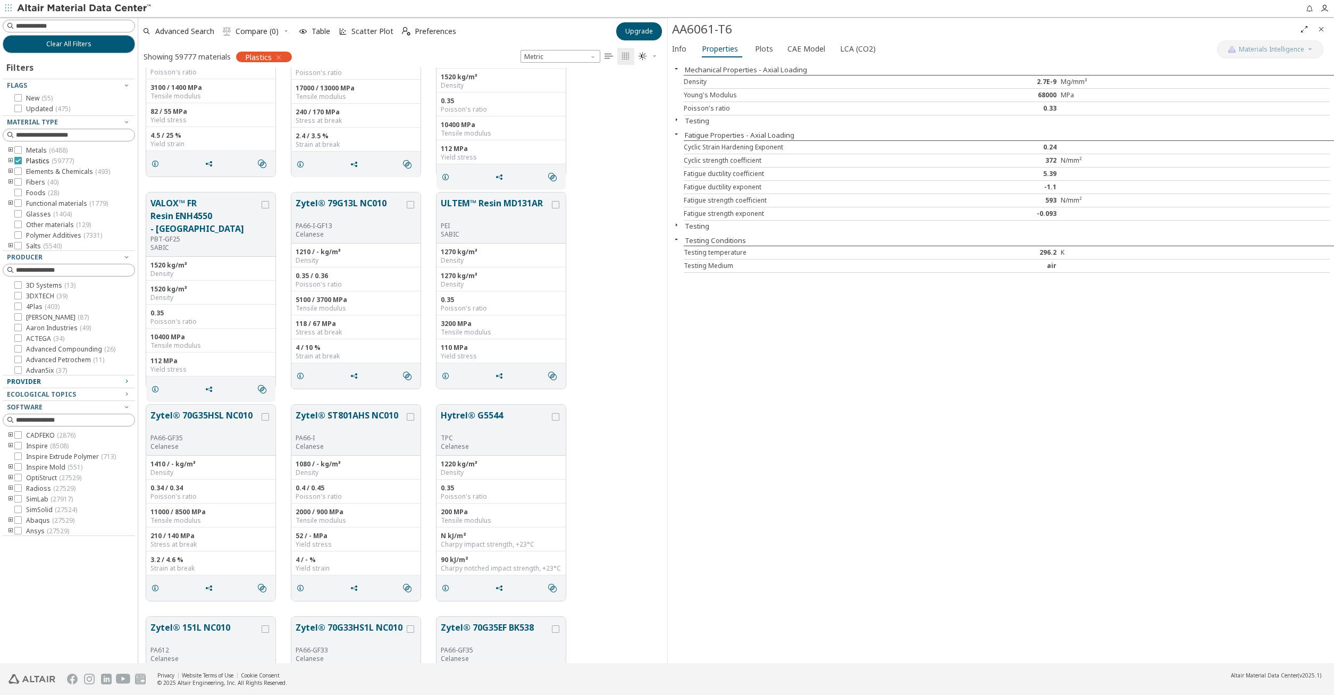
click at [24, 159] on label "Plastics ( 59777 )" at bounding box center [44, 161] width 60 height 9
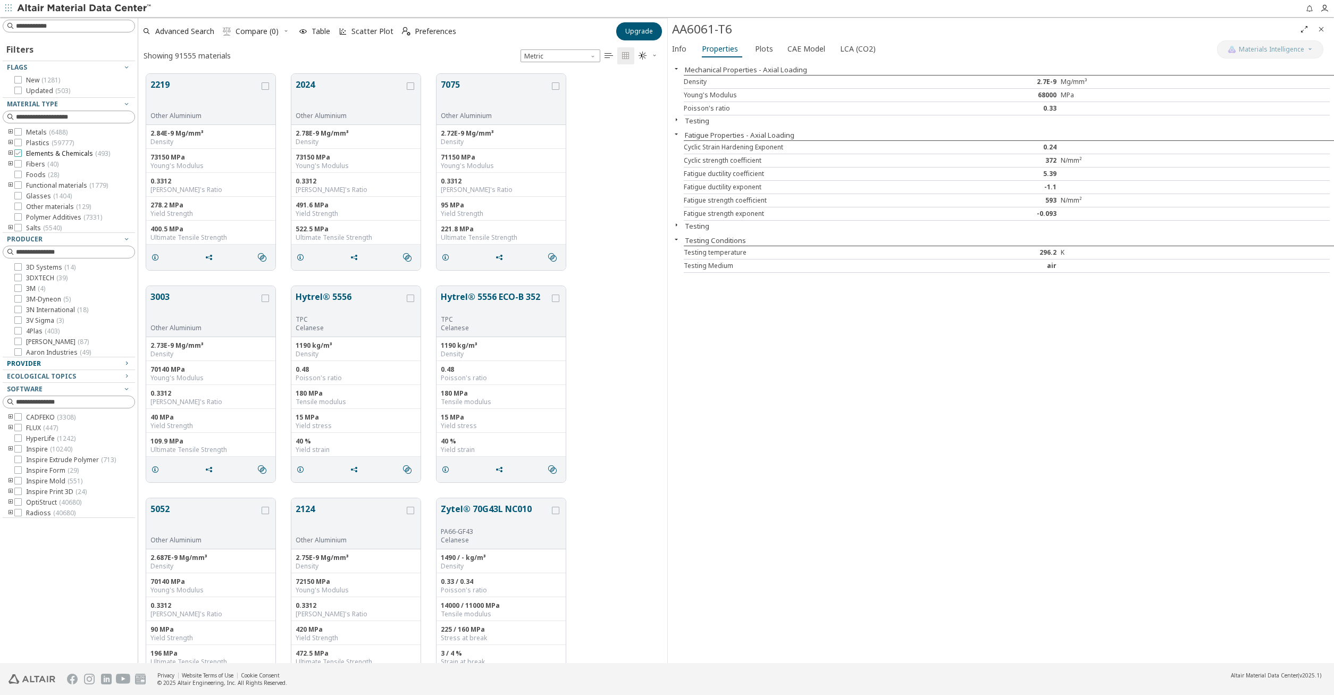
scroll to position [597, 528]
click at [10, 143] on icon "toogle group" at bounding box center [10, 143] width 7 height 9
click at [26, 149] on icon "toogle group" at bounding box center [26, 153] width 7 height 9
click at [74, 173] on span "PA610 ( 140 )" at bounding box center [76, 171] width 36 height 9
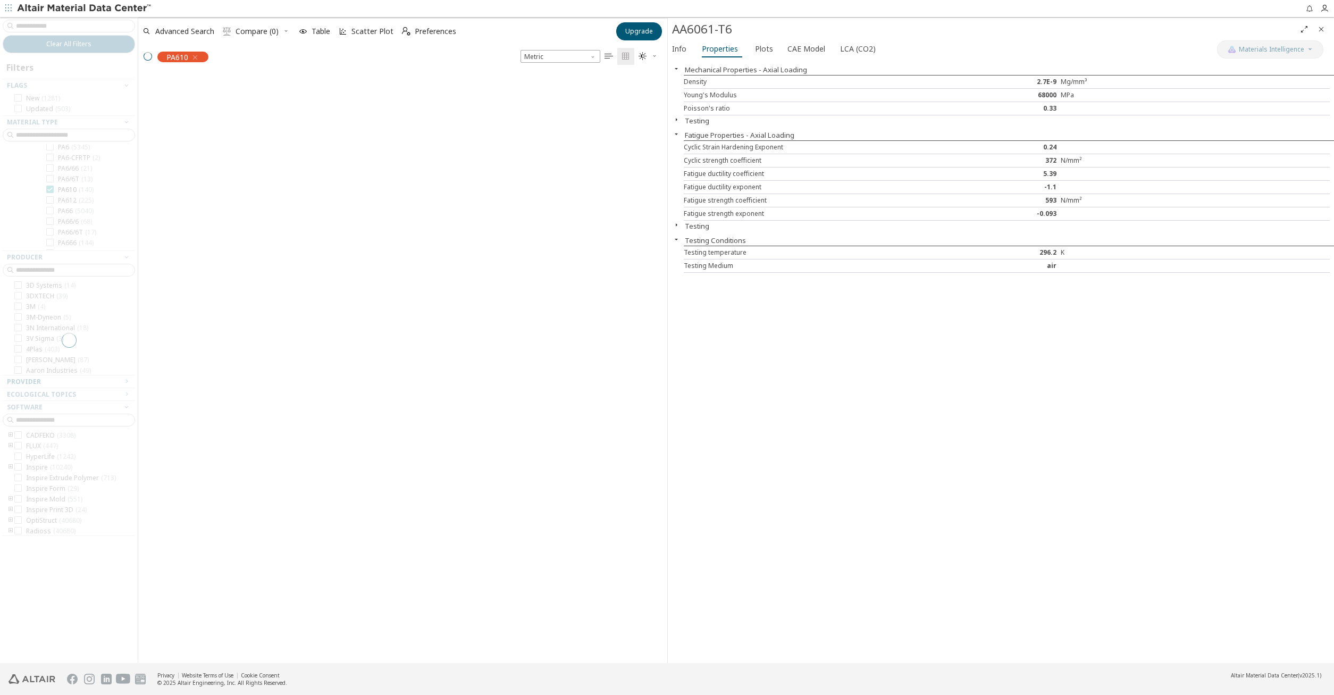
scroll to position [595, 528]
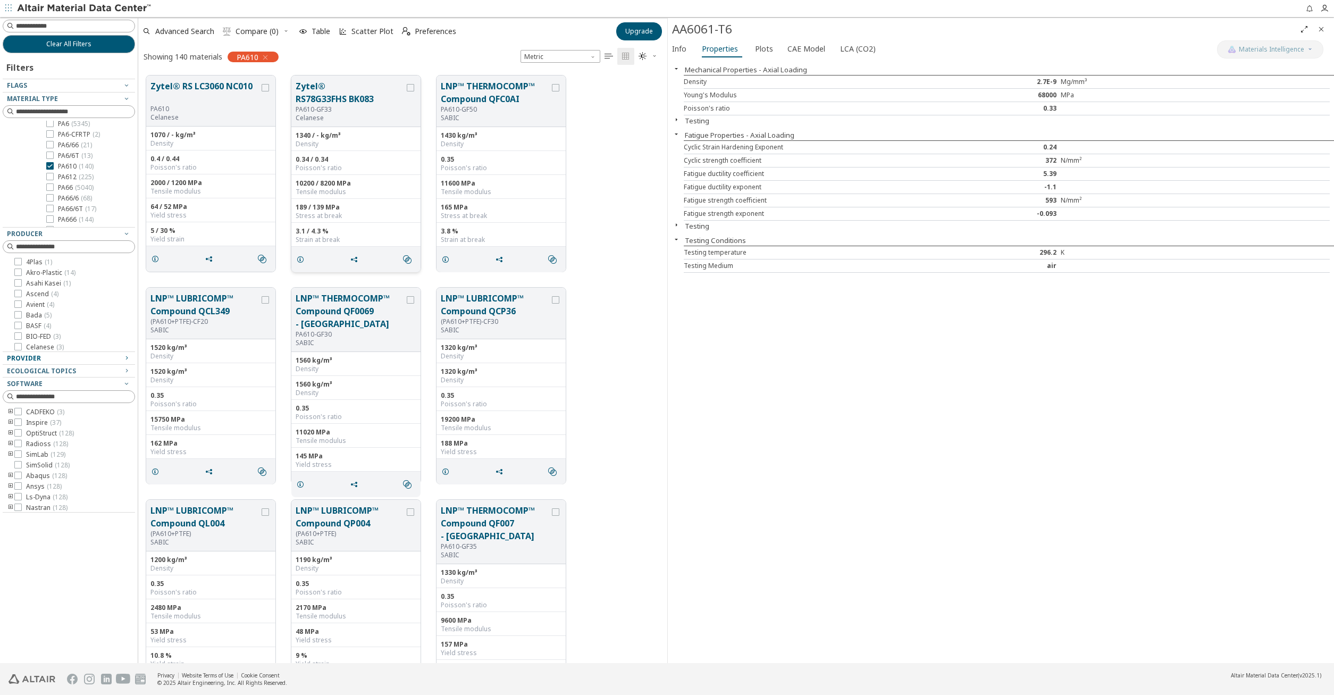
click at [346, 172] on div "Poisson's ratio" at bounding box center [356, 168] width 121 height 9
click at [352, 166] on div "Poisson's ratio" at bounding box center [356, 168] width 121 height 9
click at [300, 260] on icon "grid" at bounding box center [300, 259] width 9 height 9
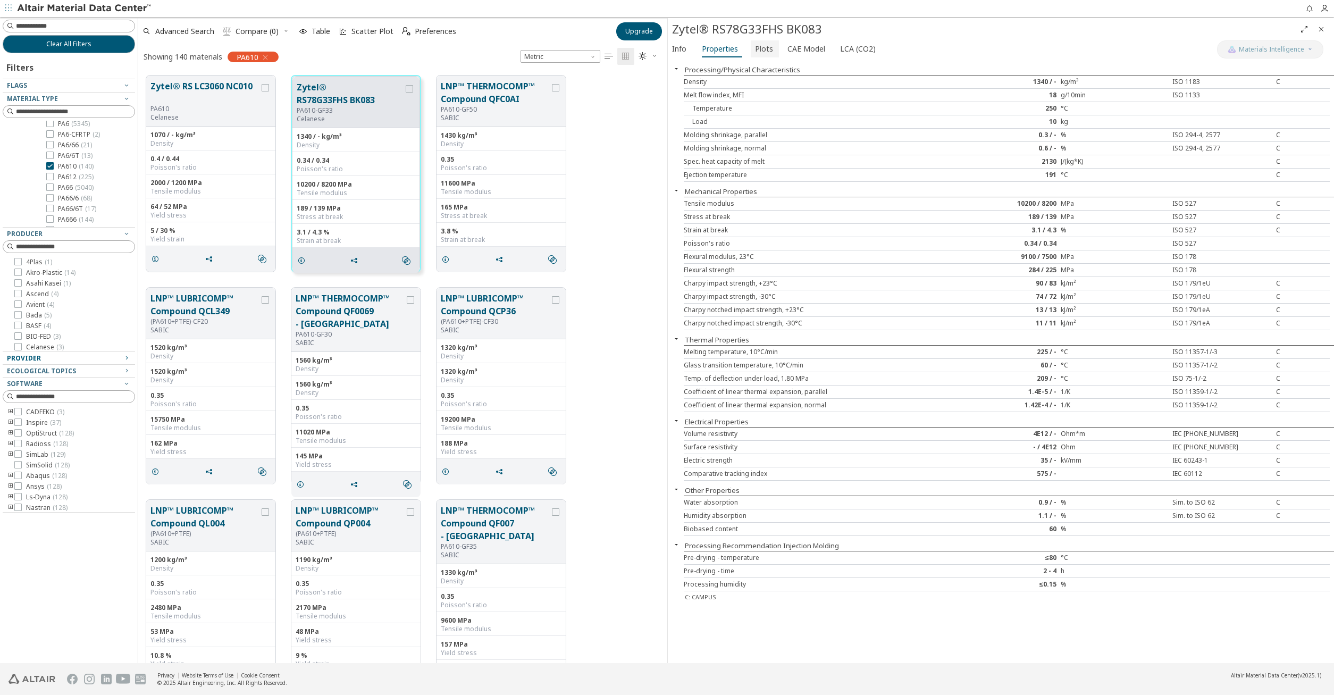
click at [755, 55] on span "Plots" at bounding box center [764, 48] width 18 height 17
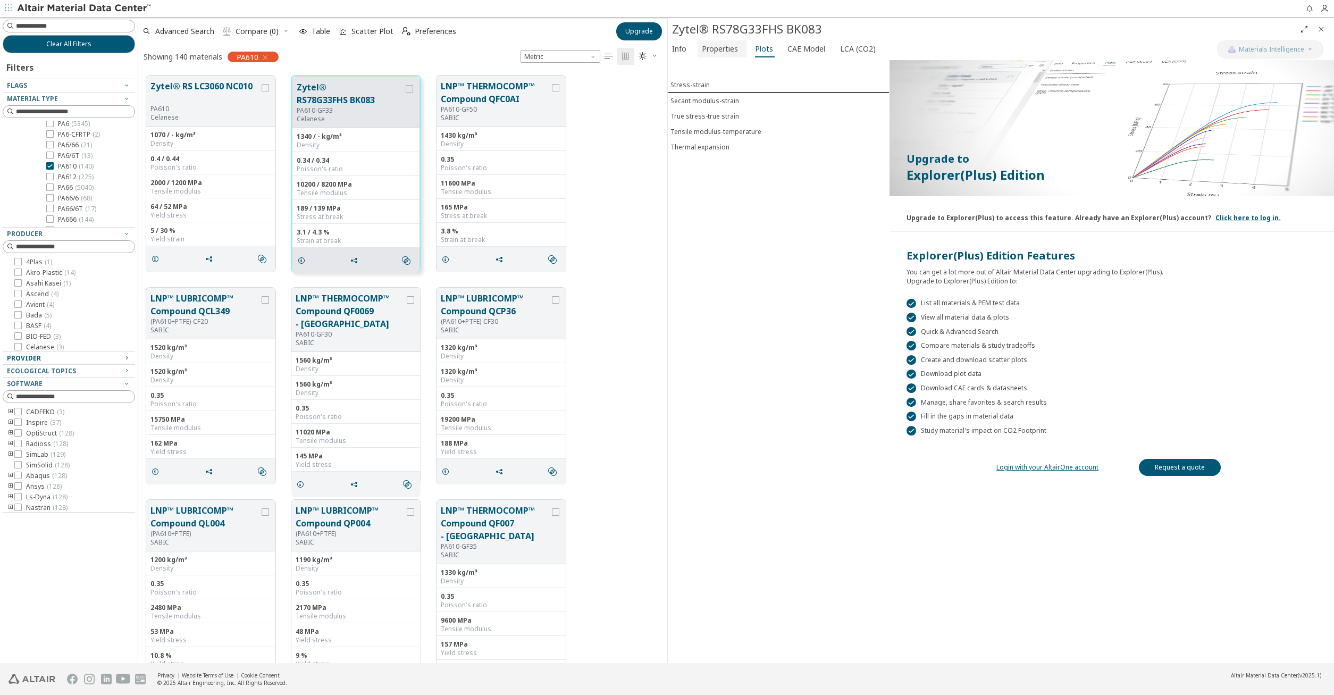
click at [739, 48] on button "Properties" at bounding box center [721, 48] width 49 height 17
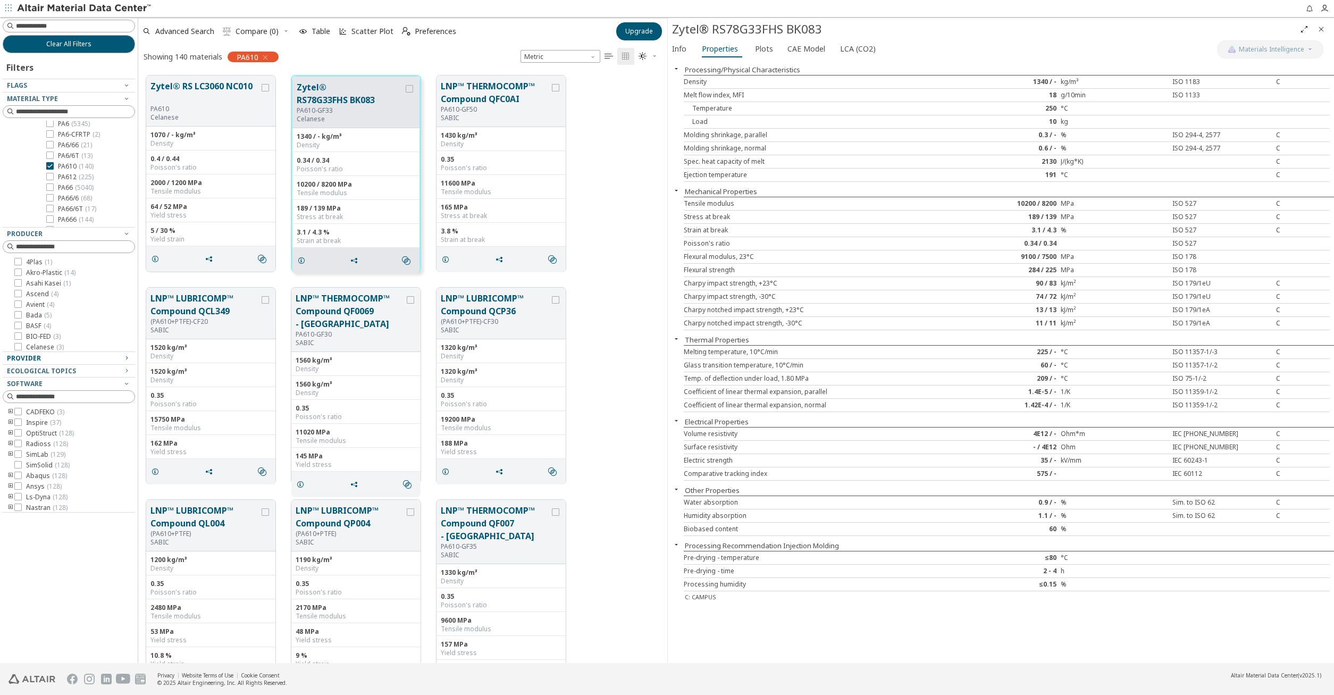
click at [11, 7] on icon "button" at bounding box center [8, 8] width 6 height 6
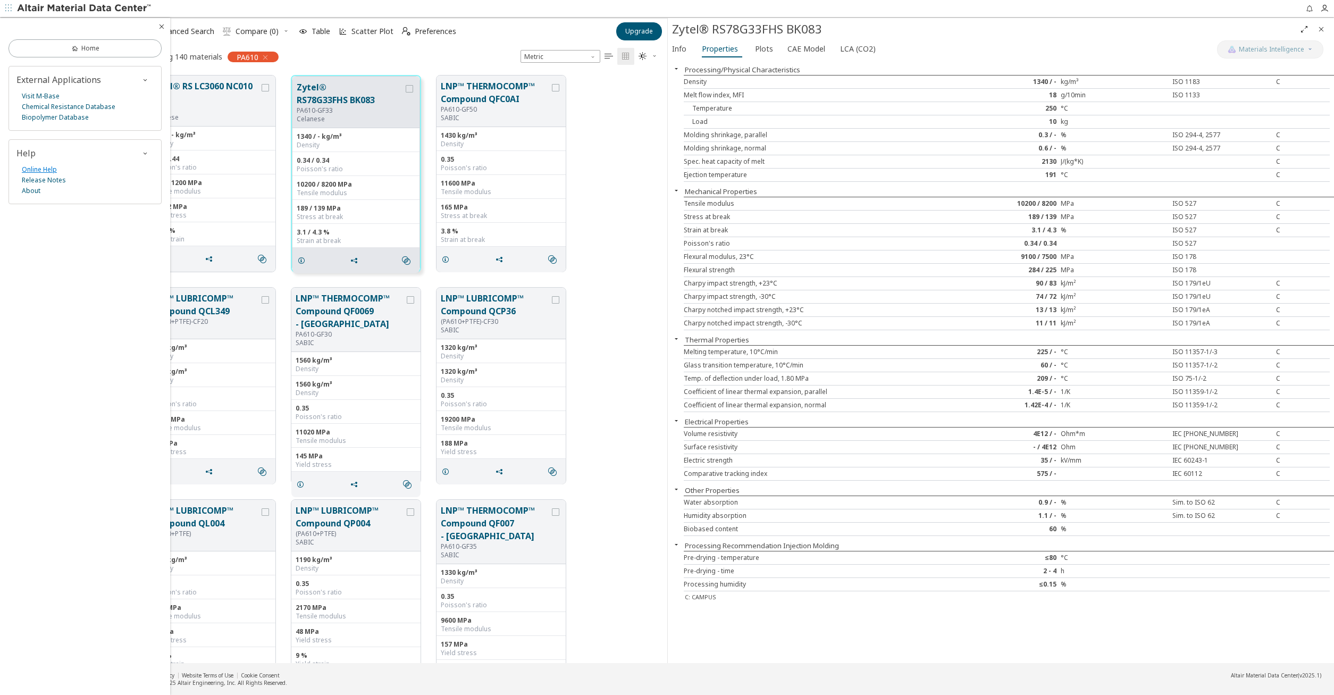
click at [47, 173] on link "Online Help" at bounding box center [39, 169] width 35 height 11
click at [31, 189] on link "About" at bounding box center [31, 191] width 19 height 11
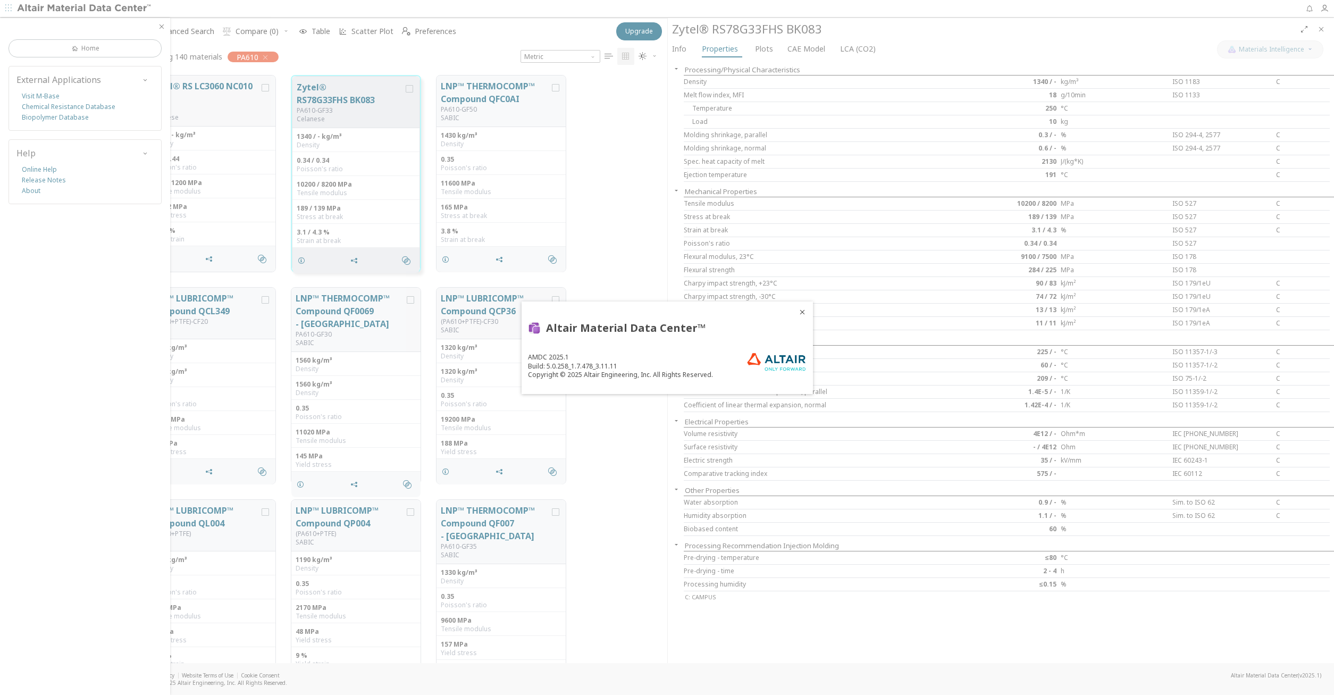
click at [799, 313] on icon "Close" at bounding box center [802, 312] width 9 height 9
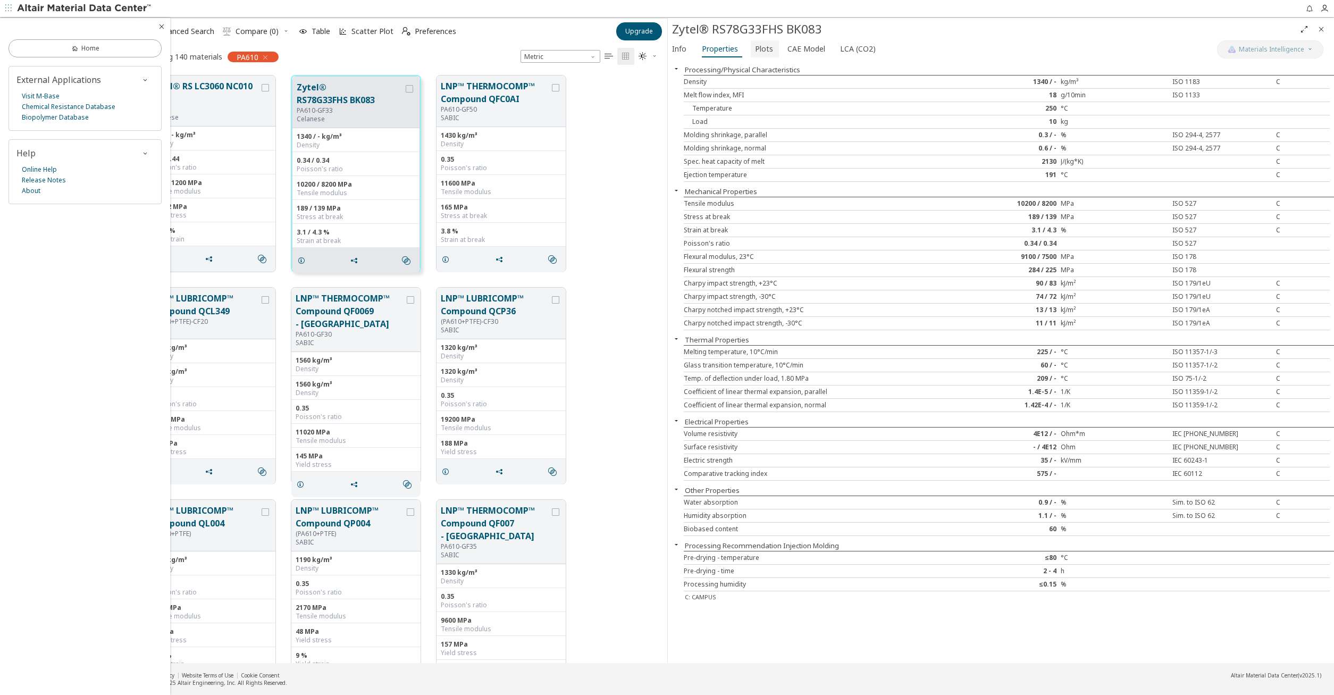
click at [765, 50] on span "Plots" at bounding box center [764, 48] width 18 height 17
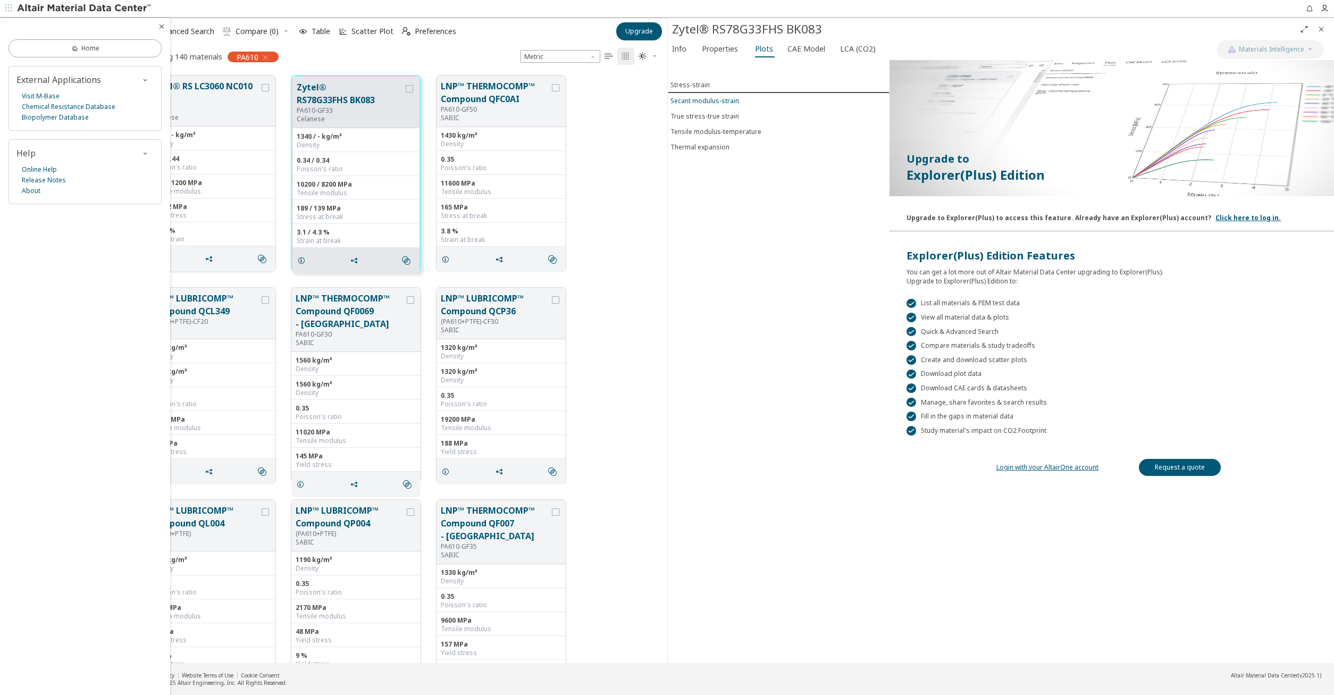
click at [715, 100] on div "Secant modulus-strain" at bounding box center [704, 100] width 69 height 9
click at [715, 113] on div "True stress-true strain" at bounding box center [704, 116] width 69 height 9
click at [720, 130] on div "Tensile modulus-temperature" at bounding box center [715, 131] width 91 height 9
click at [707, 146] on div "Thermal expansion" at bounding box center [699, 146] width 59 height 9
click at [207, 32] on span "Advanced Search" at bounding box center [184, 31] width 59 height 7
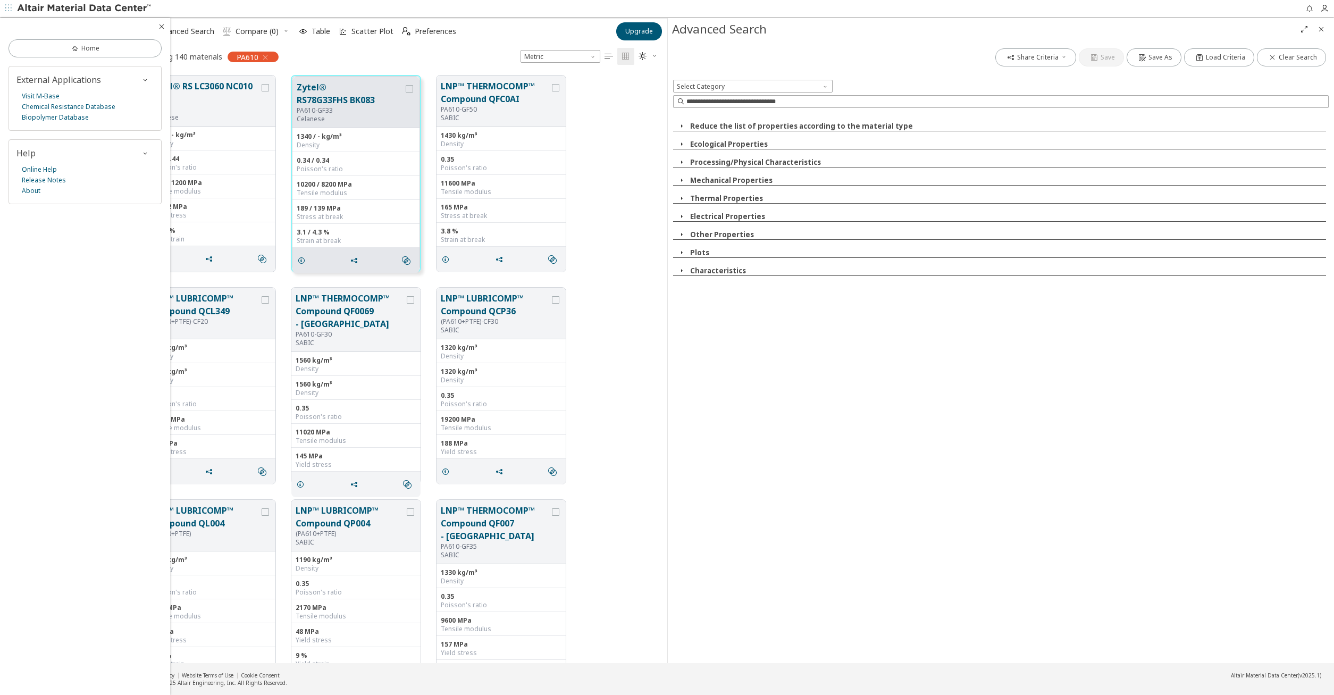
click at [246, 35] on span "Compare (0)" at bounding box center [256, 31] width 43 height 7
click at [36, 95] on link "Visit M-Base" at bounding box center [41, 96] width 38 height 11
click at [746, 178] on button "Mechanical Properties" at bounding box center [731, 180] width 82 height 10
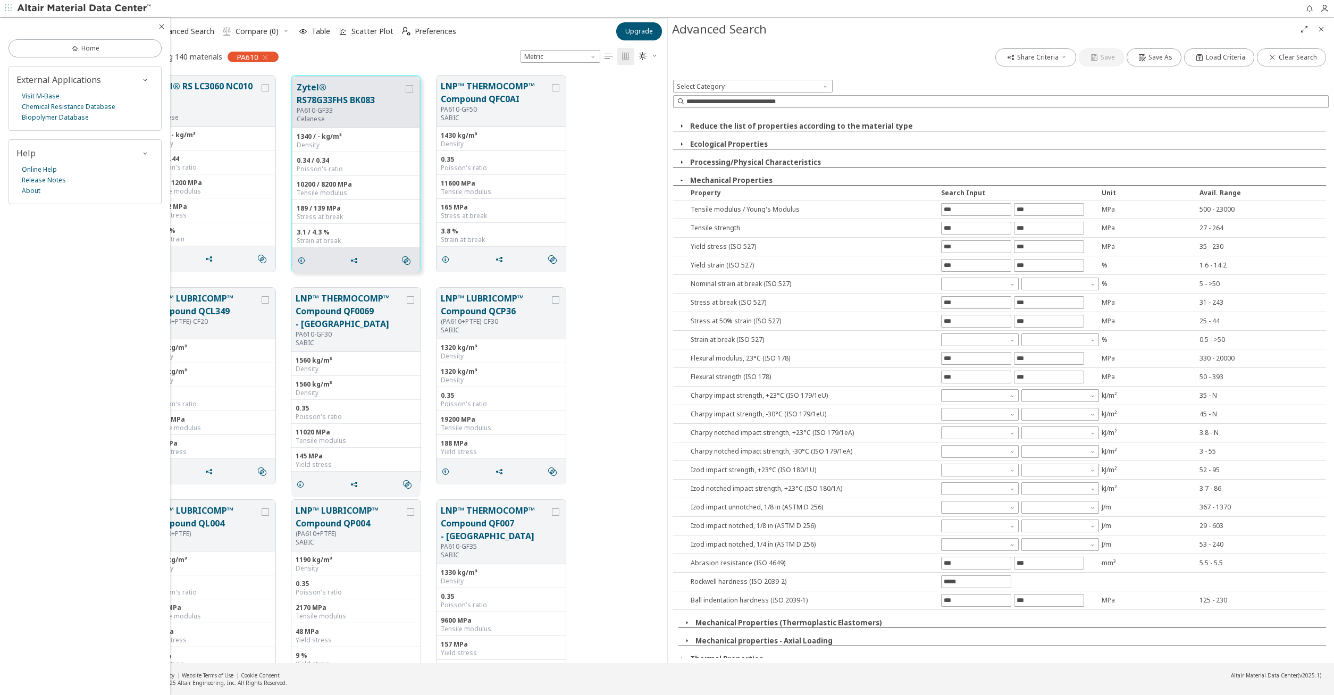
click at [768, 136] on div "Reduce the list of properties according to the material type Ecological Propert…" at bounding box center [1001, 385] width 656 height 544
click at [768, 132] on div "Reduce the list of properties according to the material type Ecological Propert…" at bounding box center [1001, 385] width 656 height 544
click at [1154, 60] on span "Save As" at bounding box center [1160, 57] width 24 height 9
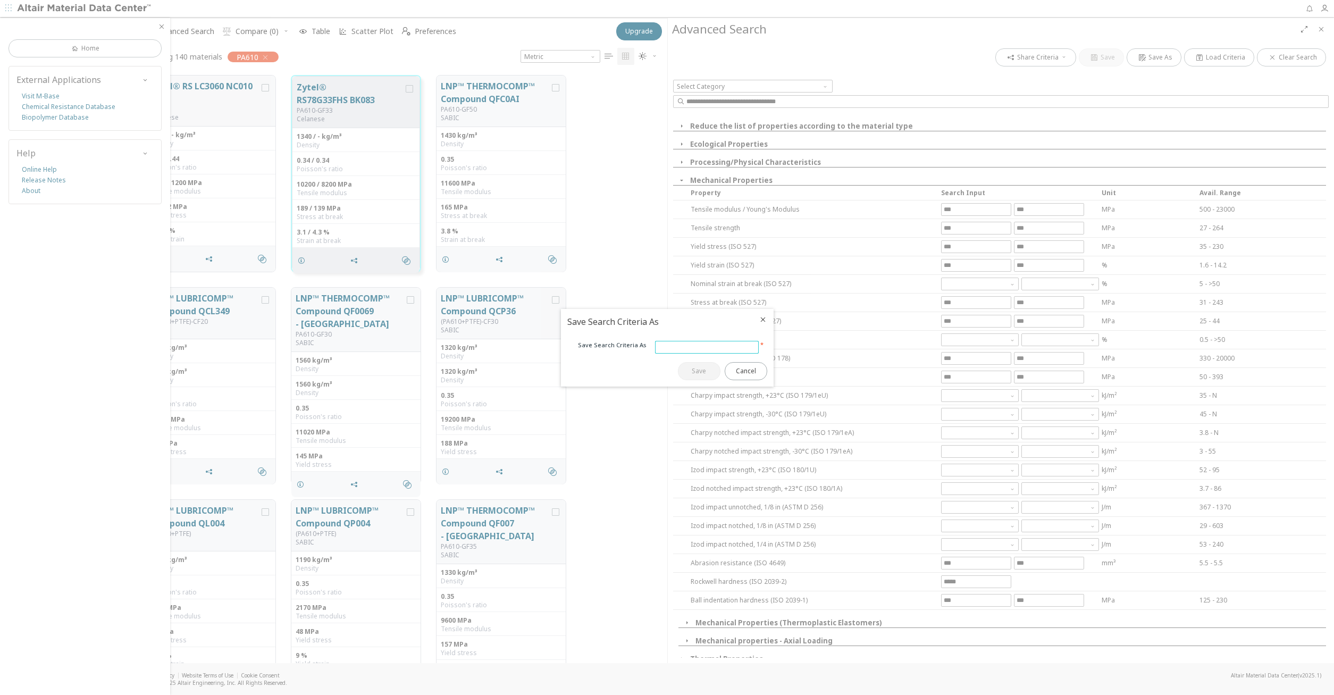
click at [681, 350] on input "text" at bounding box center [706, 347] width 103 height 12
click at [759, 323] on icon "Close" at bounding box center [763, 319] width 9 height 9
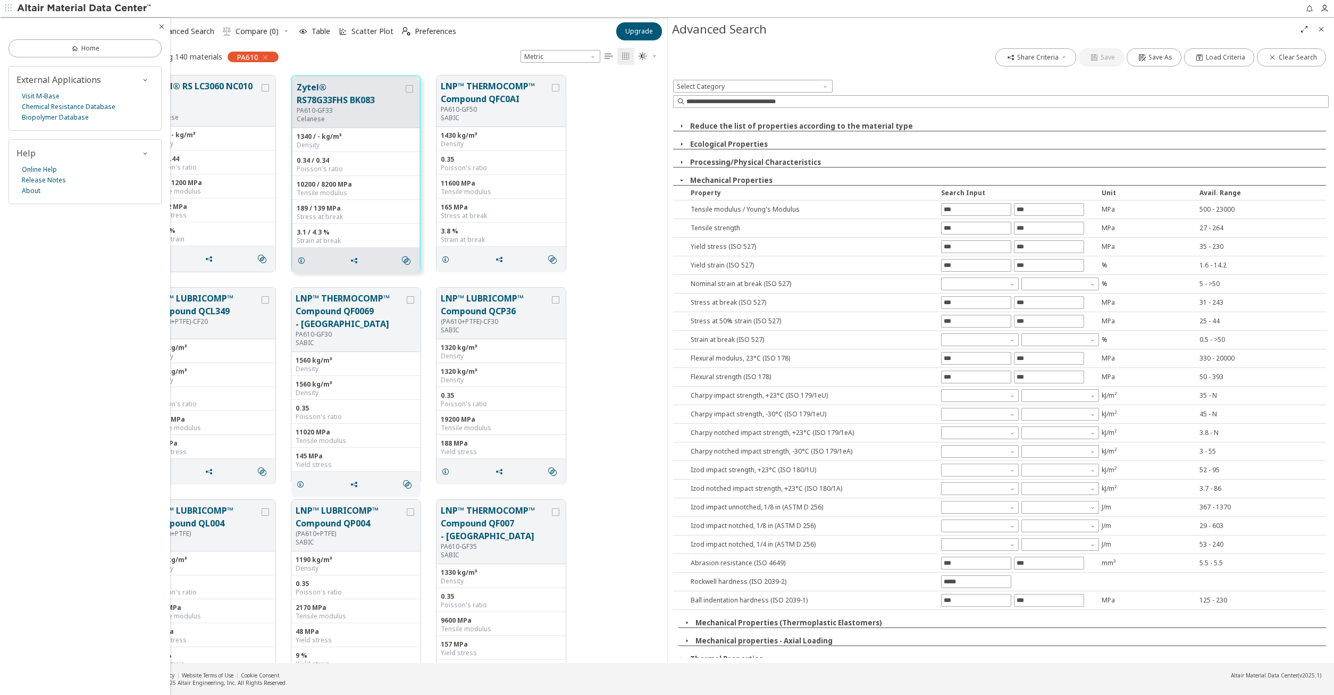
click at [744, 142] on button "Ecological Properties" at bounding box center [729, 144] width 78 height 10
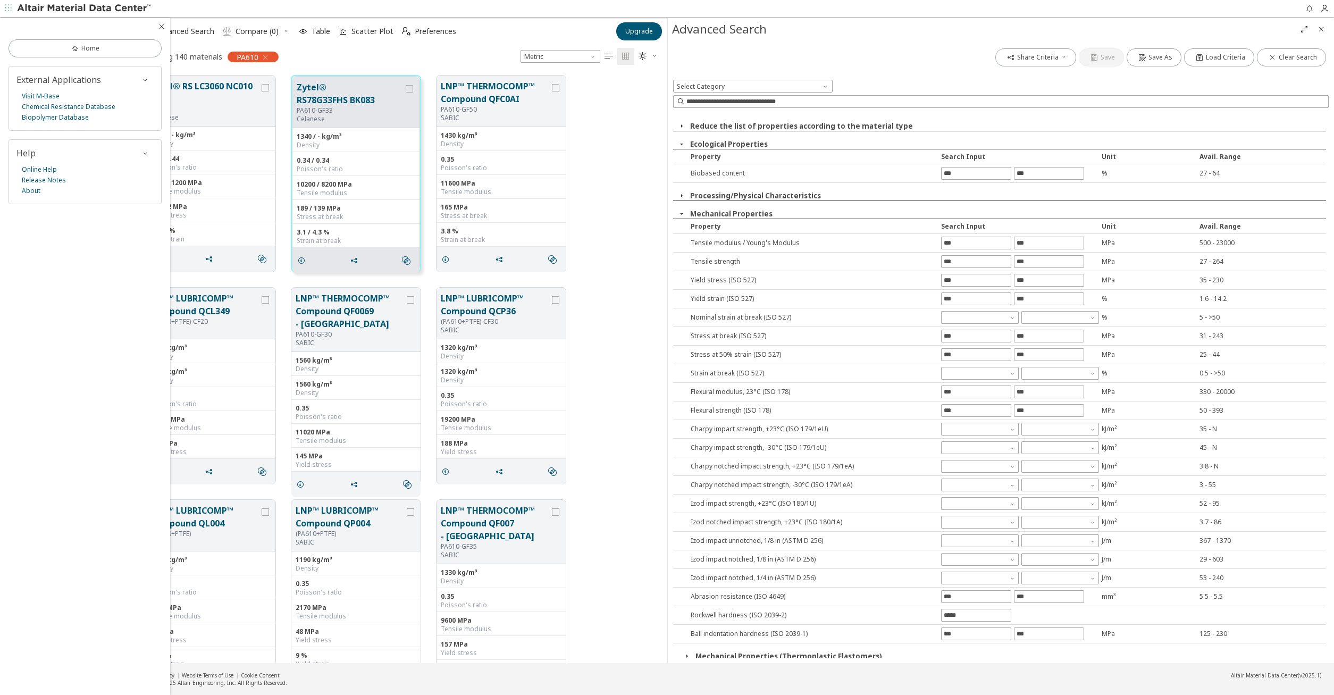
click at [744, 142] on button "Ecological Properties" at bounding box center [729, 144] width 78 height 10
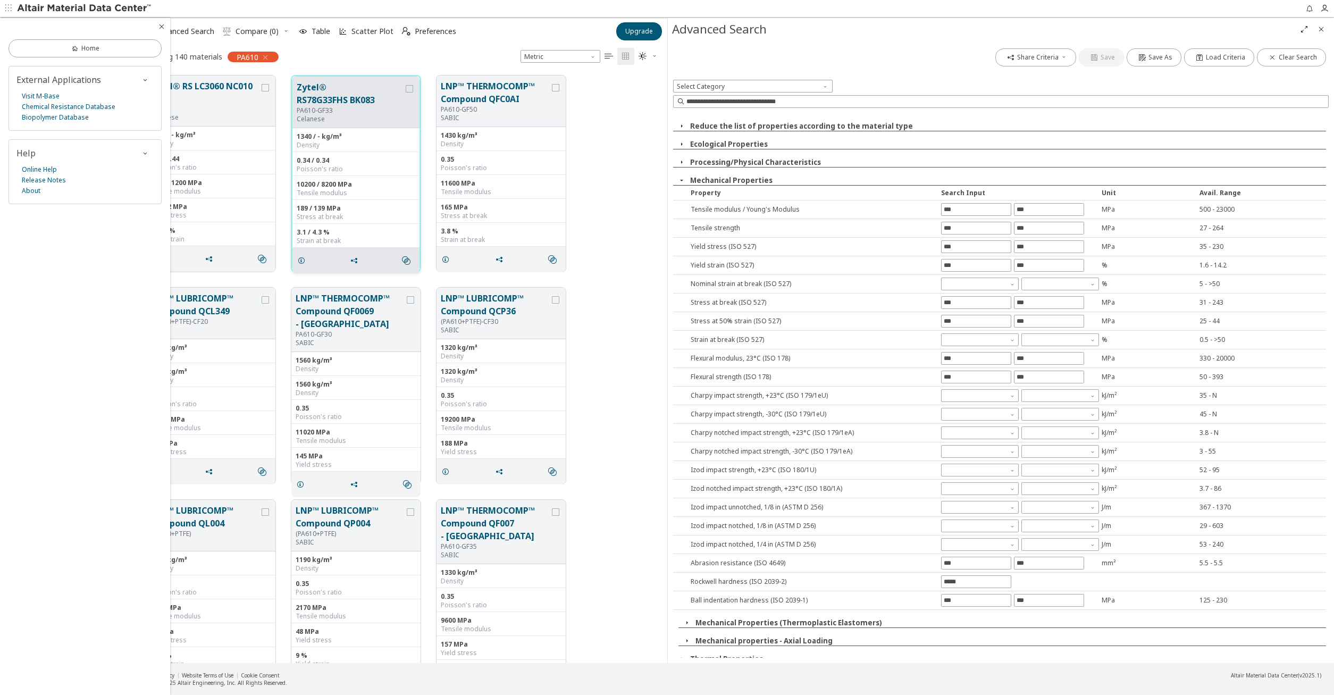
click at [351, 112] on div "PA610-GF33" at bounding box center [350, 110] width 107 height 9
click at [245, 94] on button "Zytel® RS LC3060 NC010" at bounding box center [204, 92] width 109 height 25
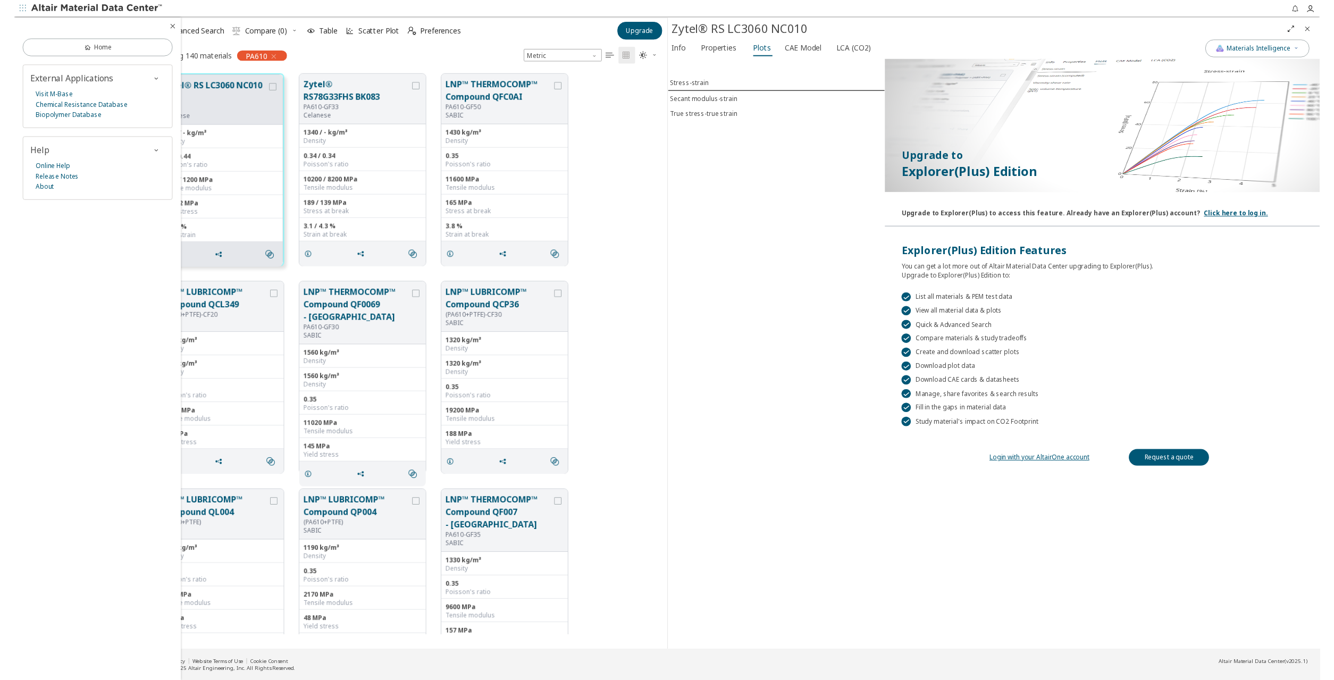
scroll to position [580, 528]
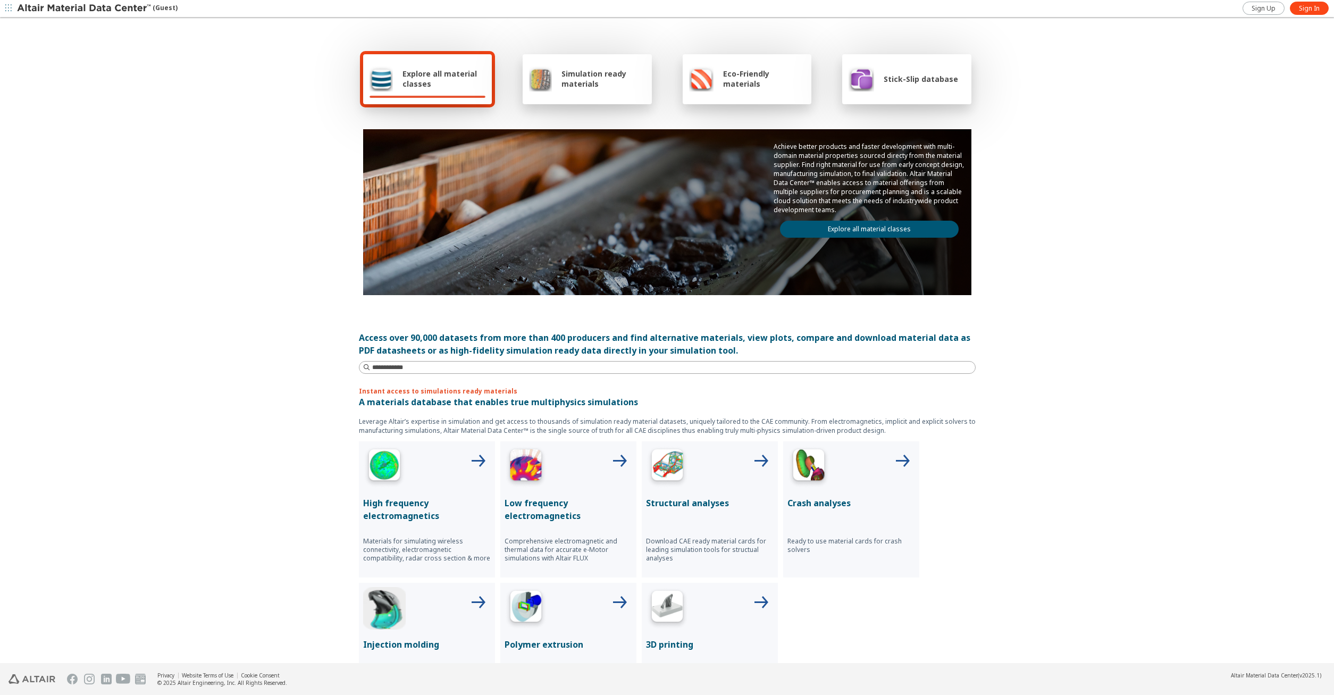
click at [874, 233] on link "Explore all material classes" at bounding box center [869, 229] width 179 height 17
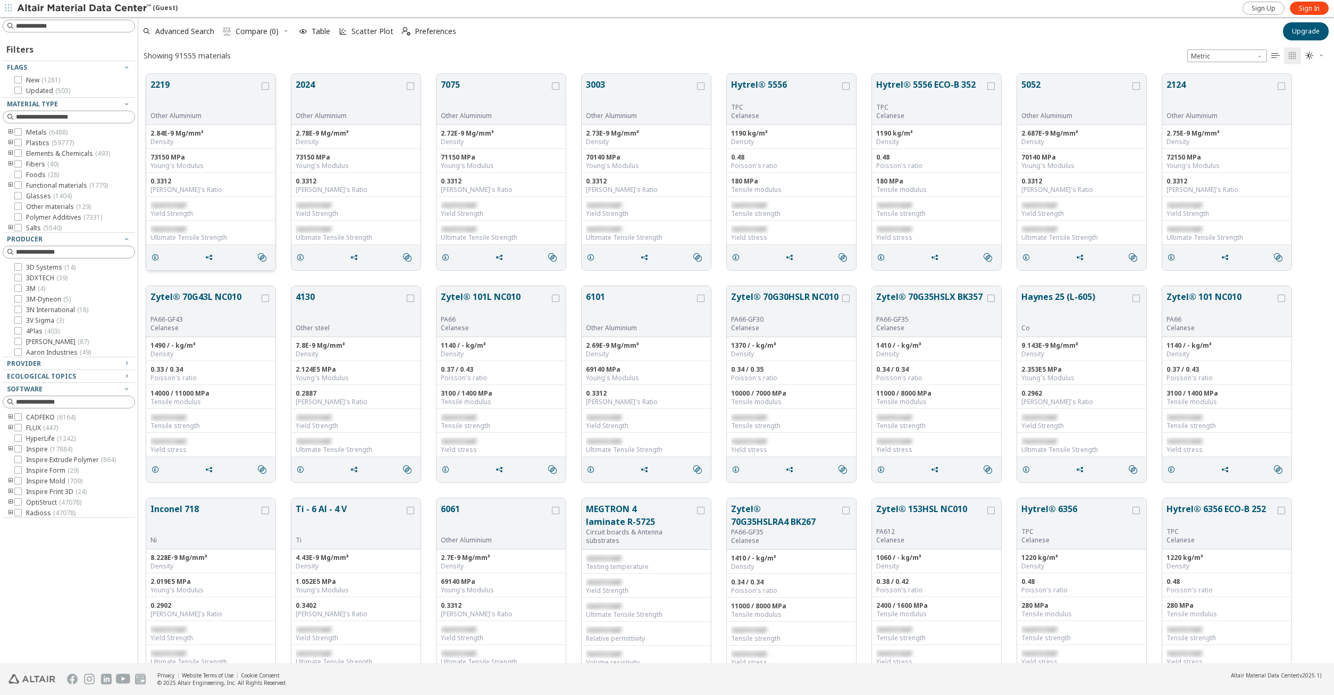
scroll to position [597, 1195]
click at [45, 129] on span "Metals ( 6488 )" at bounding box center [46, 132] width 41 height 9
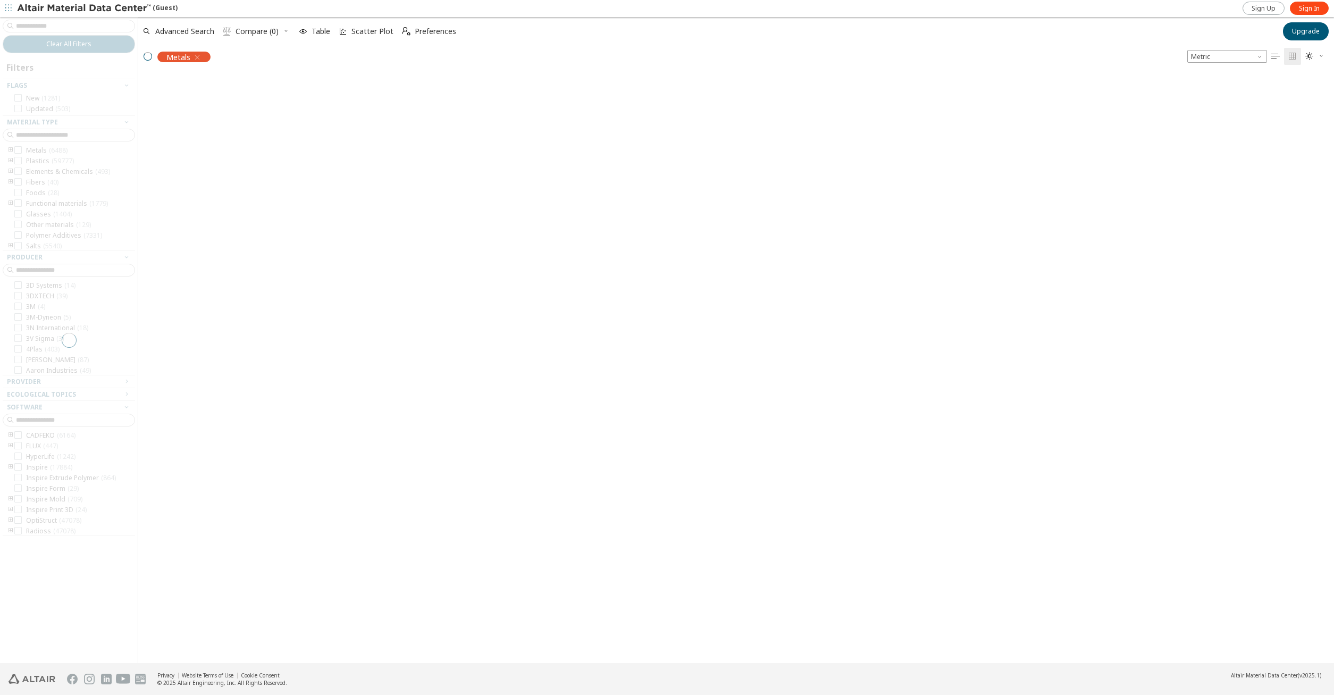
scroll to position [595, 1195]
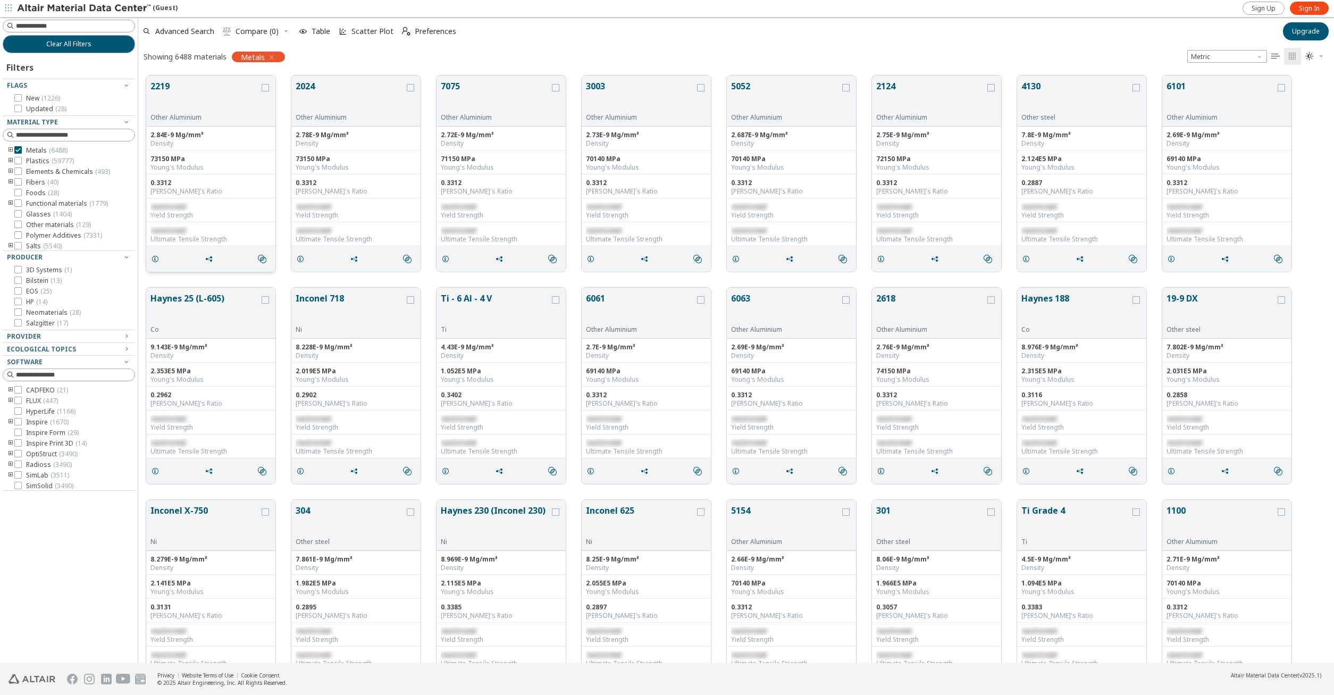
click at [219, 154] on div "73150 MPa Young's Modulus" at bounding box center [210, 162] width 129 height 24
click at [235, 149] on div "2.84E-9 Mg/mm³ Density" at bounding box center [210, 139] width 129 height 24
click at [316, 417] on span "restricted" at bounding box center [313, 418] width 35 height 9
click at [226, 178] on div "0.3312 Poisson's Ratio" at bounding box center [210, 186] width 129 height 24
click at [157, 257] on icon "grid" at bounding box center [155, 259] width 9 height 9
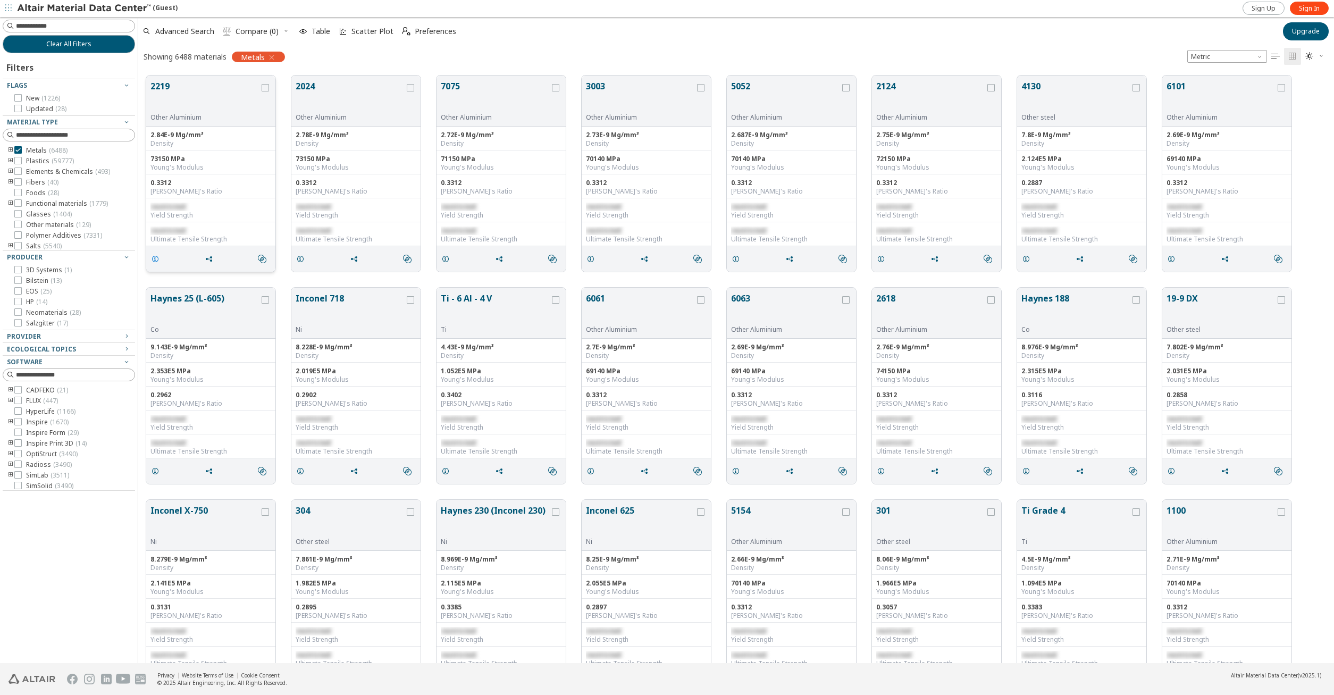
scroll to position [595, 528]
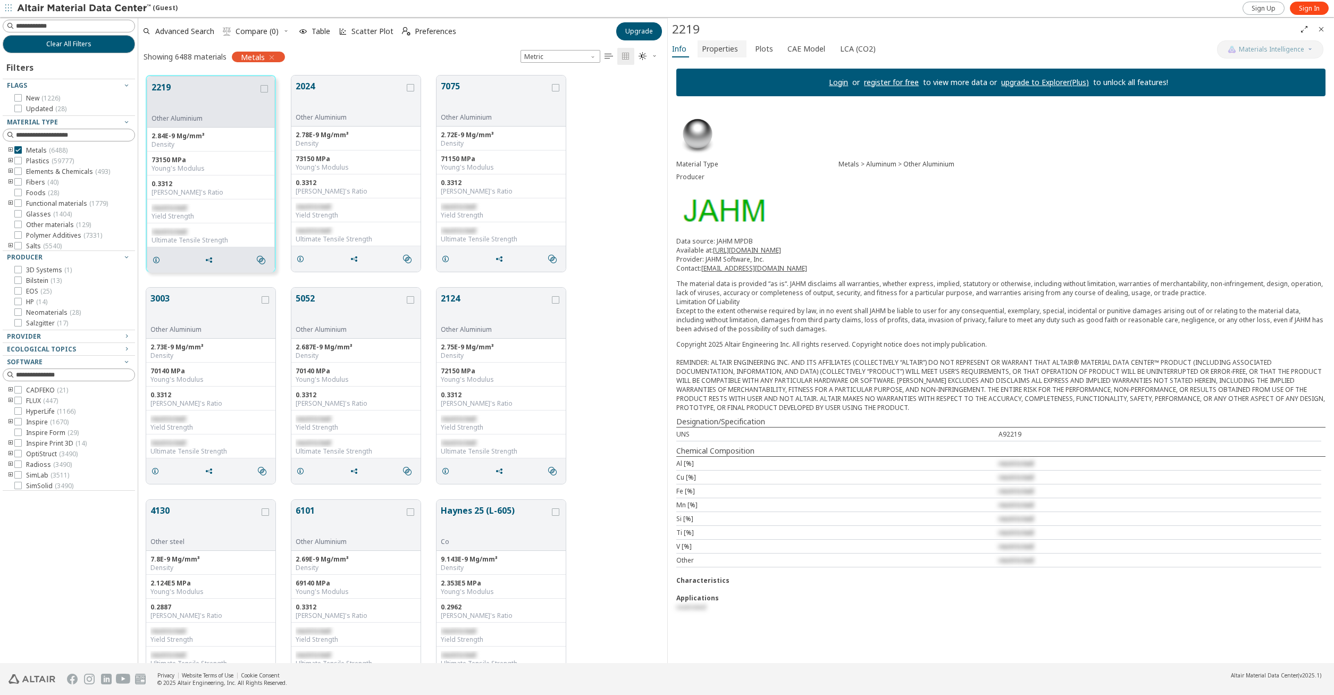
click at [734, 45] on span "Properties" at bounding box center [720, 48] width 36 height 17
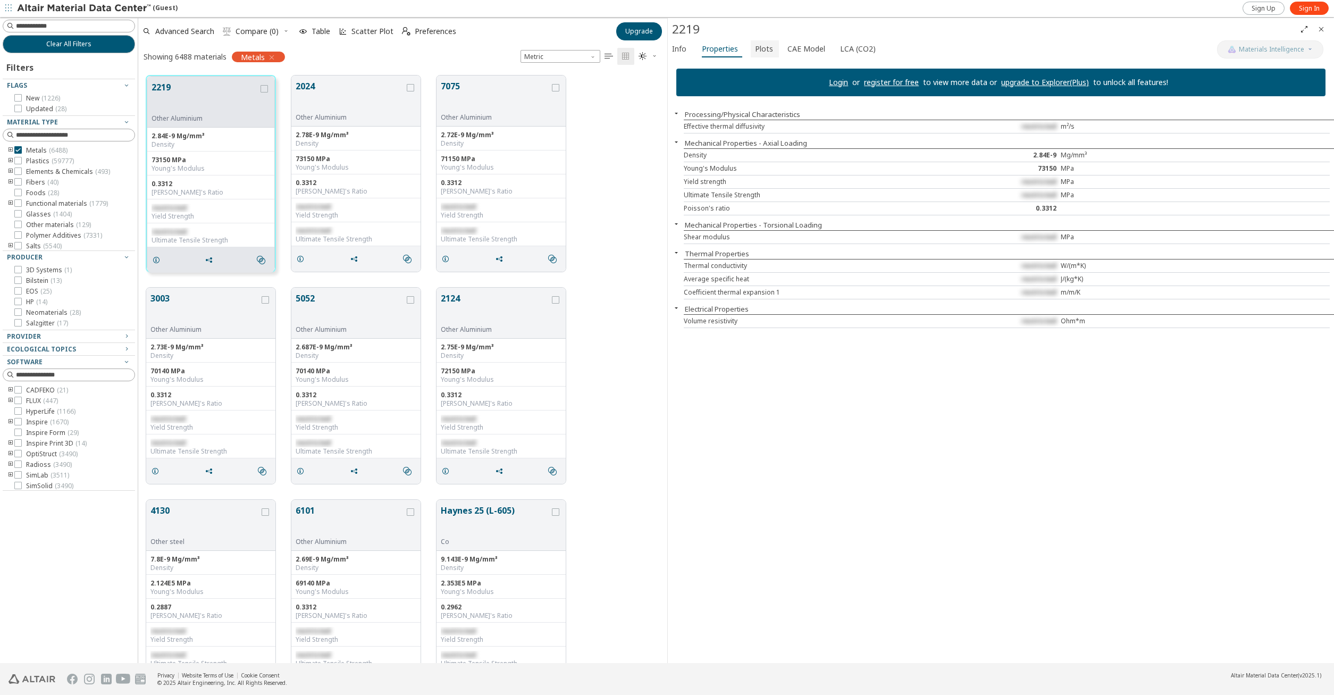
click at [755, 50] on span "Plots" at bounding box center [764, 48] width 18 height 17
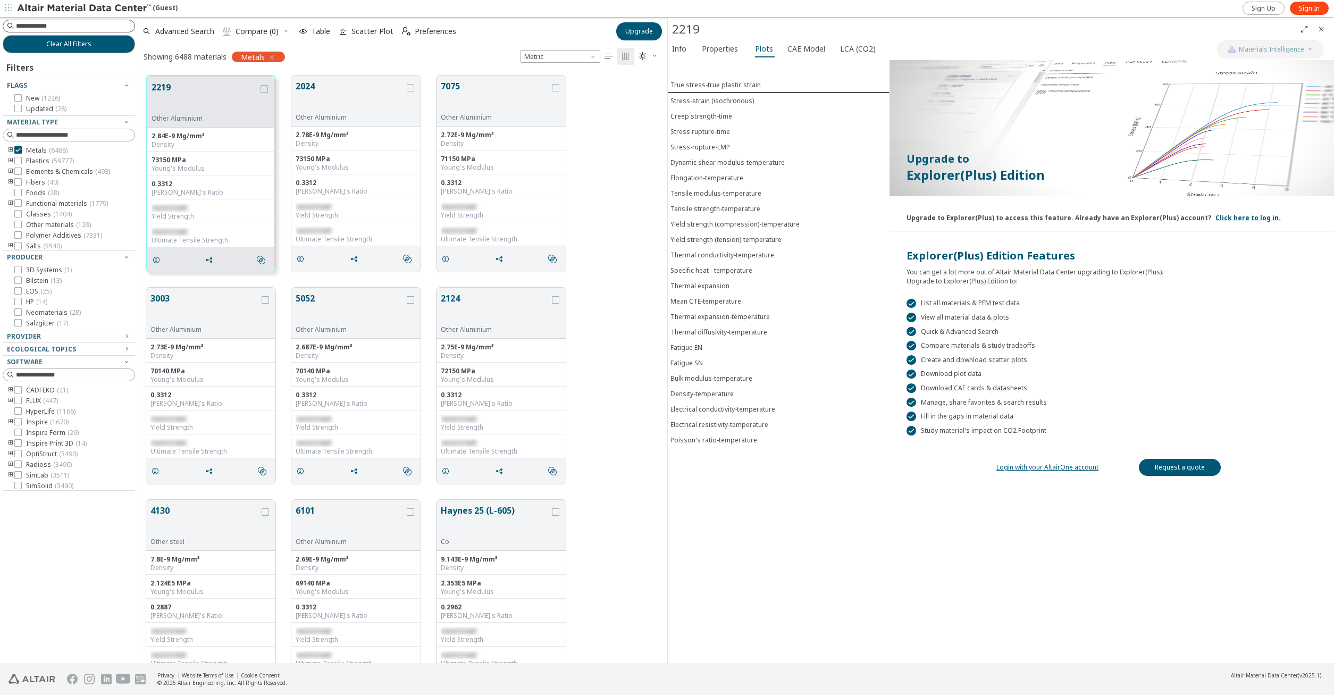
click at [62, 29] on input at bounding box center [75, 26] width 119 height 11
type input "*"
click at [188, 23] on span "Advanced Search" at bounding box center [178, 31] width 76 height 23
